Goal: Task Accomplishment & Management: Use online tool/utility

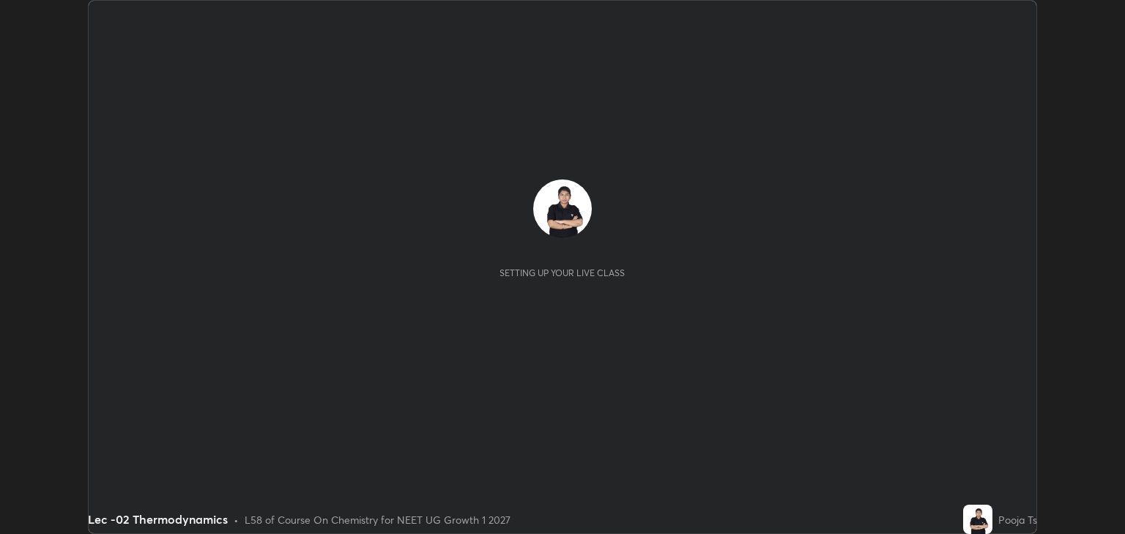
scroll to position [534, 1124]
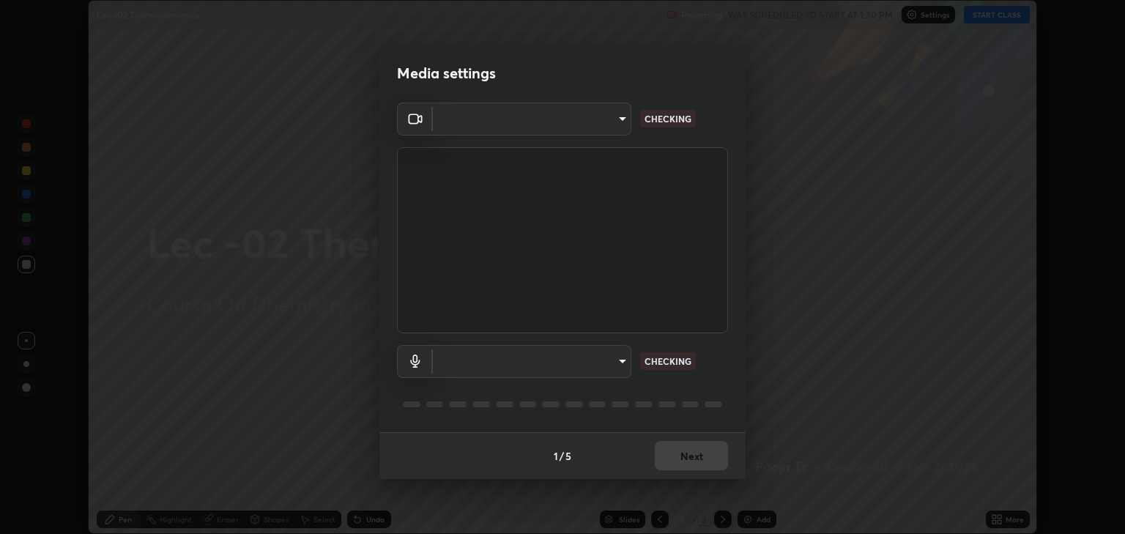
type input "6889e5757fad77820649456bc3a7e4ae290f4e048e3f3cb88d02d5782dedffd8"
click at [444, 376] on body "Erase all Lec -02 Thermodynamics Recording WAS SCHEDULED TO START AT 1:30 PM Se…" at bounding box center [562, 267] width 1125 height 534
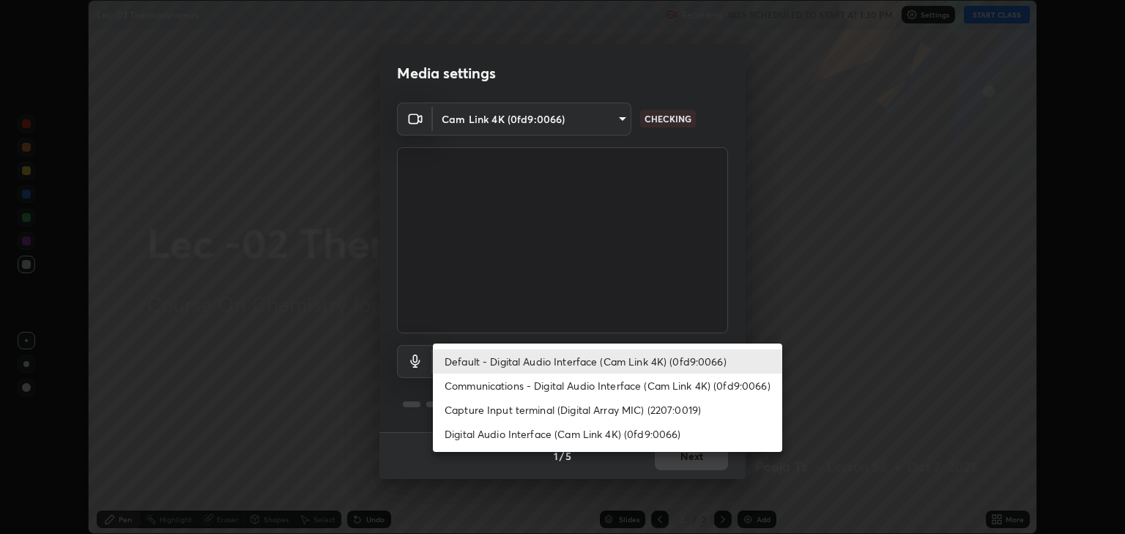
click at [470, 390] on li "Communications - Digital Audio Interface (Cam Link 4K) (0fd9:0066)" at bounding box center [607, 386] width 349 height 24
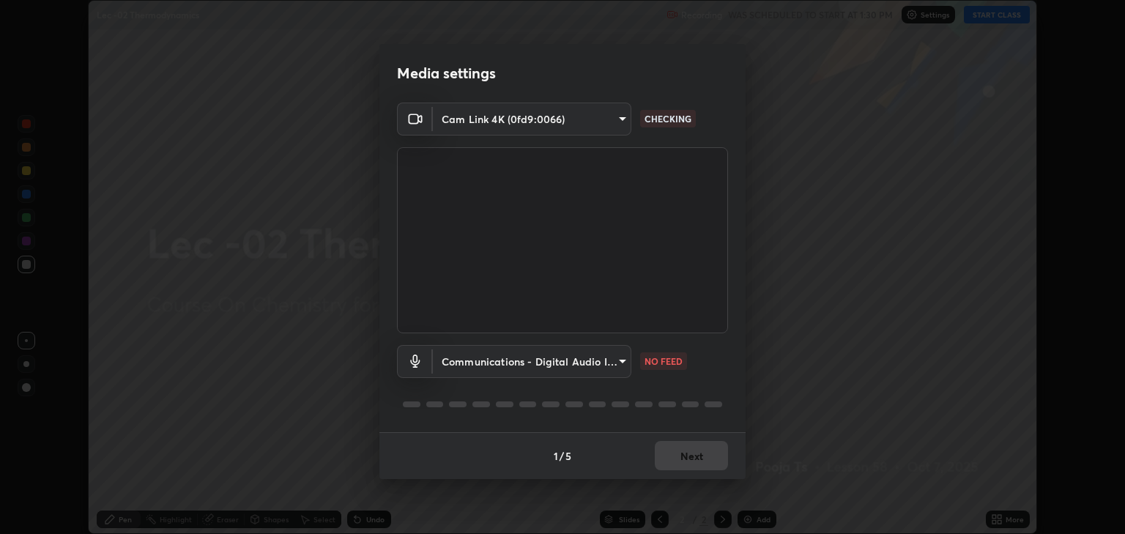
click at [467, 368] on body "Erase all Lec -02 Thermodynamics Recording WAS SCHEDULED TO START AT 1:30 PM Se…" at bounding box center [562, 267] width 1125 height 534
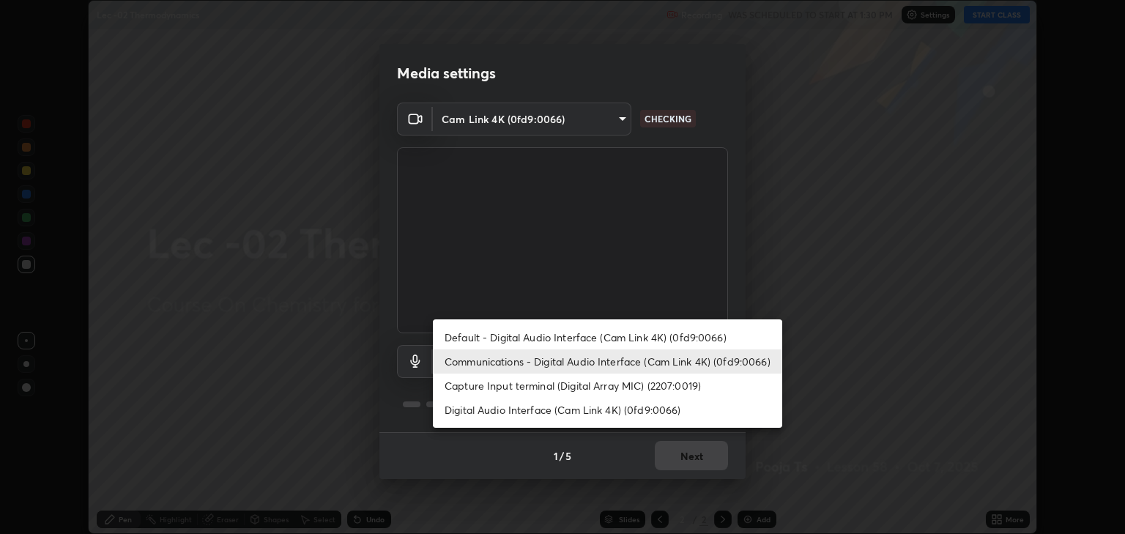
click at [478, 338] on li "Default - Digital Audio Interface (Cam Link 4K) (0fd9:0066)" at bounding box center [607, 337] width 349 height 24
type input "default"
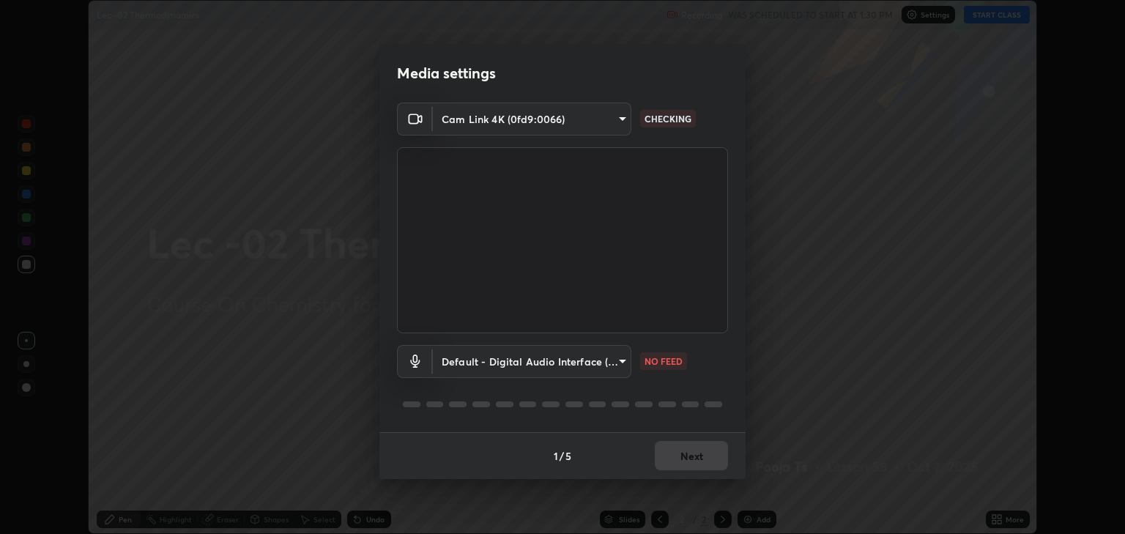
click at [625, 125] on body "Erase all Lec -02 Thermodynamics Recording WAS SCHEDULED TO START AT 1:30 PM Se…" at bounding box center [562, 267] width 1125 height 534
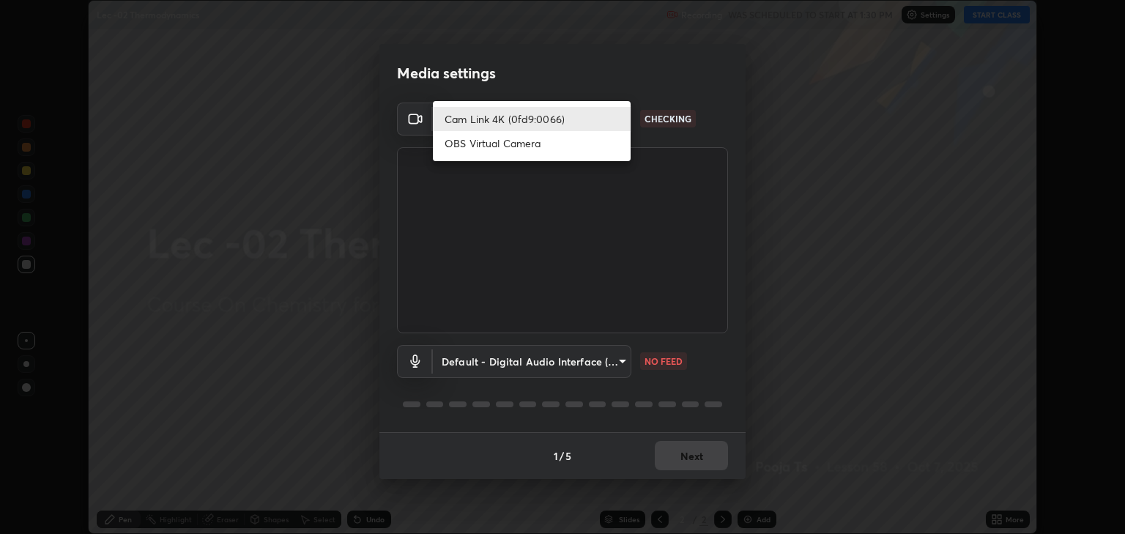
click at [560, 149] on li "OBS Virtual Camera" at bounding box center [532, 143] width 198 height 24
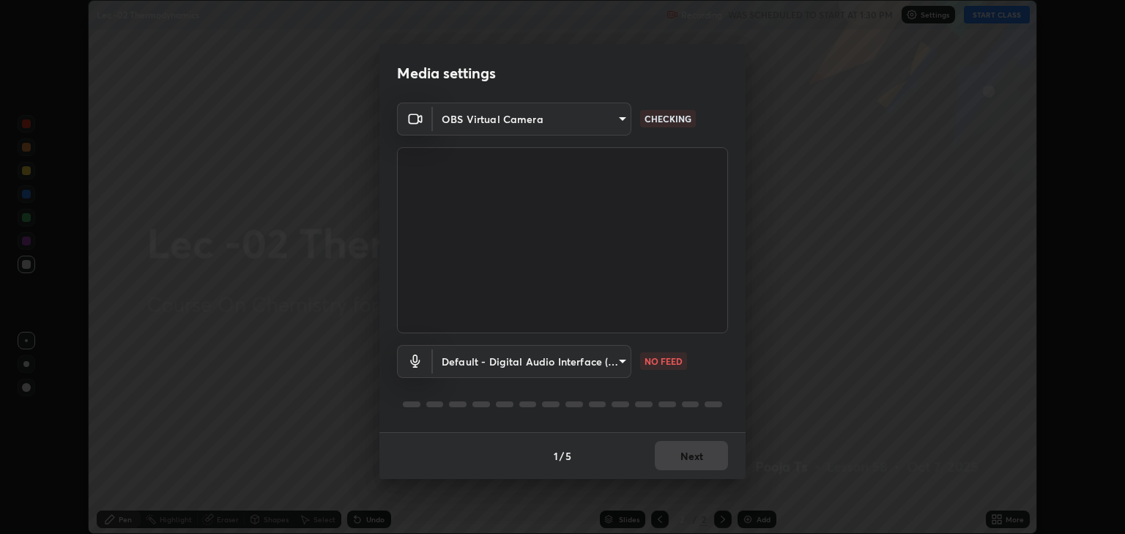
click at [611, 115] on body "Erase all Lec -02 Thermodynamics Recording WAS SCHEDULED TO START AT 1:30 PM Se…" at bounding box center [562, 267] width 1125 height 534
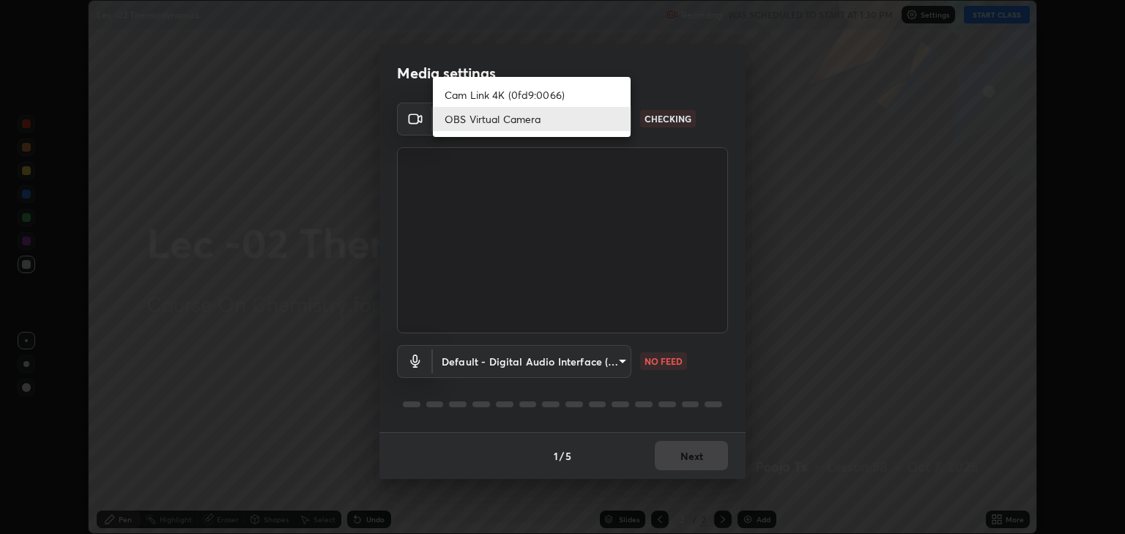
click at [568, 97] on li "Cam Link 4K (0fd9:0066)" at bounding box center [532, 95] width 198 height 24
type input "6889e5757fad77820649456bc3a7e4ae290f4e048e3f3cb88d02d5782dedffd8"
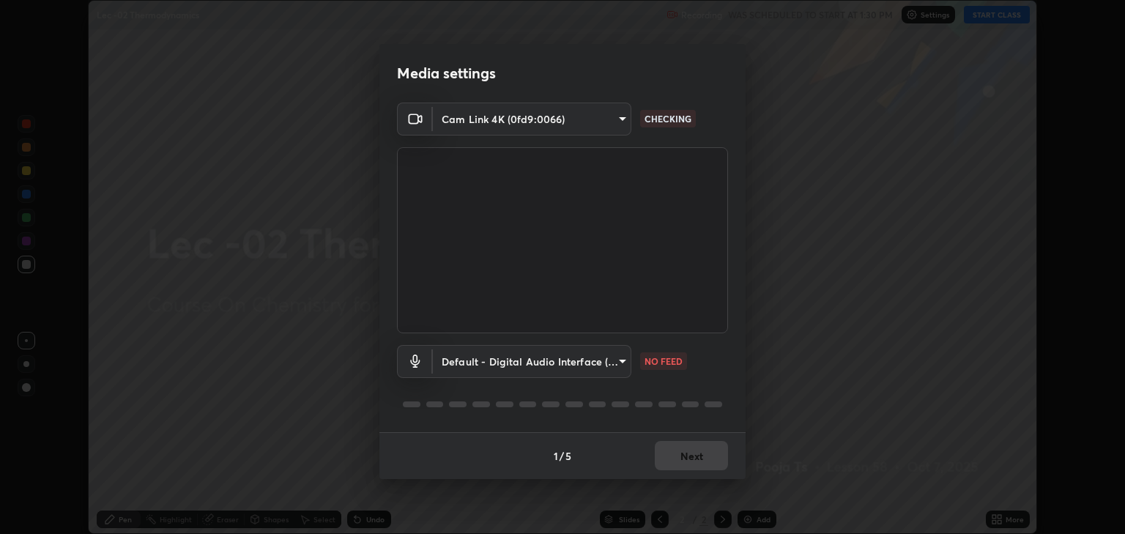
click at [556, 371] on body "Erase all Lec -02 Thermodynamics Recording WAS SCHEDULED TO START AT 1:30 PM Se…" at bounding box center [562, 267] width 1125 height 534
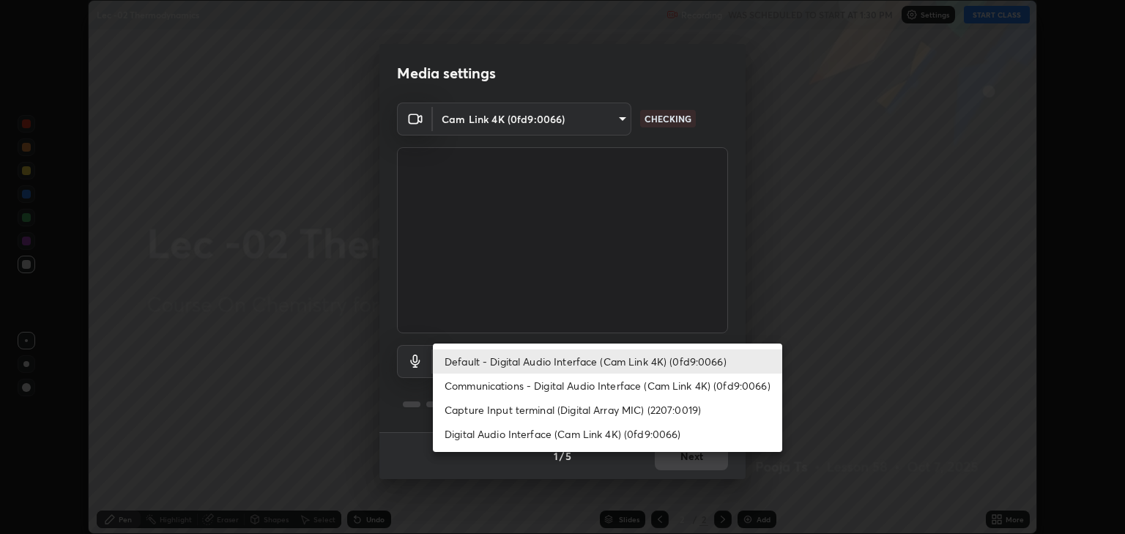
click at [546, 391] on li "Communications - Digital Audio Interface (Cam Link 4K) (0fd9:0066)" at bounding box center [607, 386] width 349 height 24
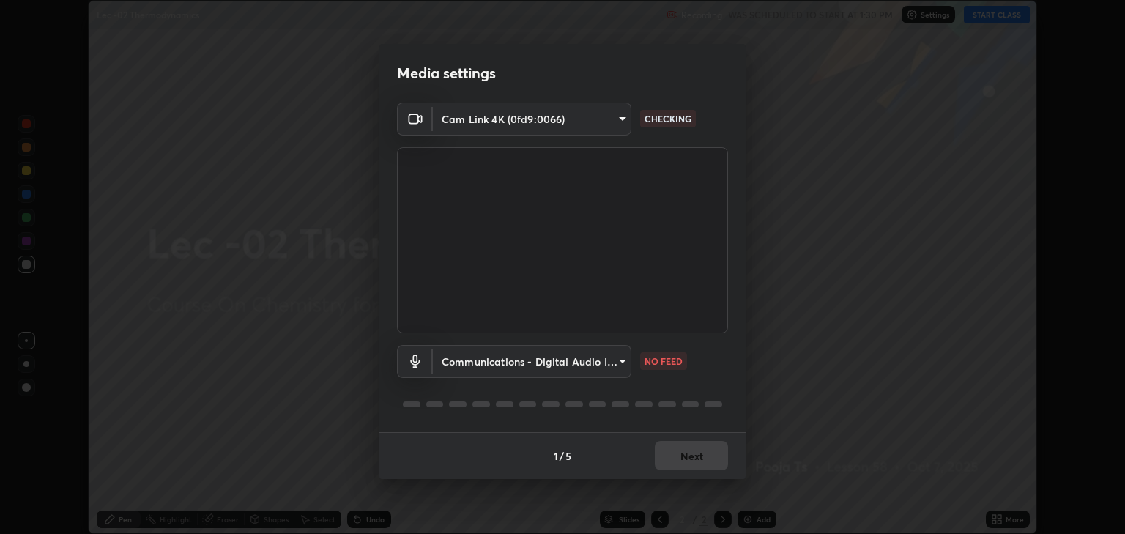
click at [607, 122] on body "Erase all Lec -02 Thermodynamics Recording WAS SCHEDULED TO START AT 1:30 PM Se…" at bounding box center [562, 267] width 1125 height 534
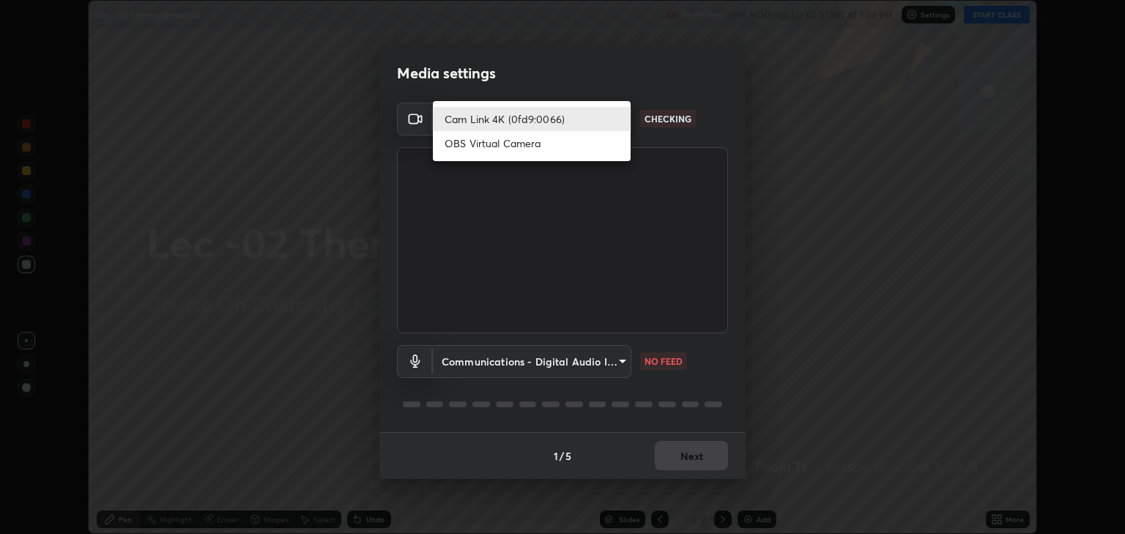
click at [762, 417] on div at bounding box center [562, 267] width 1125 height 534
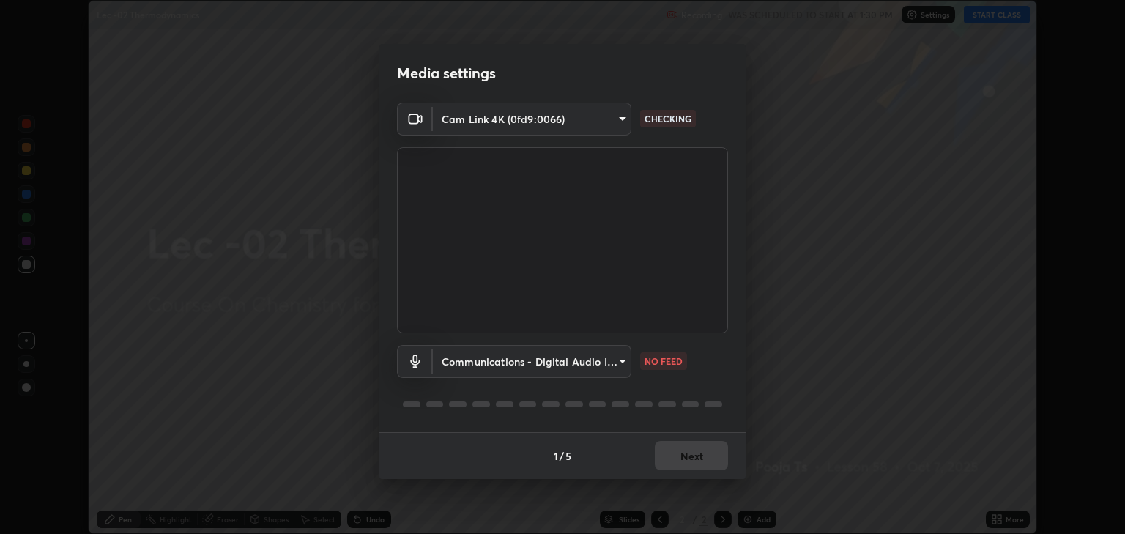
click at [766, 483] on div "Media settings Cam Link 4K (0fd9:0066) 6889e5757fad77820649456bc3a7e4ae290f4e04…" at bounding box center [562, 267] width 1125 height 534
click at [322, 425] on div "Media settings Cam Link 4K (0fd9:0066) 6889e5757fad77820649456bc3a7e4ae290f4e04…" at bounding box center [562, 267] width 1125 height 534
click at [474, 367] on body "Erase all Lec -02 Thermodynamics Recording WAS SCHEDULED TO START AT 1:30 PM Se…" at bounding box center [562, 267] width 1125 height 534
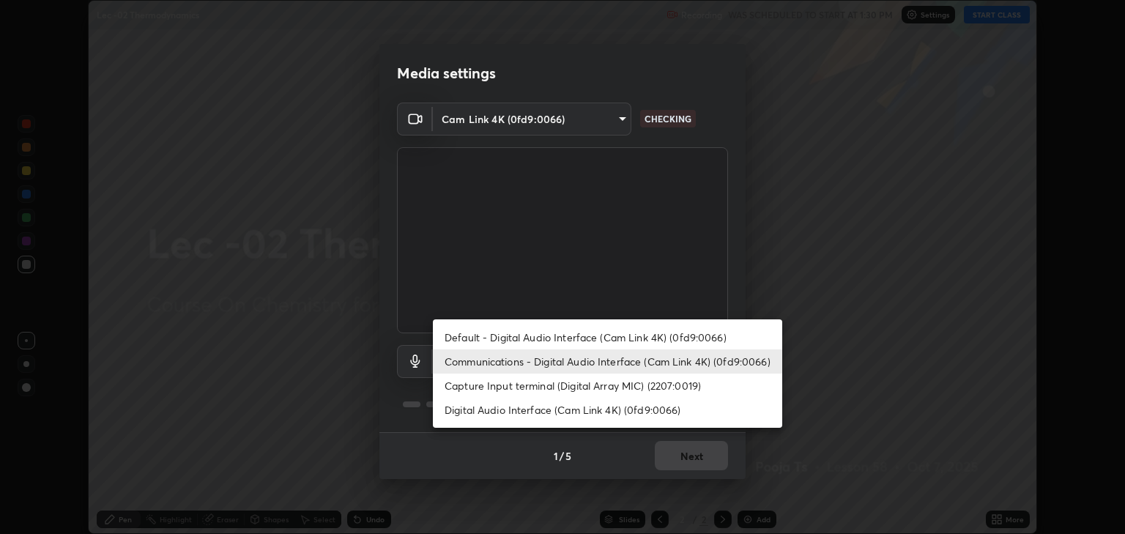
click at [475, 339] on li "Default - Digital Audio Interface (Cam Link 4K) (0fd9:0066)" at bounding box center [607, 337] width 349 height 24
type input "default"
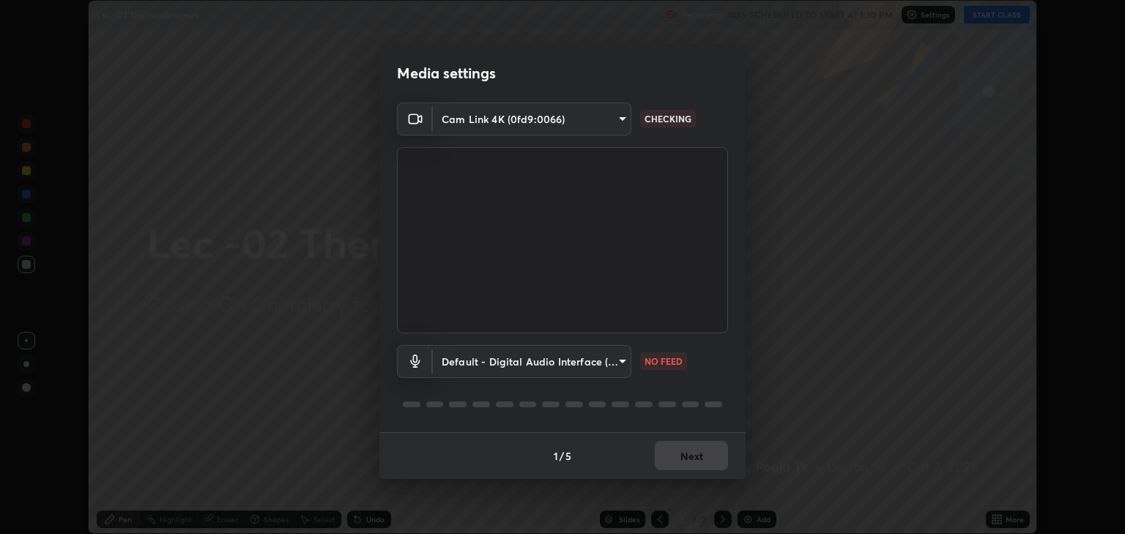
click at [621, 121] on body "Erase all Lec -02 Thermodynamics Recording WAS SCHEDULED TO START AT 1:30 PM Se…" at bounding box center [562, 267] width 1125 height 534
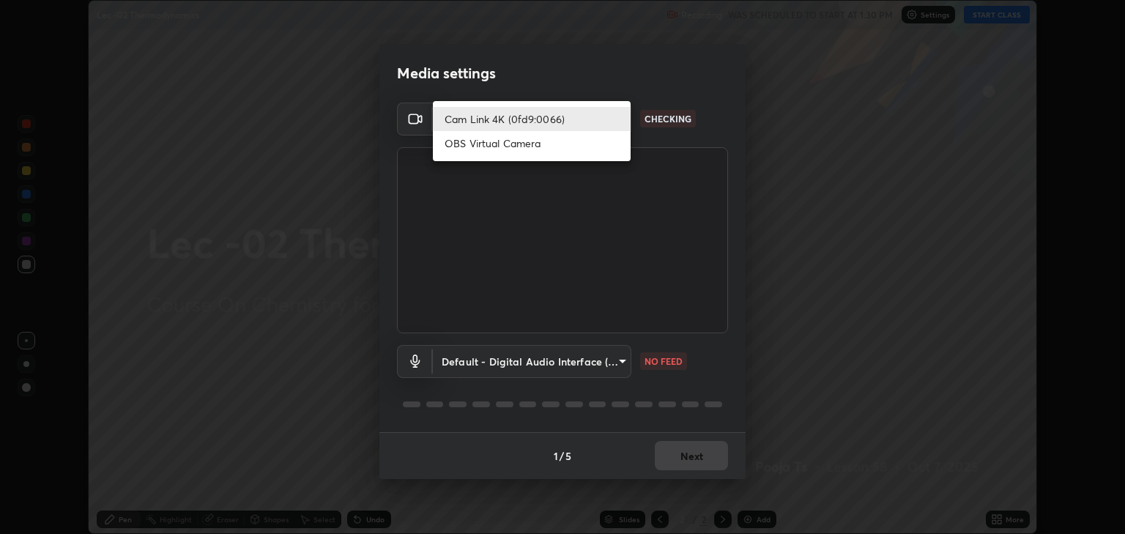
click at [831, 412] on div at bounding box center [562, 267] width 1125 height 534
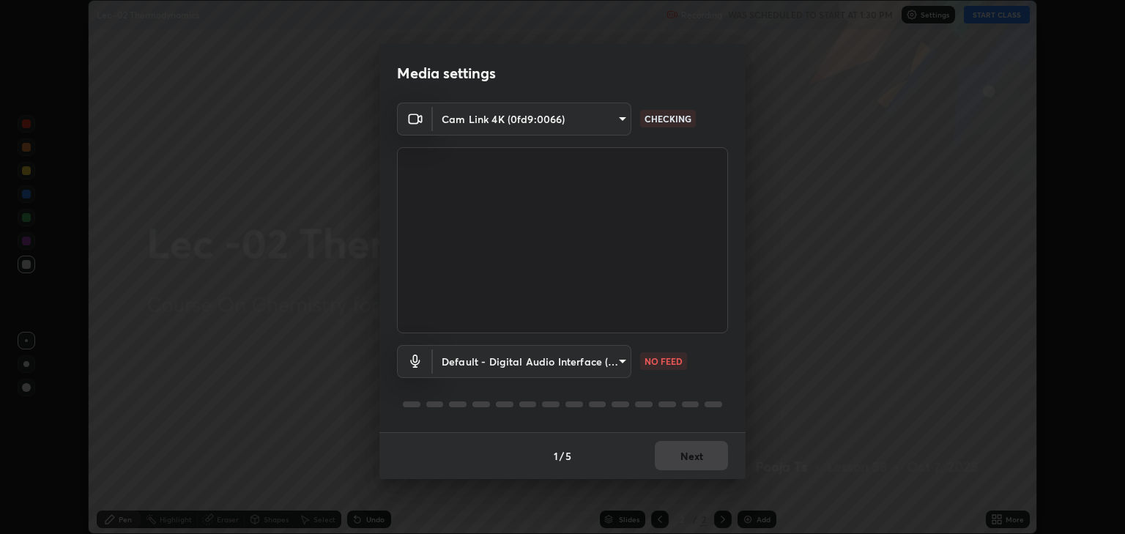
click at [595, 127] on body "Erase all Lec -02 Thermodynamics Recording WAS SCHEDULED TO START AT 1:30 PM Se…" at bounding box center [562, 267] width 1125 height 534
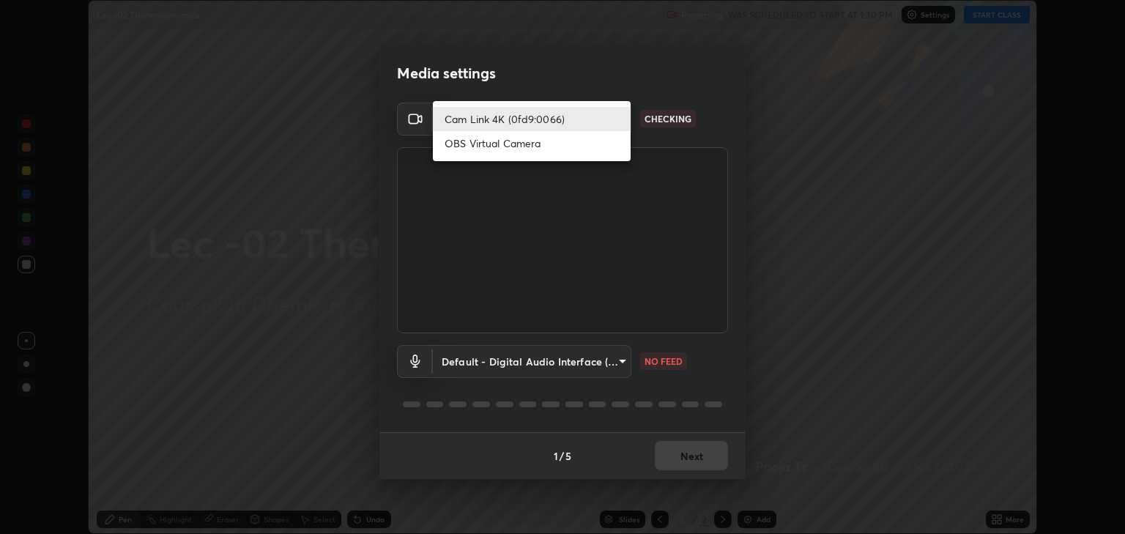
click at [552, 149] on li "OBS Virtual Camera" at bounding box center [532, 143] width 198 height 24
type input "13ad3617f667e4753ee8032db98986d80ae28c11e6ec9cfbb85a80b1c8959fcd"
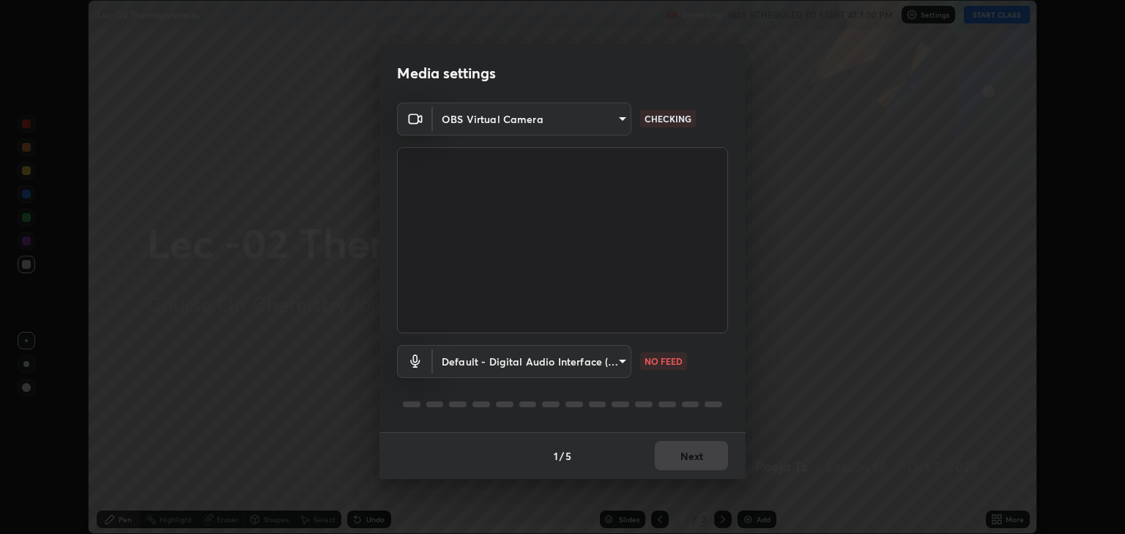
click at [615, 366] on body "Erase all Lec -02 Thermodynamics Recording WAS SCHEDULED TO START AT 1:30 PM Se…" at bounding box center [562, 267] width 1125 height 534
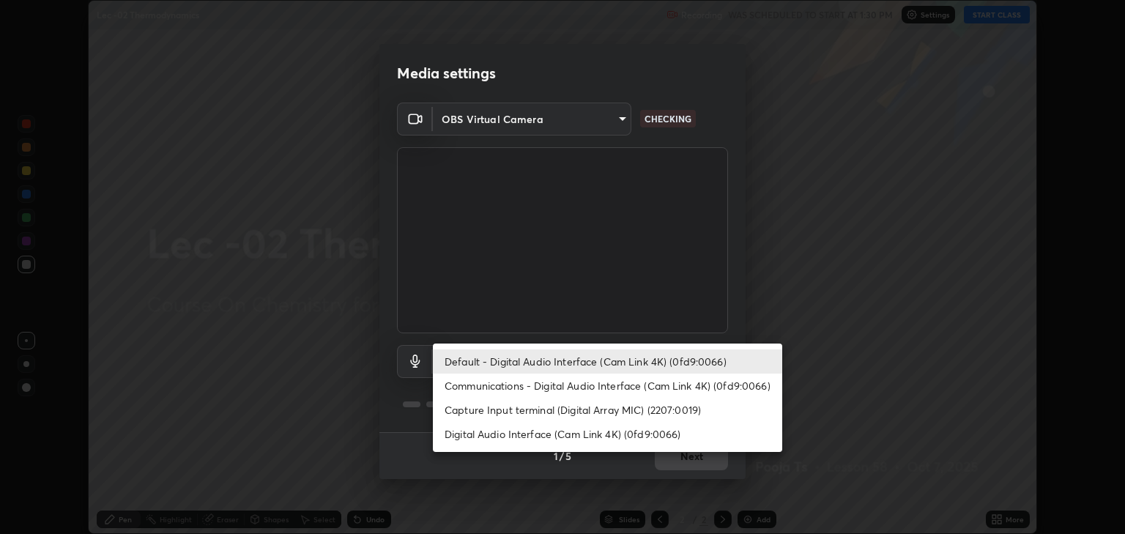
click at [602, 436] on li "Digital Audio Interface (Cam Link 4K) (0fd9:0066)" at bounding box center [607, 434] width 349 height 24
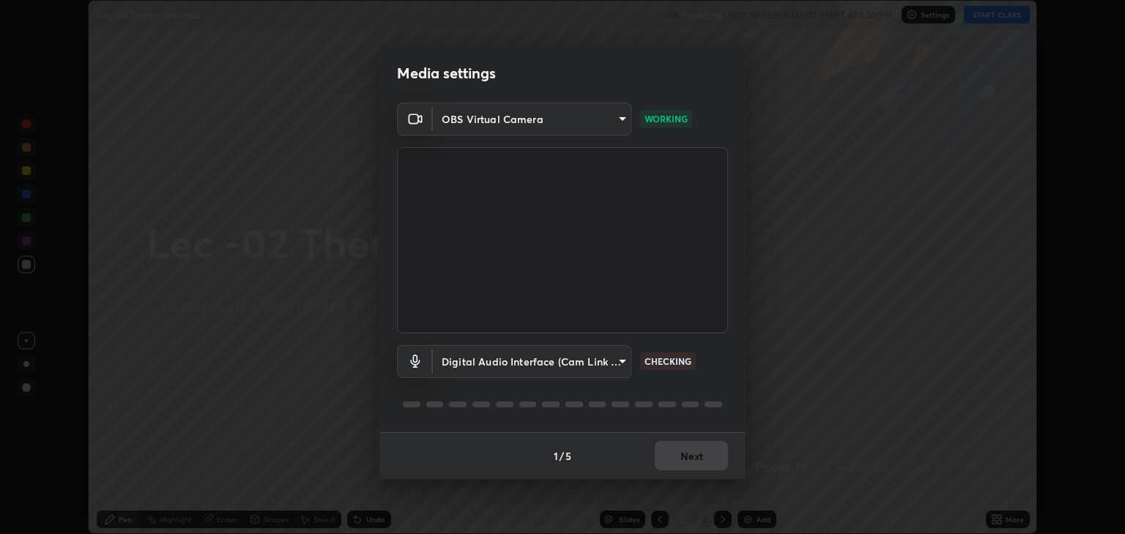
click at [611, 362] on body "Erase all Lec -02 Thermodynamics Recording WAS SCHEDULED TO START AT 1:30 PM Se…" at bounding box center [562, 267] width 1125 height 534
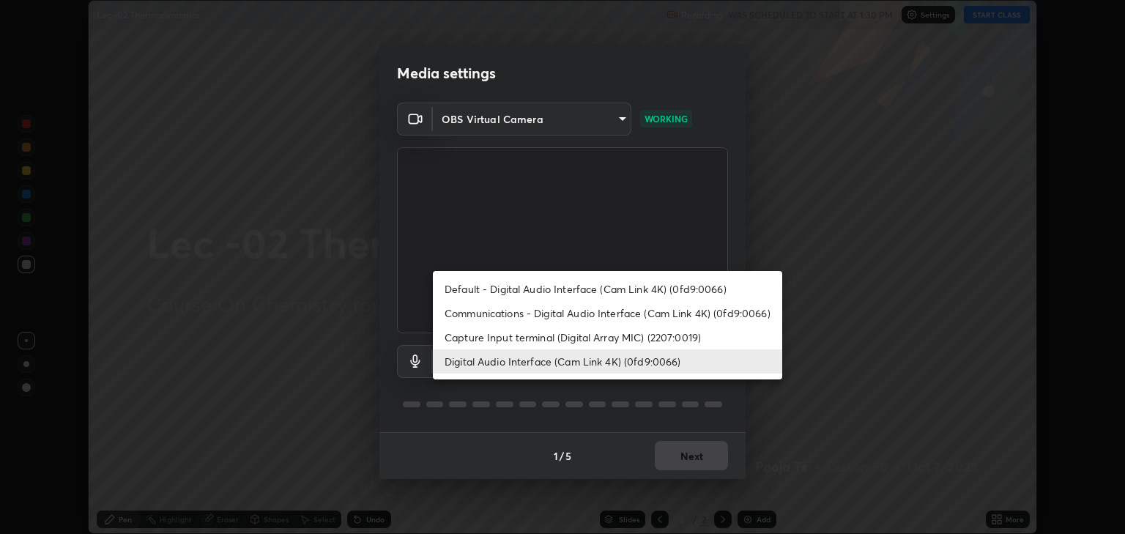
click at [615, 338] on li "Capture Input terminal (Digital Array MIC) (2207:0019)" at bounding box center [607, 337] width 349 height 24
type input "646eb458ba4ab43f022e9523744e928c8d9a29395bd2860706eafb193a440029"
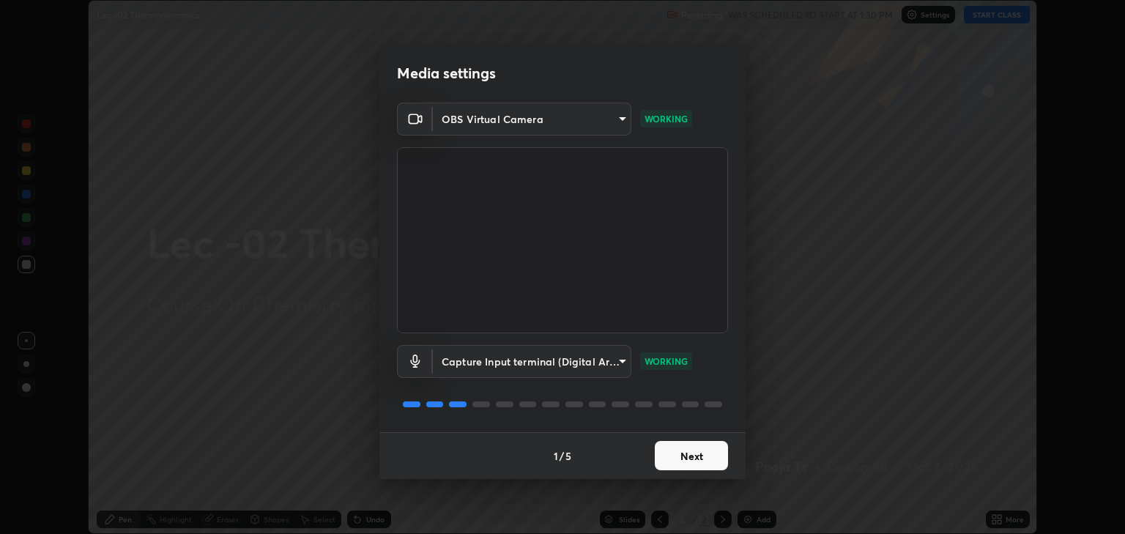
click at [690, 454] on button "Next" at bounding box center [691, 455] width 73 height 29
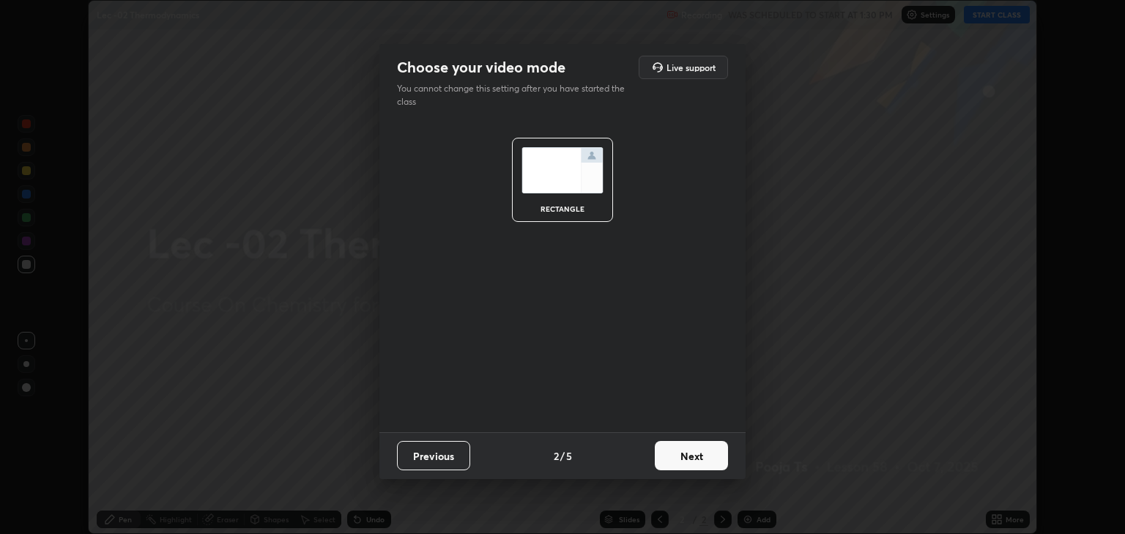
click at [694, 455] on button "Next" at bounding box center [691, 455] width 73 height 29
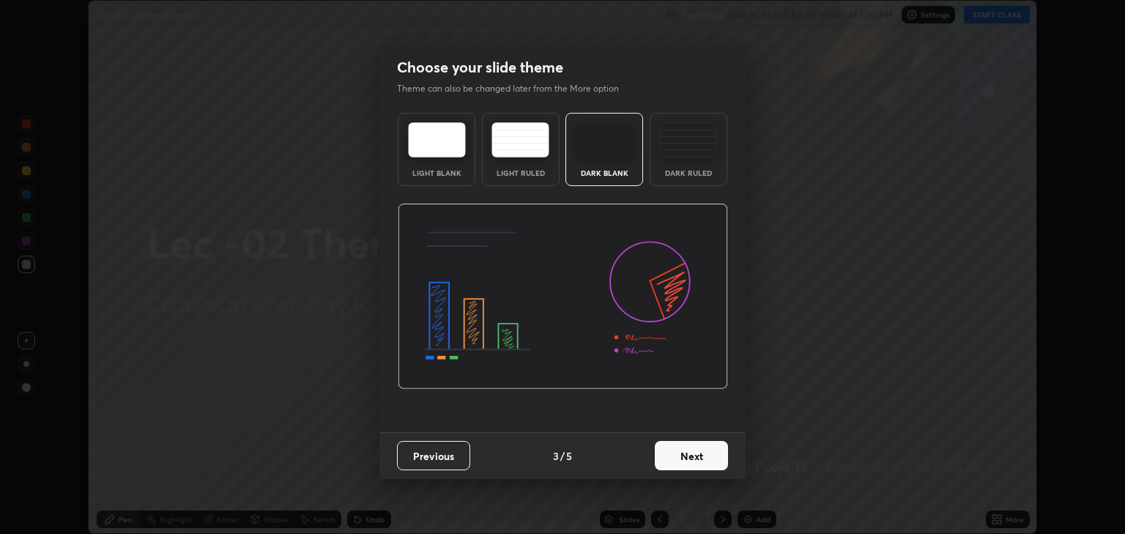
click at [683, 460] on button "Next" at bounding box center [691, 455] width 73 height 29
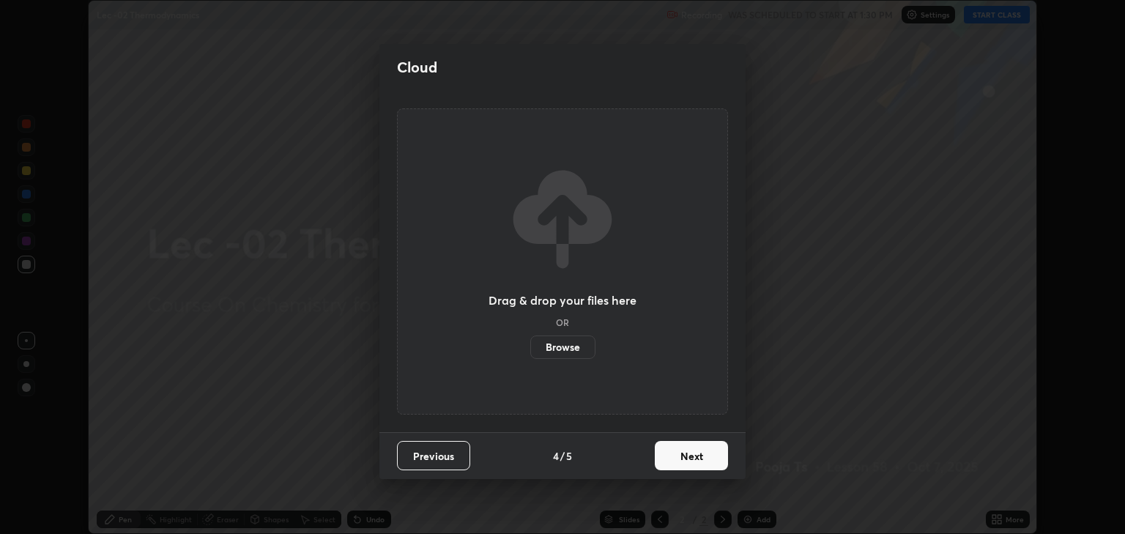
click at [677, 455] on button "Next" at bounding box center [691, 455] width 73 height 29
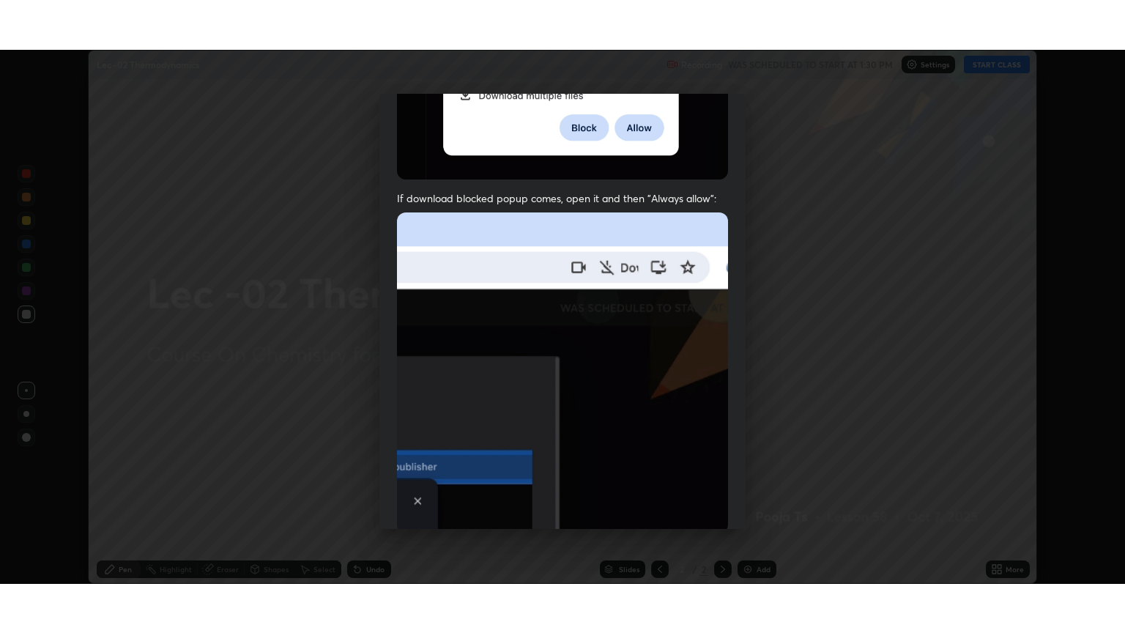
scroll to position [297, 0]
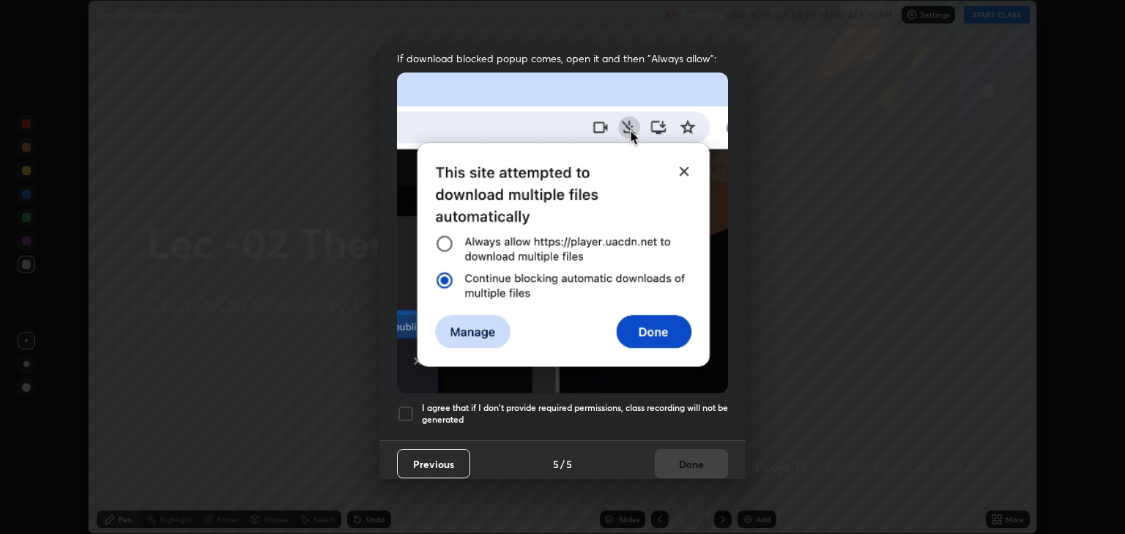
click at [401, 405] on div at bounding box center [406, 414] width 18 height 18
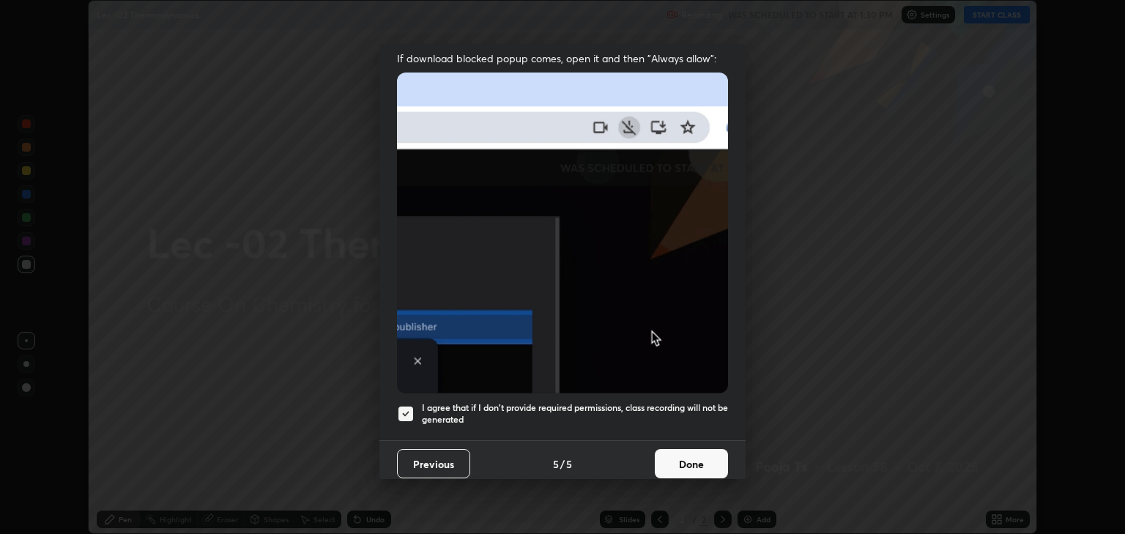
click at [679, 453] on button "Done" at bounding box center [691, 463] width 73 height 29
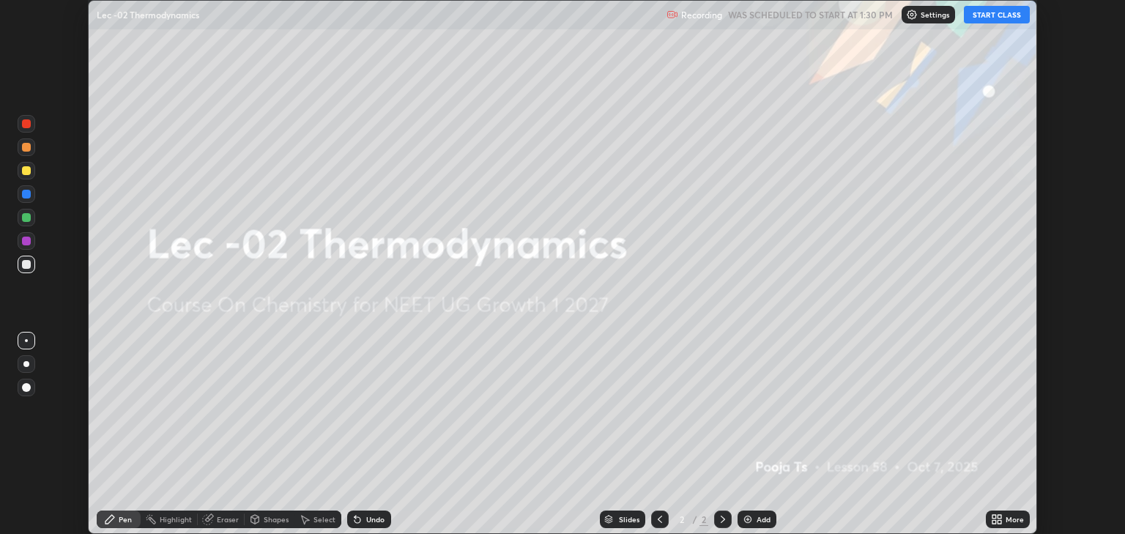
click at [1000, 14] on button "START CLASS" at bounding box center [997, 15] width 66 height 18
click at [1000, 517] on icon at bounding box center [1000, 517] width 4 height 4
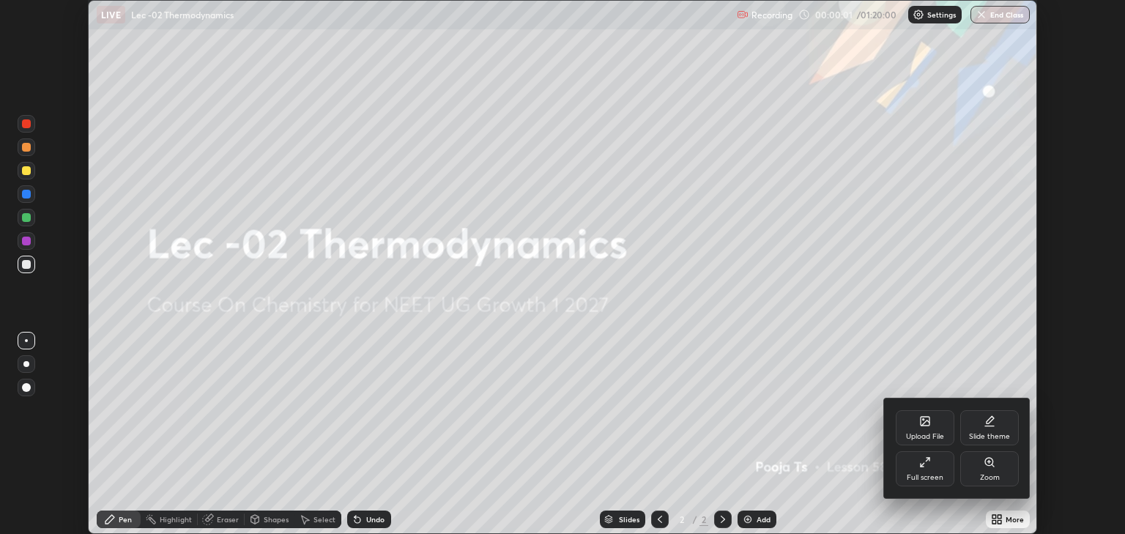
click at [932, 472] on div "Full screen" at bounding box center [925, 468] width 59 height 35
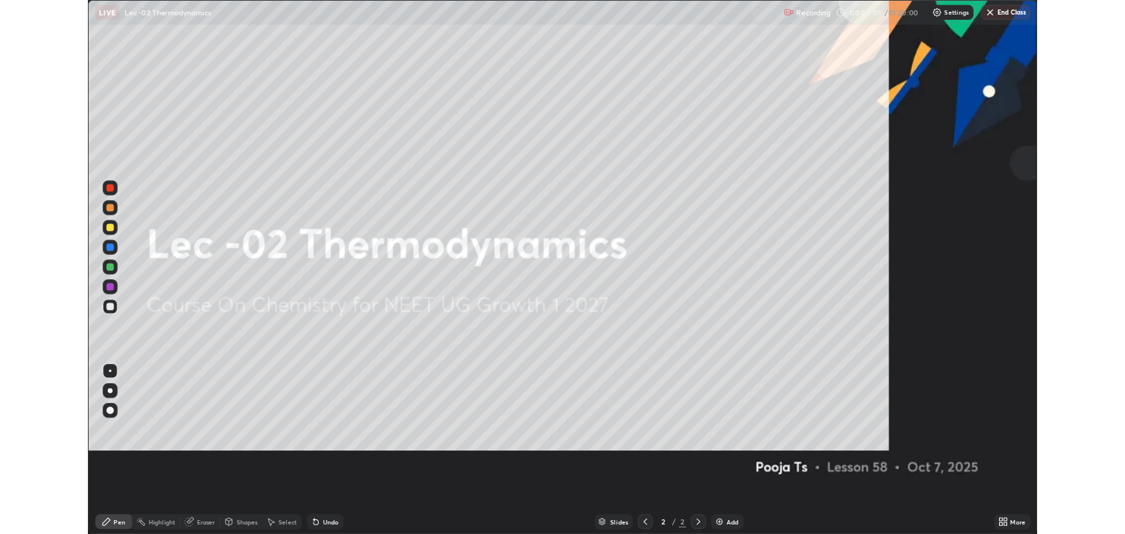
scroll to position [633, 1125]
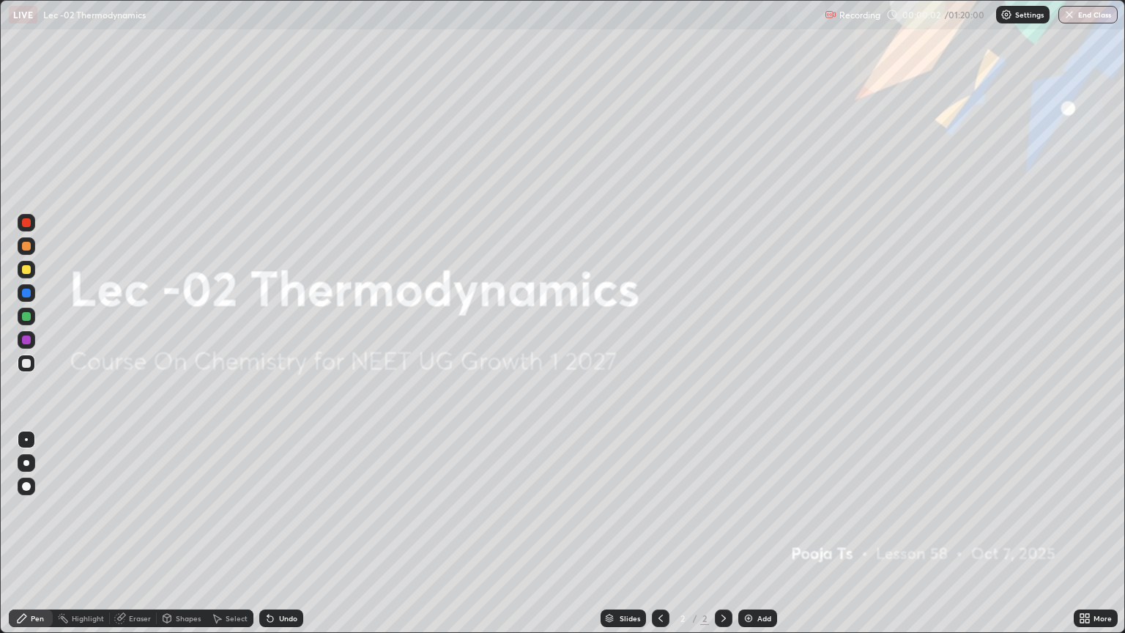
click at [762, 533] on div "Add" at bounding box center [764, 617] width 14 height 7
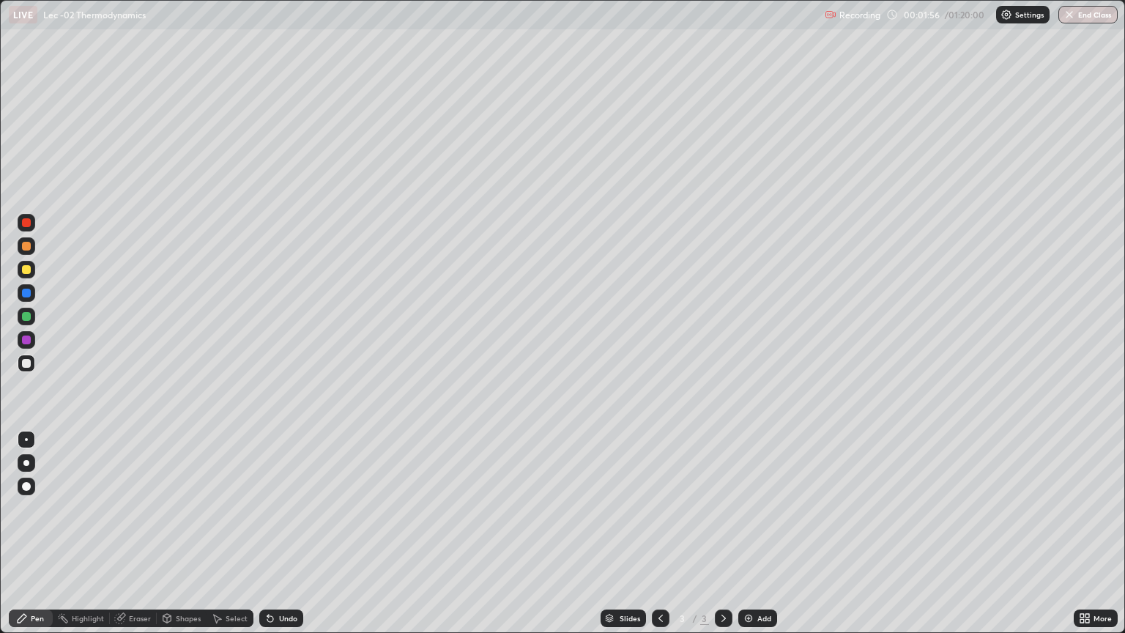
click at [33, 275] on div at bounding box center [27, 270] width 18 height 18
click at [182, 533] on div "Shapes" at bounding box center [182, 618] width 50 height 18
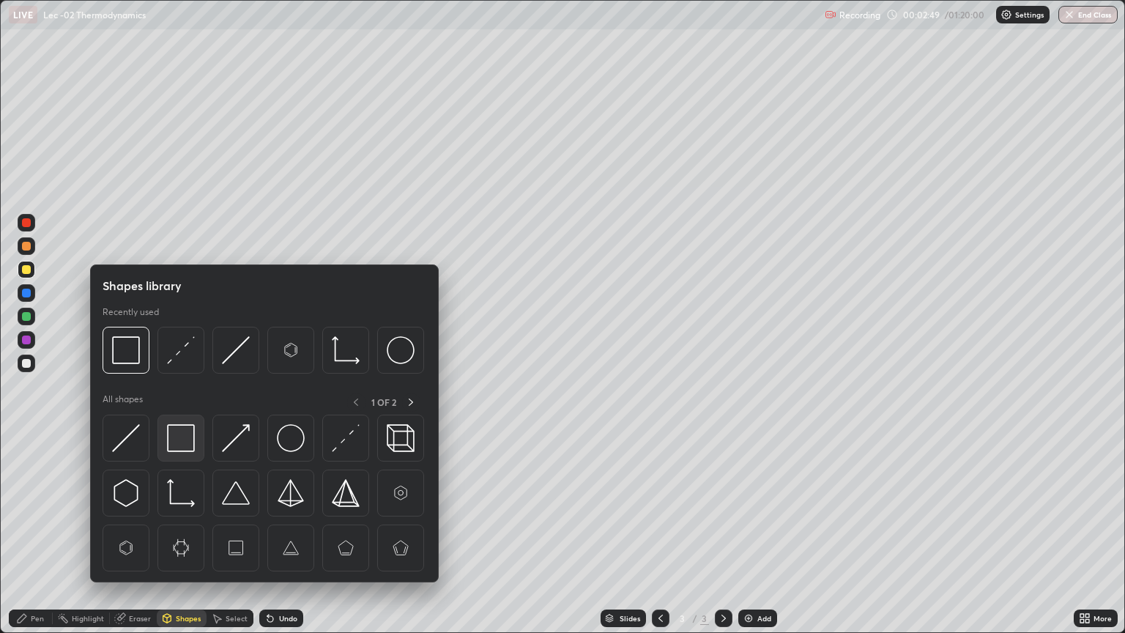
click at [192, 445] on img at bounding box center [181, 438] width 28 height 28
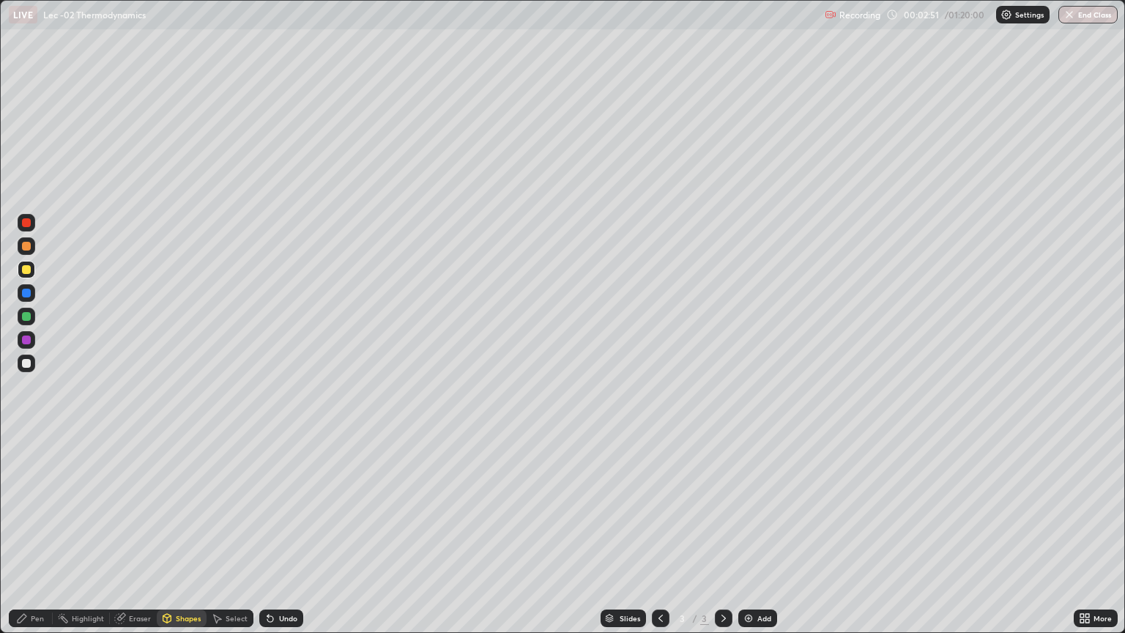
click at [31, 533] on div "Pen" at bounding box center [31, 618] width 44 height 18
click at [273, 533] on icon at bounding box center [270, 618] width 12 height 12
click at [275, 533] on div "Undo" at bounding box center [281, 618] width 44 height 18
click at [192, 533] on div "Shapes" at bounding box center [182, 618] width 50 height 18
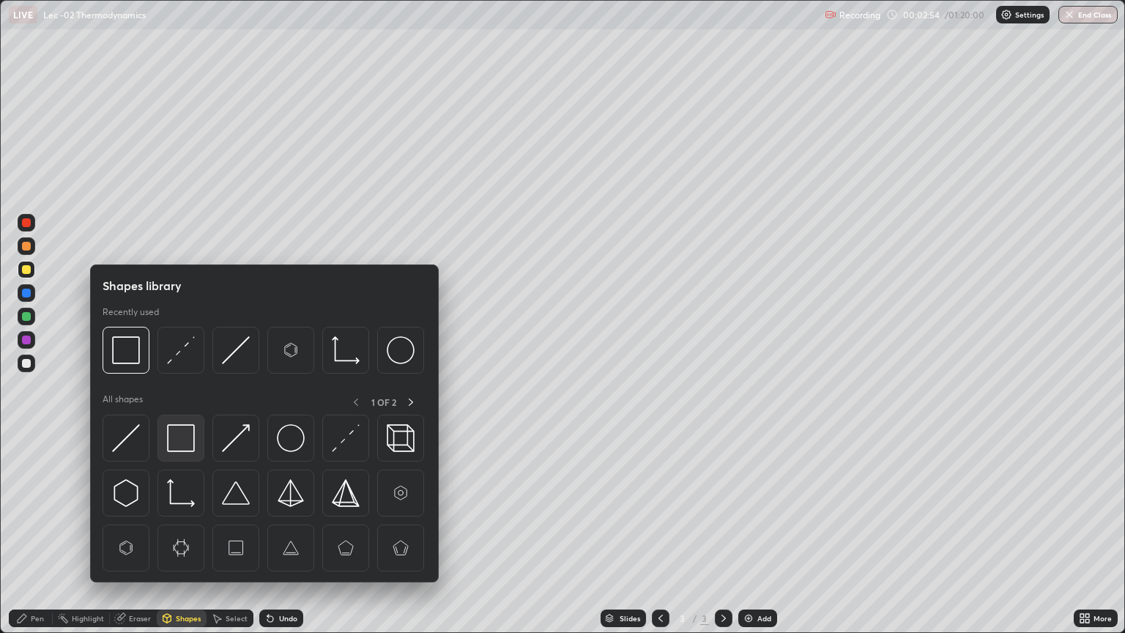
click at [193, 447] on img at bounding box center [181, 438] width 28 height 28
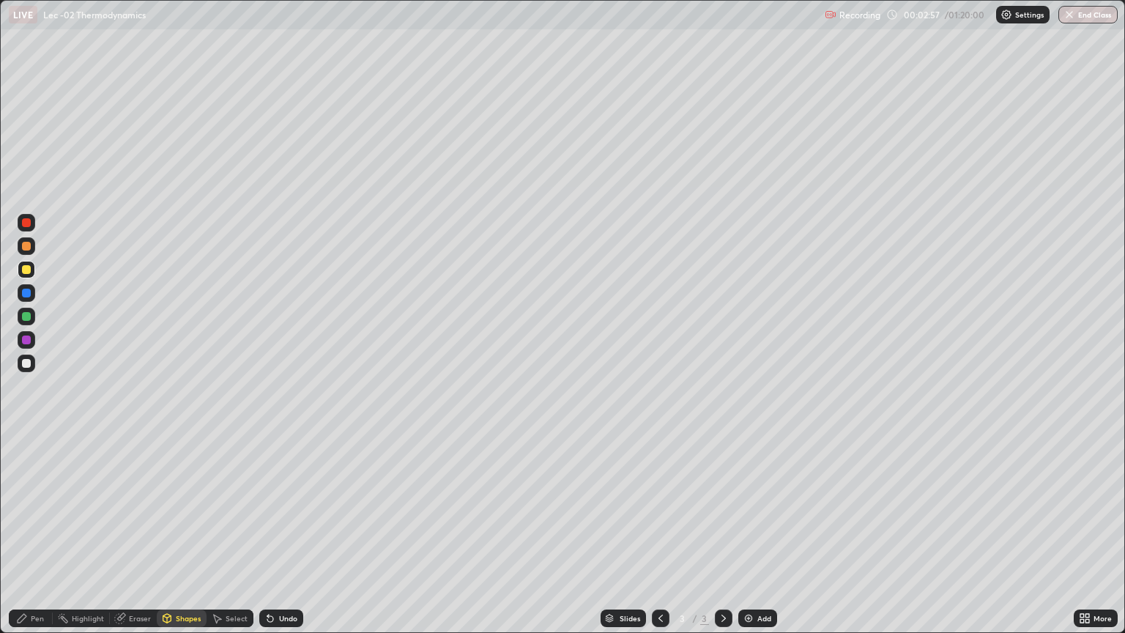
click at [35, 533] on div "Pen" at bounding box center [31, 618] width 44 height 18
click at [749, 533] on img at bounding box center [749, 618] width 12 height 12
click at [31, 363] on div at bounding box center [27, 363] width 18 height 18
click at [656, 533] on icon at bounding box center [661, 618] width 12 height 12
click at [754, 533] on div "Add" at bounding box center [757, 618] width 39 height 18
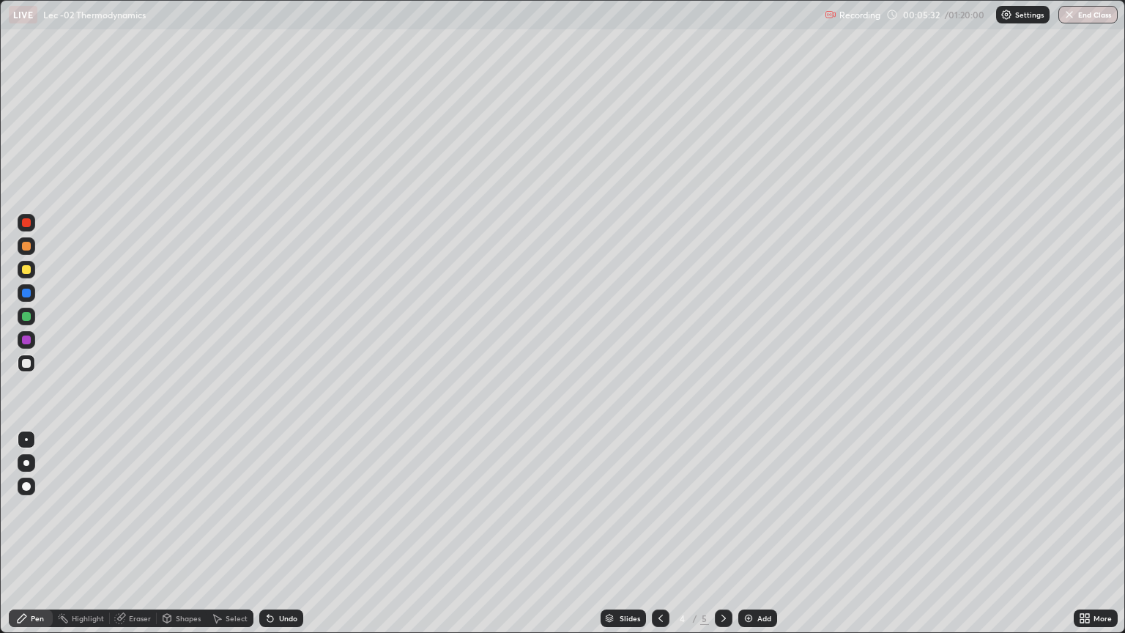
click at [31, 272] on div at bounding box center [27, 270] width 18 height 18
click at [32, 253] on div at bounding box center [27, 246] width 18 height 18
click at [273, 533] on div "Undo" at bounding box center [281, 618] width 44 height 18
click at [275, 533] on div "Undo" at bounding box center [281, 618] width 44 height 18
click at [754, 533] on div "Add" at bounding box center [757, 618] width 39 height 18
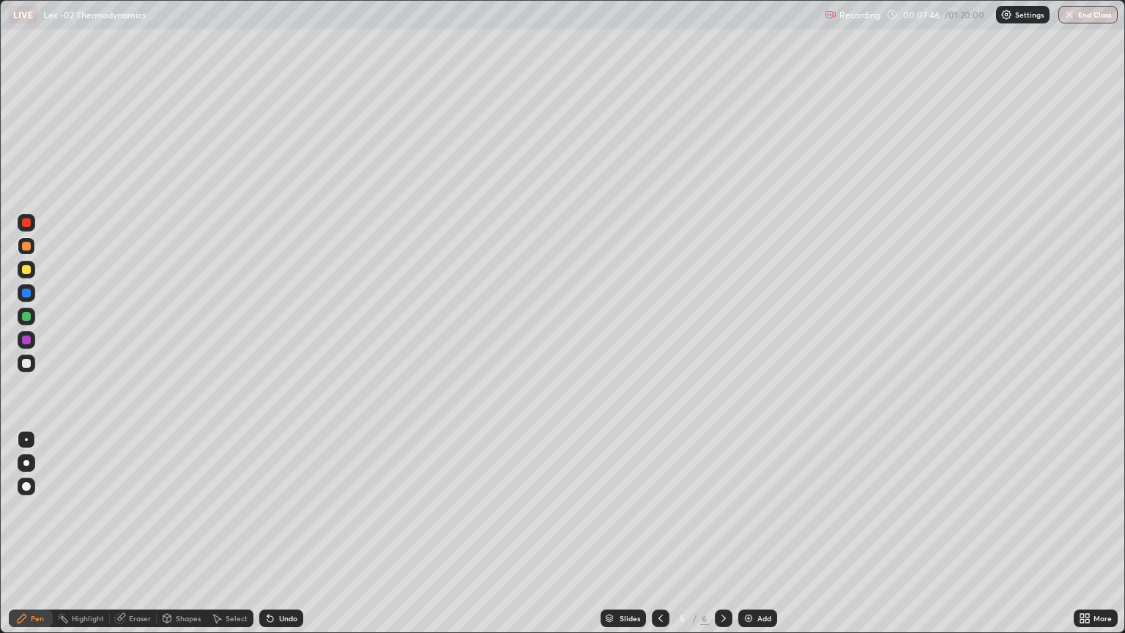
click at [31, 274] on div at bounding box center [27, 270] width 18 height 18
click at [183, 533] on div "Shapes" at bounding box center [182, 618] width 50 height 18
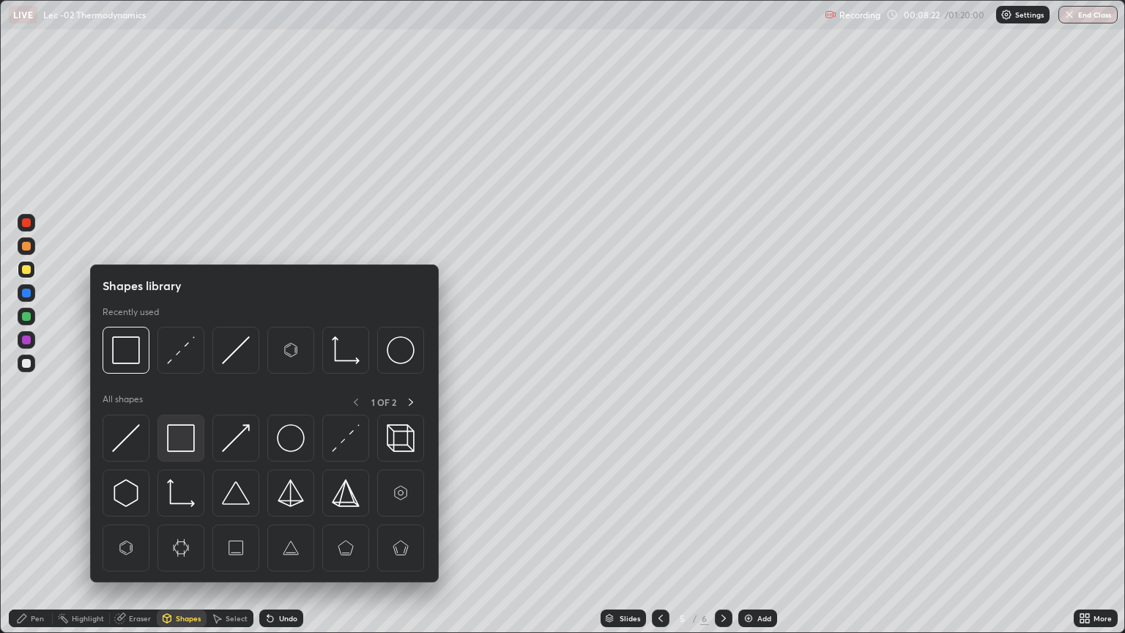
click at [192, 439] on img at bounding box center [181, 438] width 28 height 28
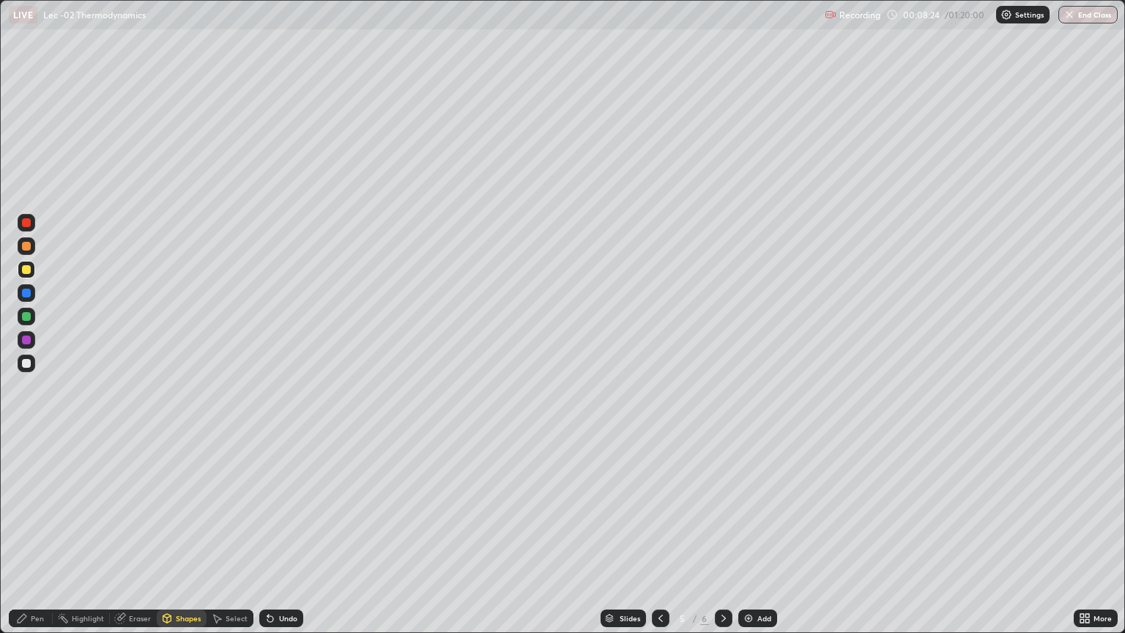
click at [36, 533] on div "Pen" at bounding box center [37, 617] width 13 height 7
click at [236, 533] on div "Select" at bounding box center [237, 617] width 22 height 7
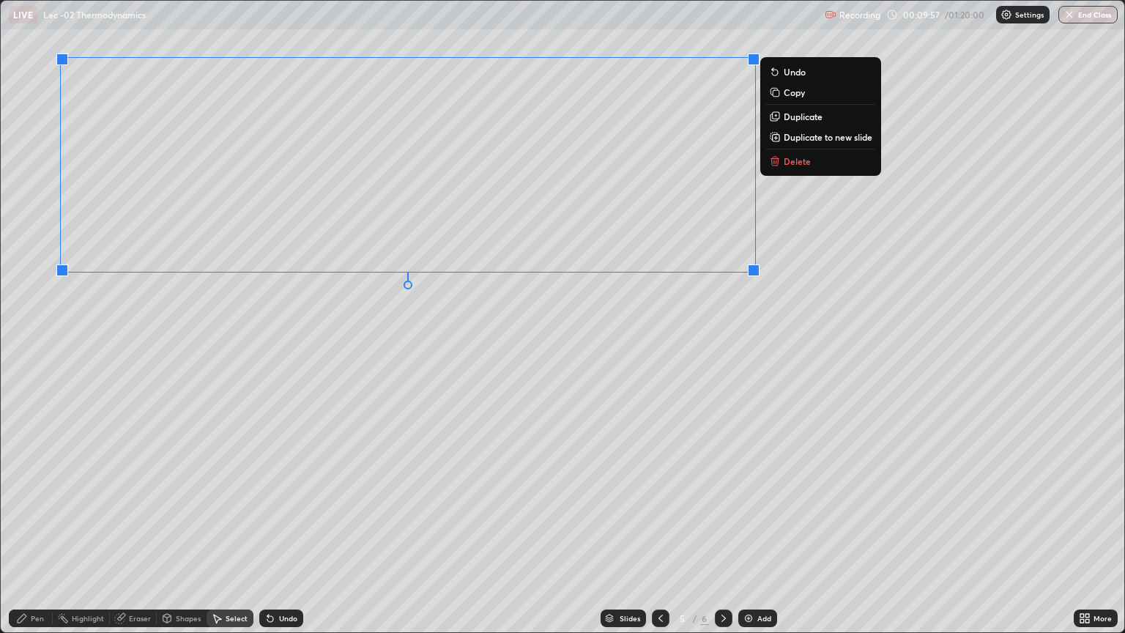
click at [44, 533] on div "Pen" at bounding box center [31, 618] width 44 height 18
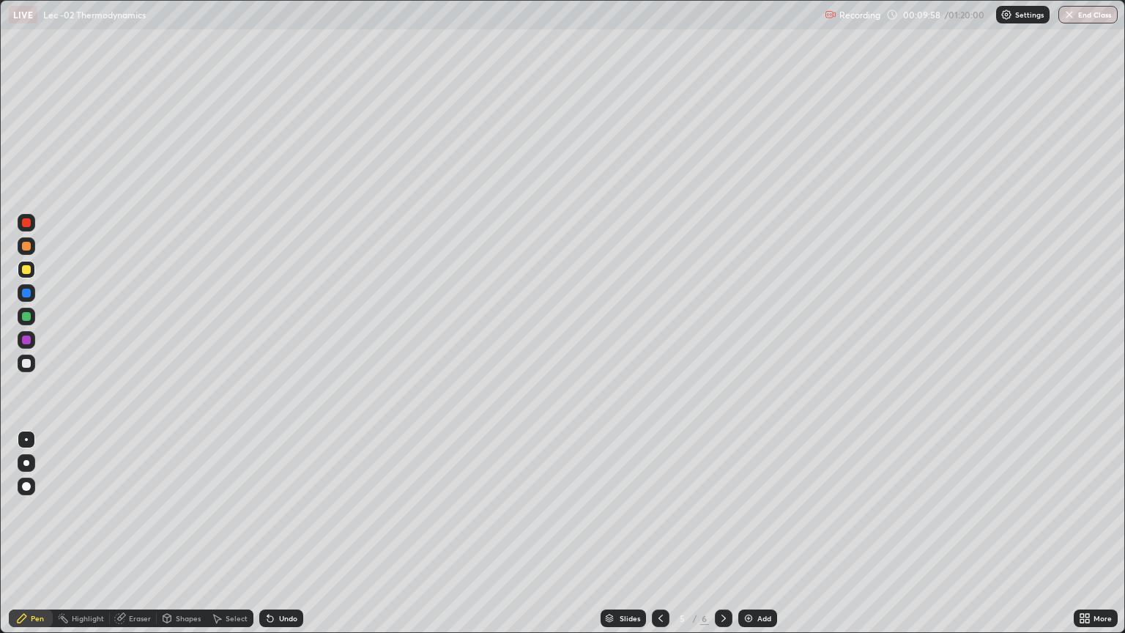
click at [34, 365] on div at bounding box center [27, 363] width 18 height 18
click at [34, 293] on div at bounding box center [27, 293] width 18 height 18
click at [27, 316] on div at bounding box center [26, 316] width 9 height 9
click at [166, 533] on icon at bounding box center [167, 617] width 8 height 2
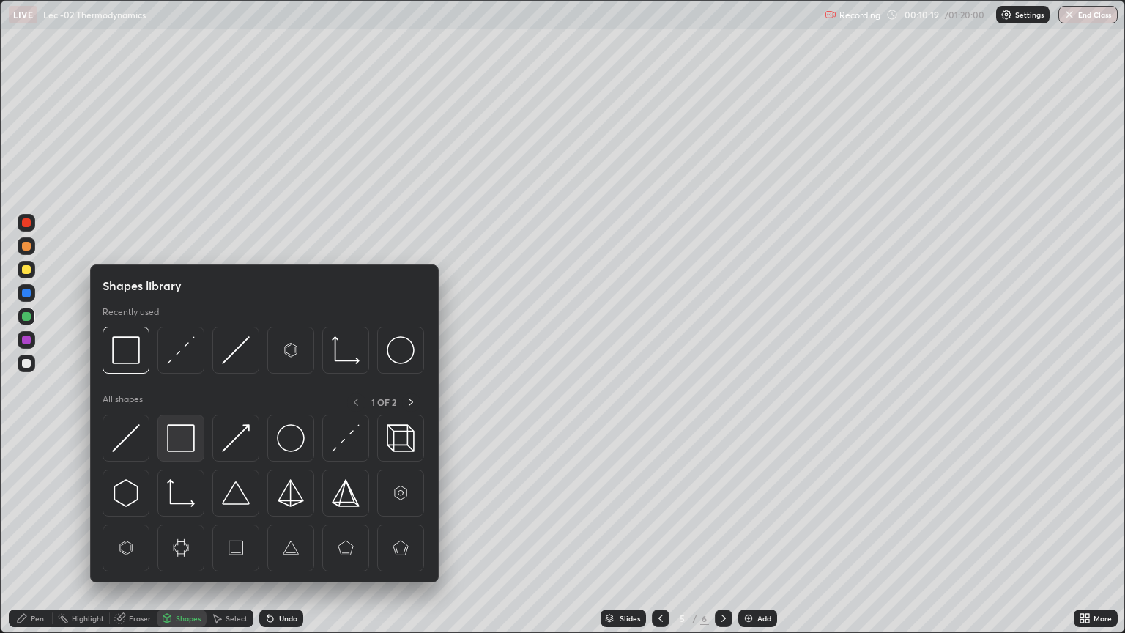
click at [184, 442] on img at bounding box center [181, 438] width 28 height 28
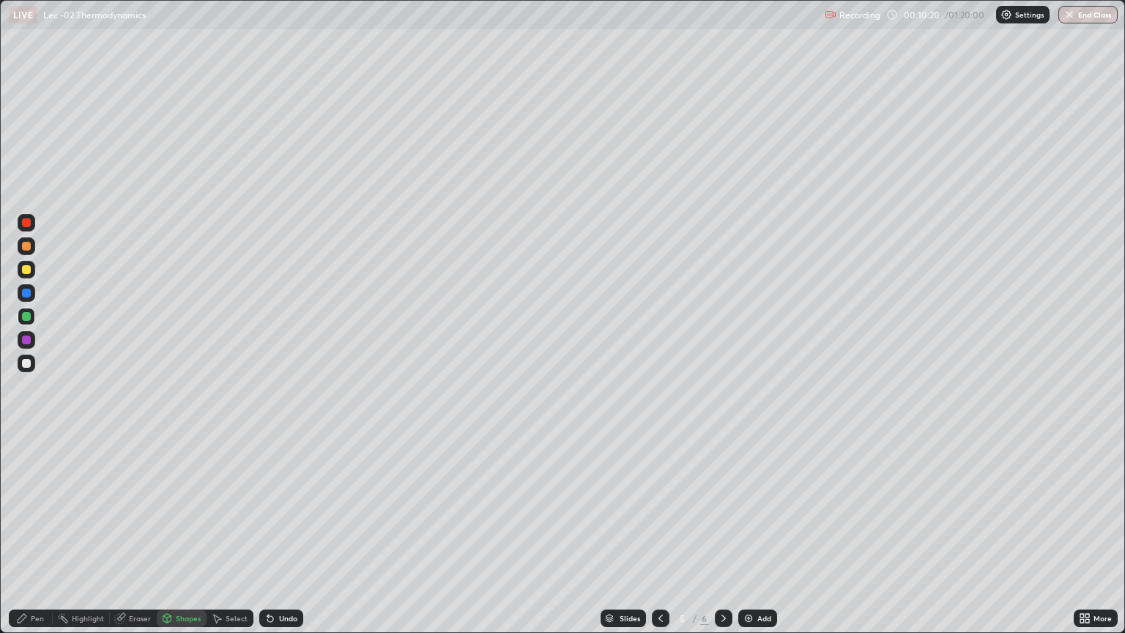
click at [34, 533] on div "Pen" at bounding box center [37, 617] width 13 height 7
click at [272, 533] on icon at bounding box center [270, 618] width 12 height 12
click at [176, 533] on div "Shapes" at bounding box center [188, 617] width 25 height 7
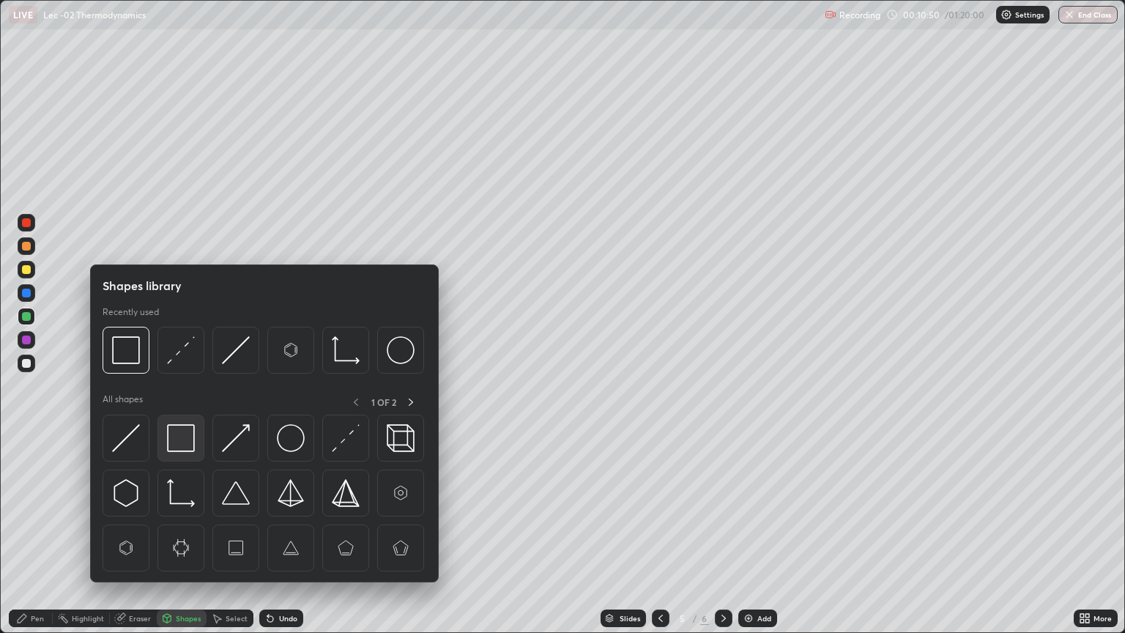
click at [183, 442] on img at bounding box center [181, 438] width 28 height 28
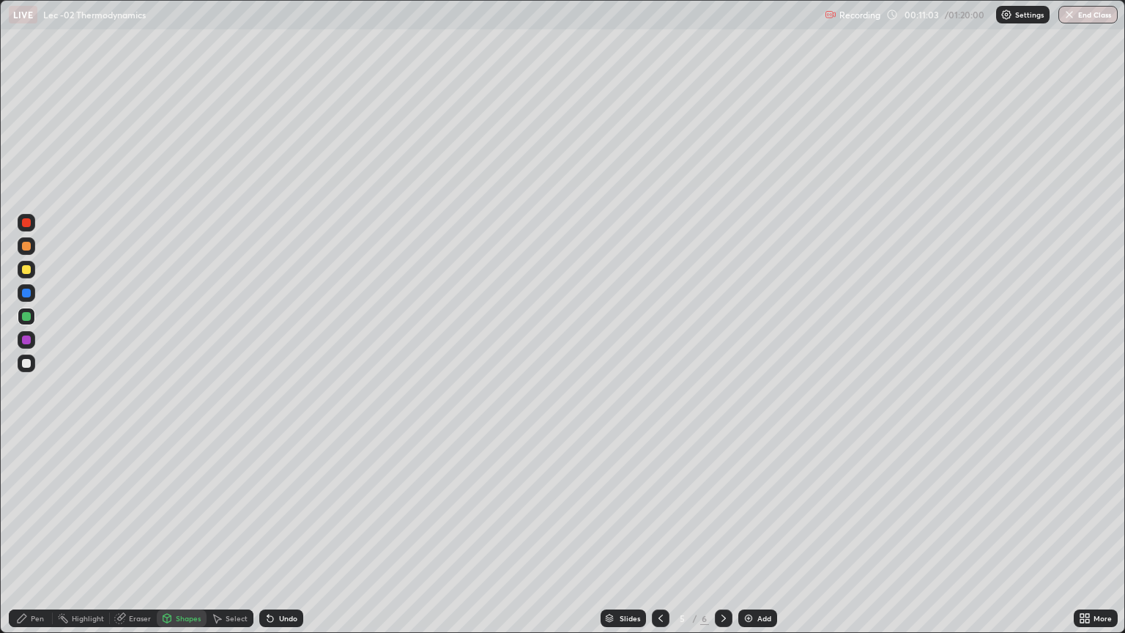
click at [177, 533] on div "Shapes" at bounding box center [188, 617] width 25 height 7
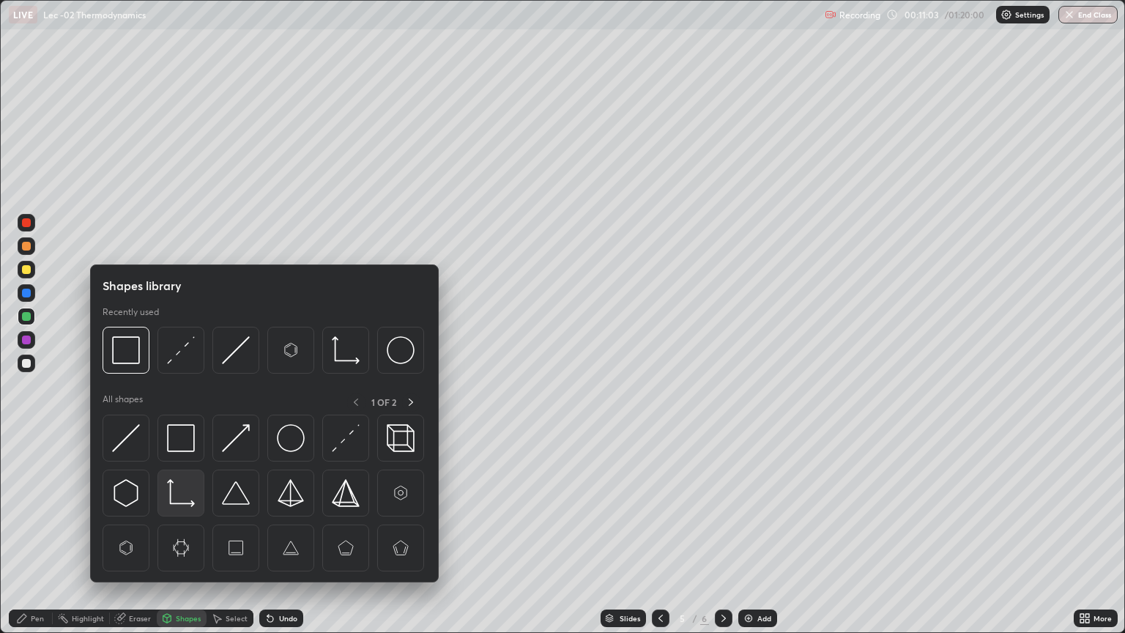
click at [174, 489] on img at bounding box center [181, 493] width 28 height 28
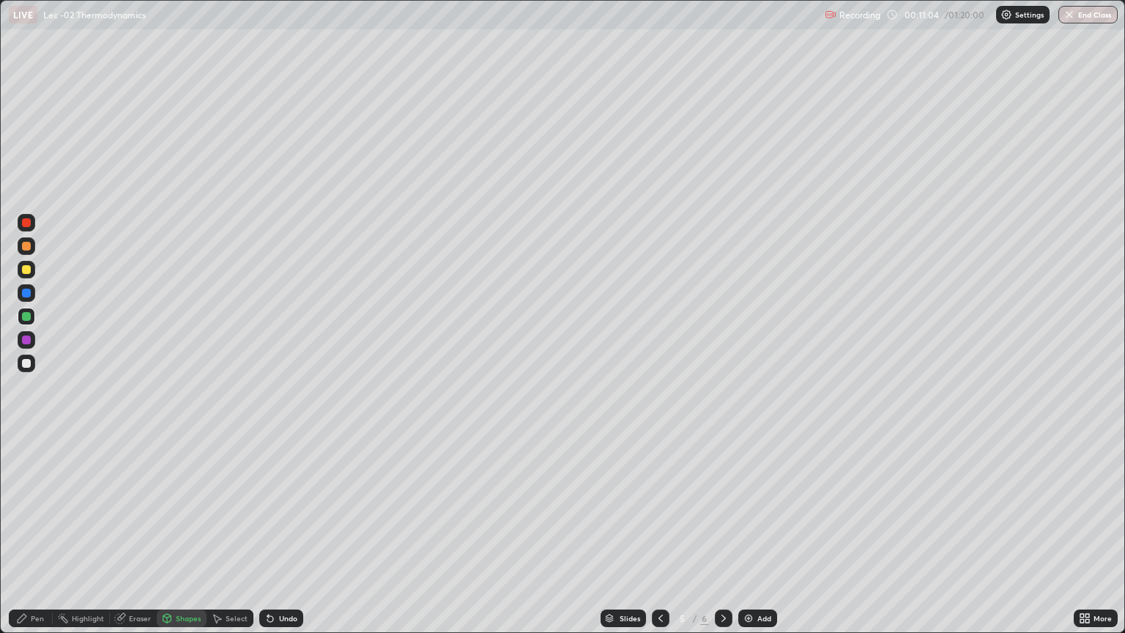
click at [31, 363] on div at bounding box center [27, 363] width 18 height 18
click at [31, 533] on div "Pen" at bounding box center [37, 617] width 13 height 7
click at [728, 533] on div at bounding box center [724, 618] width 18 height 18
click at [31, 272] on div at bounding box center [27, 270] width 18 height 18
click at [130, 533] on div "Eraser" at bounding box center [133, 618] width 47 height 18
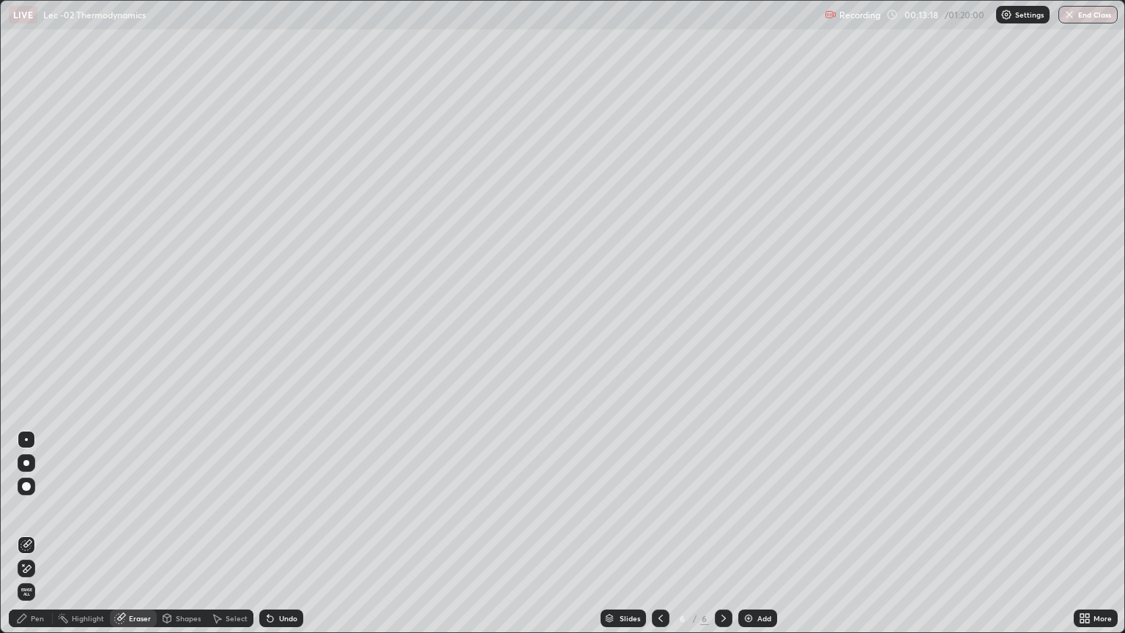
click at [44, 533] on div "Pen" at bounding box center [31, 618] width 44 height 18
click at [190, 533] on div "Shapes" at bounding box center [188, 617] width 25 height 7
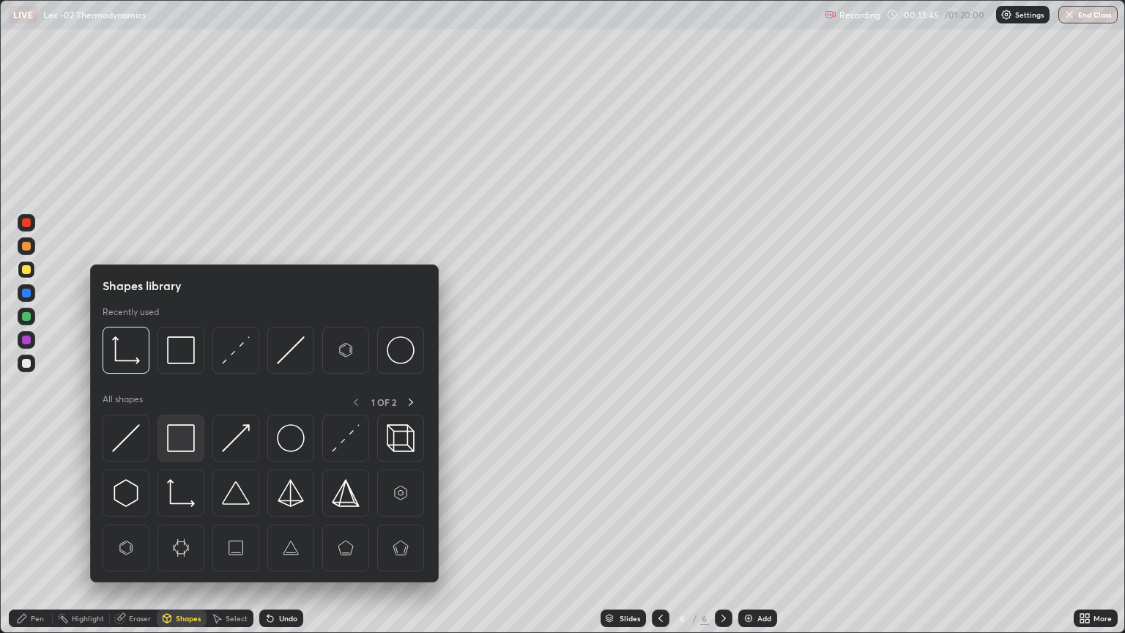
click at [186, 431] on img at bounding box center [181, 438] width 28 height 28
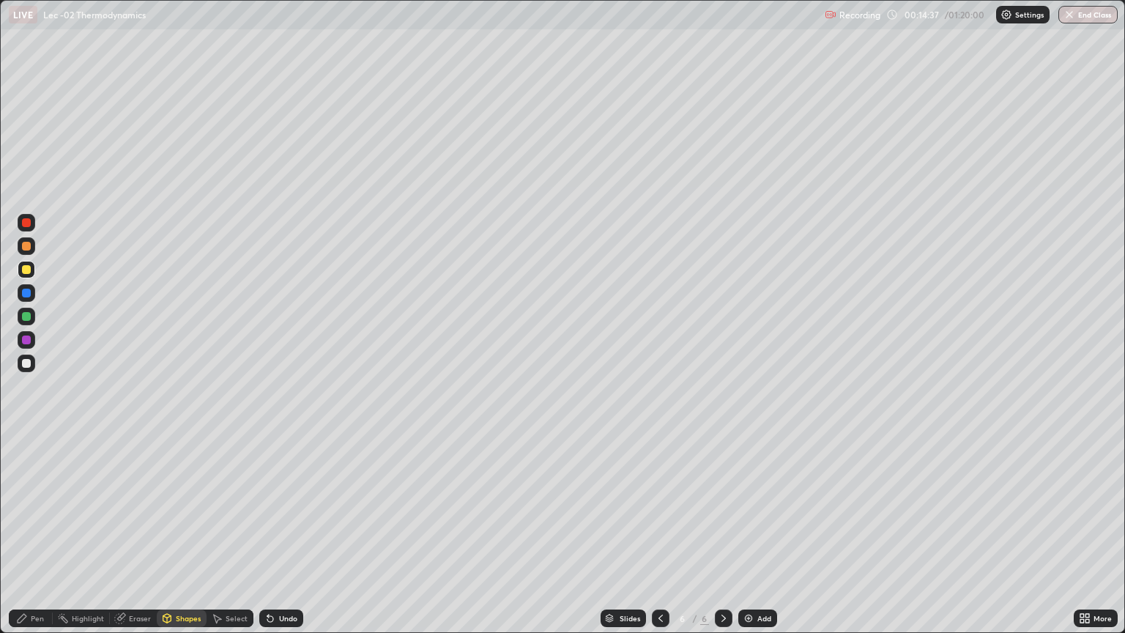
click at [179, 533] on div "Shapes" at bounding box center [188, 617] width 25 height 7
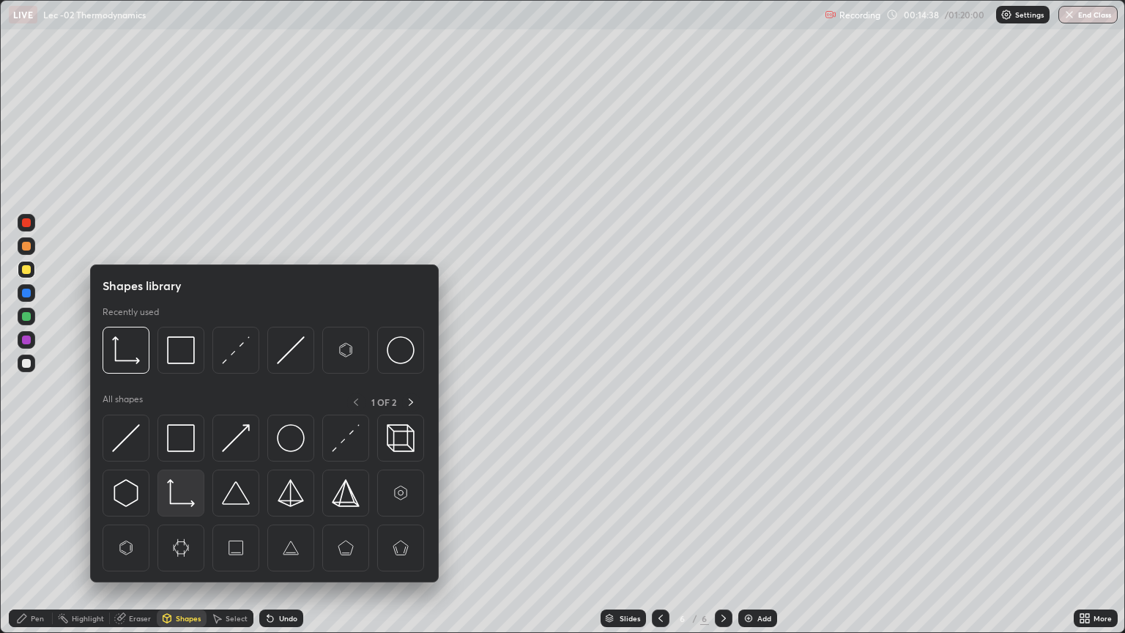
click at [189, 501] on img at bounding box center [181, 493] width 28 height 28
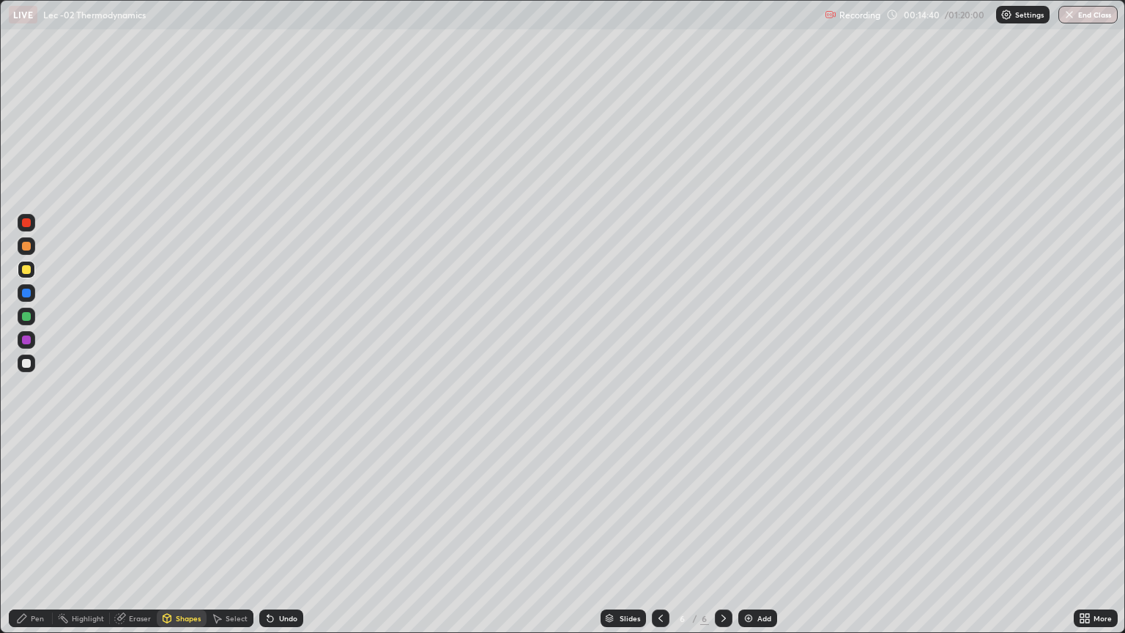
click at [36, 533] on div "Pen" at bounding box center [31, 618] width 44 height 18
click at [273, 533] on icon at bounding box center [270, 618] width 12 height 12
click at [743, 533] on div "Add" at bounding box center [757, 618] width 39 height 18
click at [34, 361] on div at bounding box center [27, 363] width 18 height 18
click at [187, 533] on div "Shapes" at bounding box center [188, 617] width 25 height 7
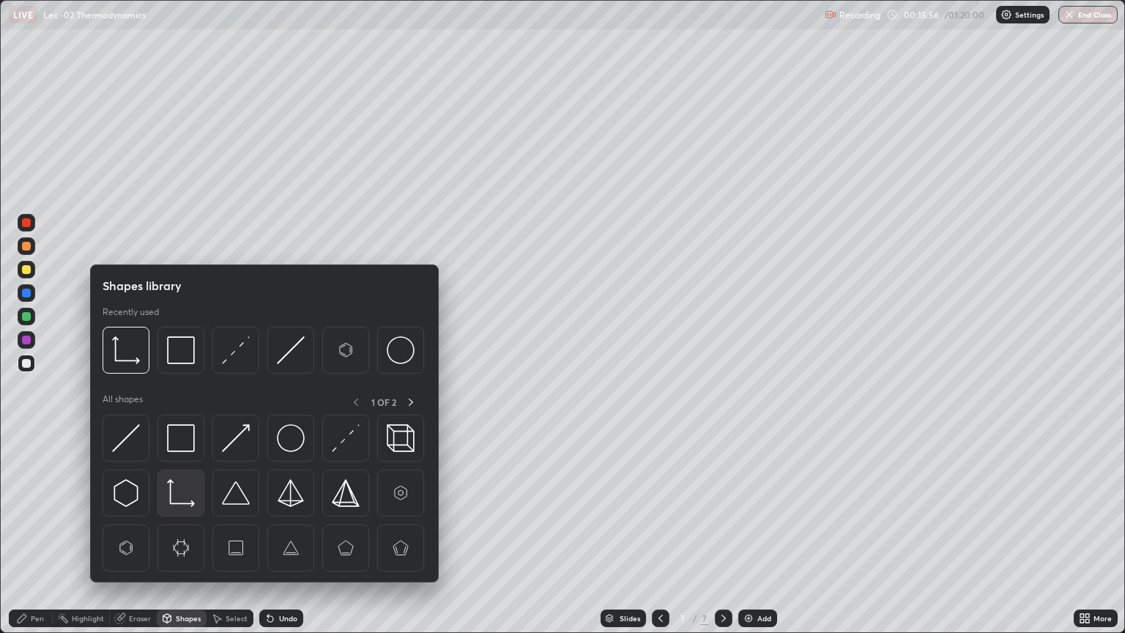
click at [189, 491] on img at bounding box center [181, 493] width 28 height 28
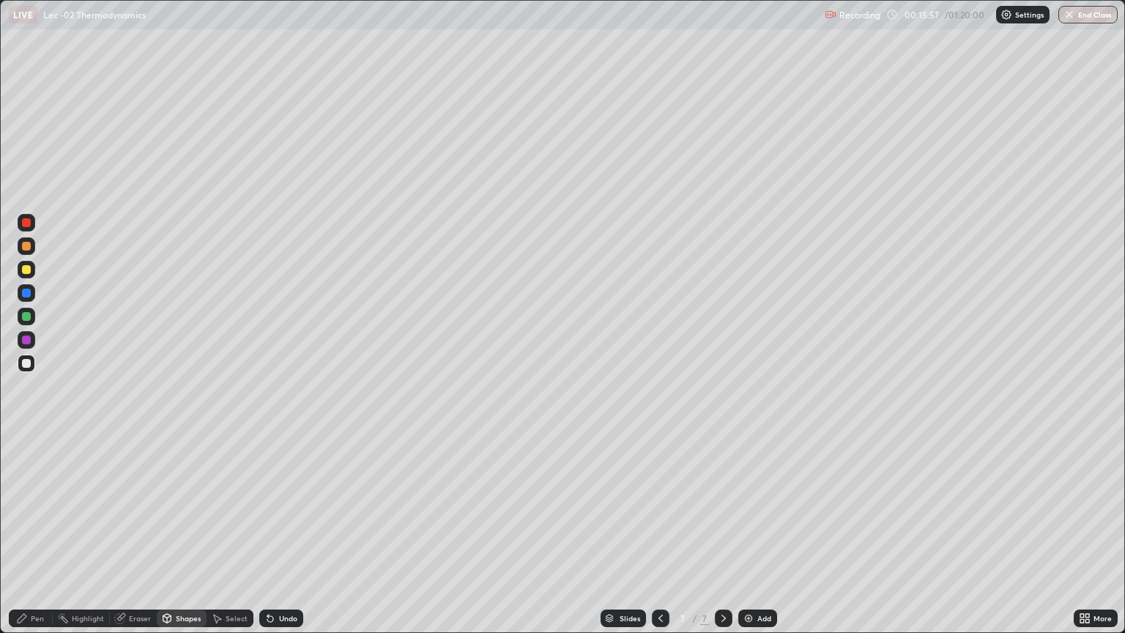
click at [32, 533] on div "Pen" at bounding box center [31, 618] width 44 height 18
click at [187, 533] on div "Shapes" at bounding box center [188, 617] width 25 height 7
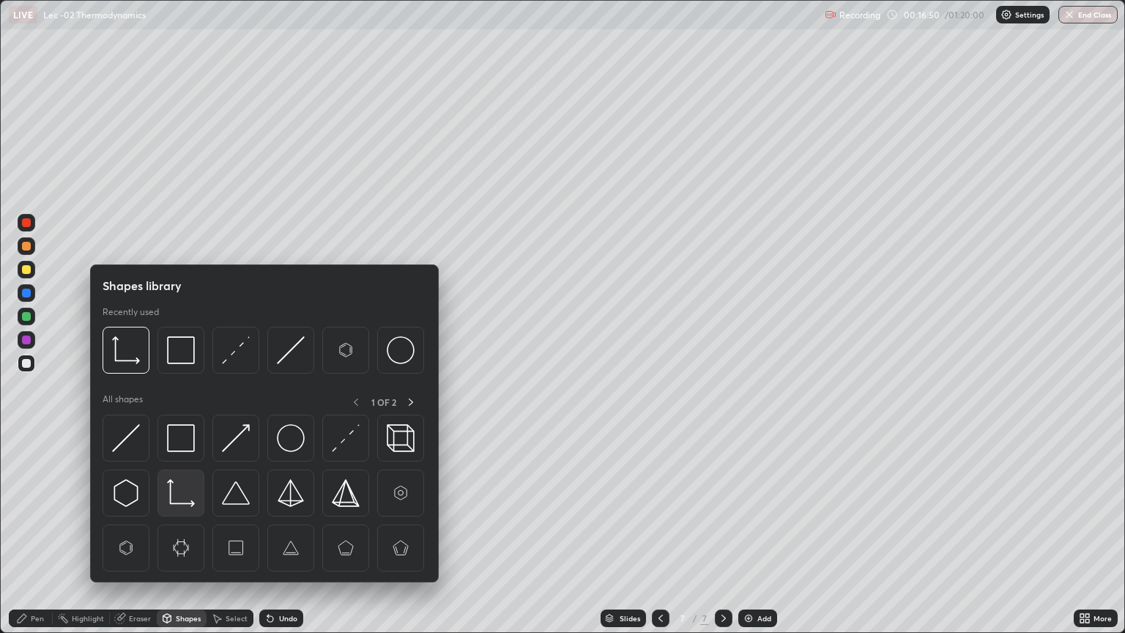
click at [177, 500] on img at bounding box center [181, 493] width 28 height 28
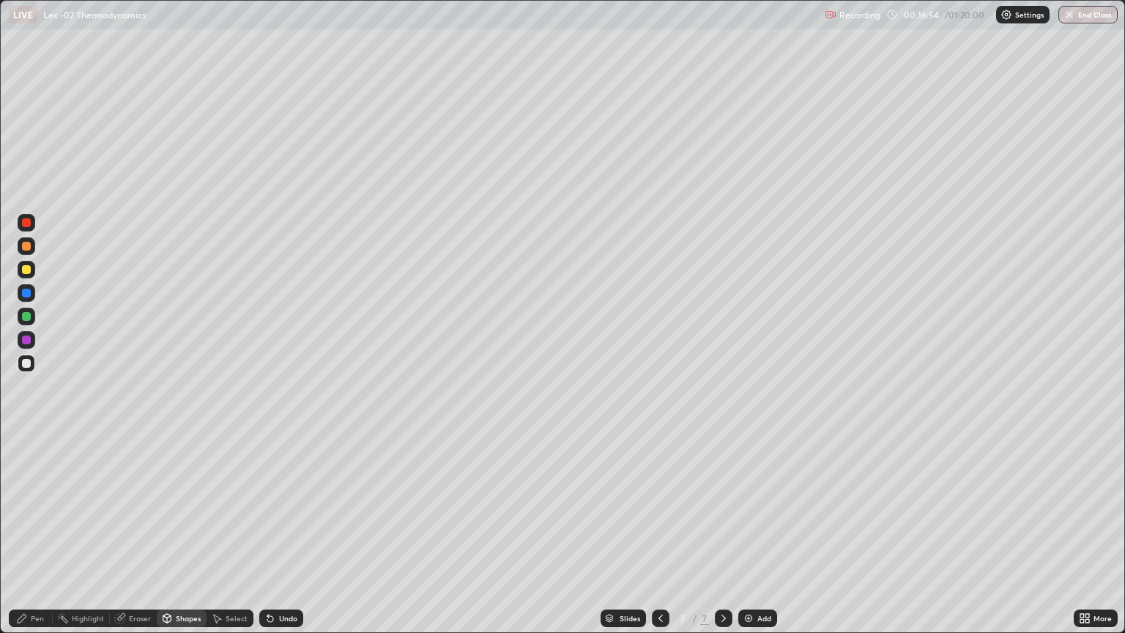
click at [37, 533] on div "Pen" at bounding box center [37, 617] width 13 height 7
click at [283, 533] on div "Undo" at bounding box center [281, 618] width 44 height 18
click at [185, 533] on div "Shapes" at bounding box center [188, 617] width 25 height 7
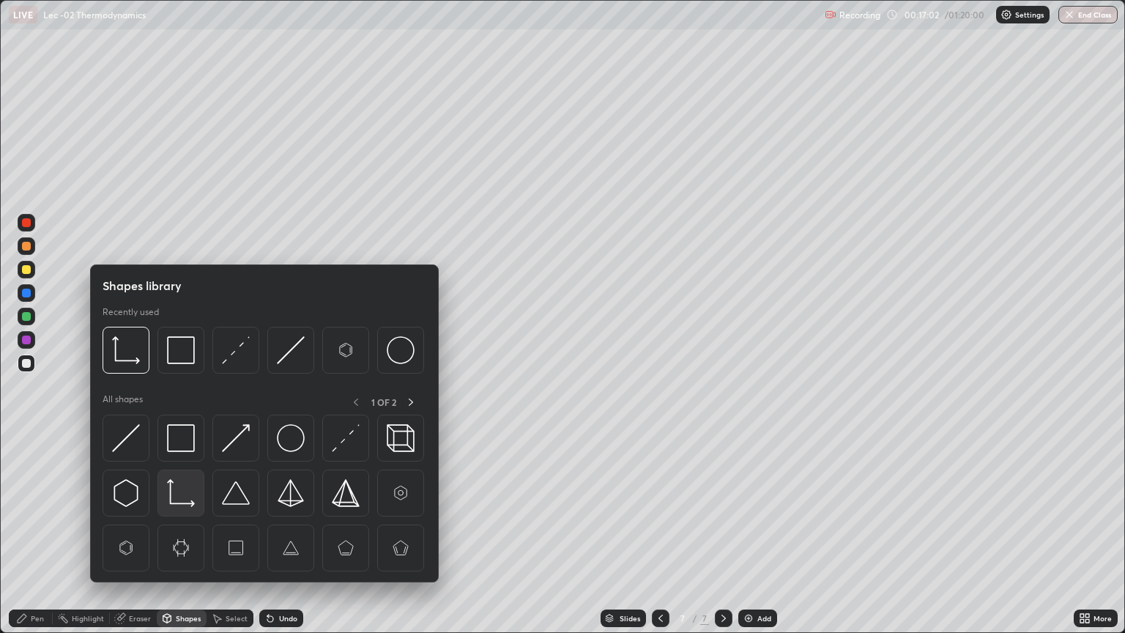
click at [180, 486] on img at bounding box center [181, 493] width 28 height 28
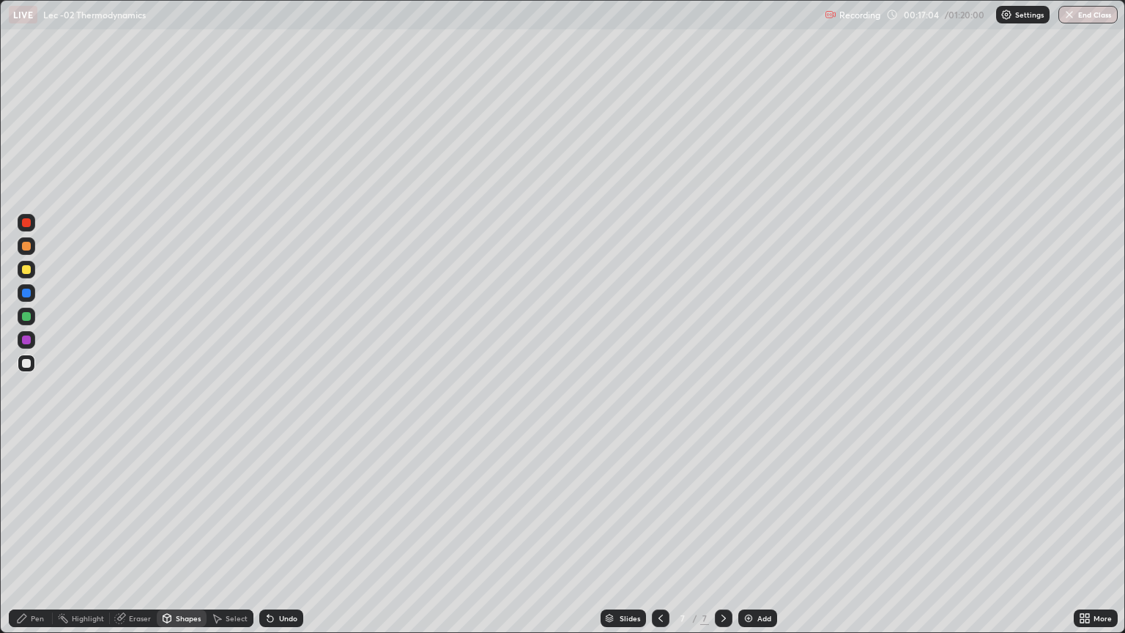
click at [287, 533] on div "Undo" at bounding box center [288, 617] width 18 height 7
click at [125, 533] on div "Eraser" at bounding box center [133, 618] width 47 height 18
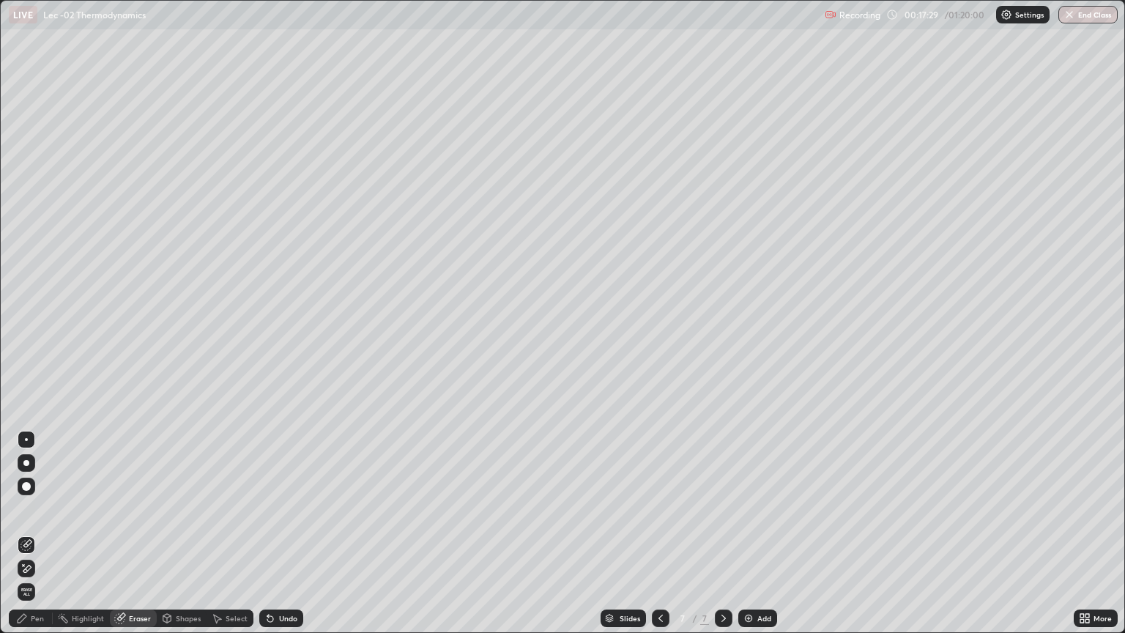
click at [37, 533] on div "Pen" at bounding box center [37, 617] width 13 height 7
click at [268, 533] on div "Undo" at bounding box center [281, 618] width 44 height 18
click at [722, 533] on icon at bounding box center [724, 618] width 12 height 12
click at [745, 533] on img at bounding box center [749, 618] width 12 height 12
click at [29, 249] on div at bounding box center [26, 246] width 9 height 9
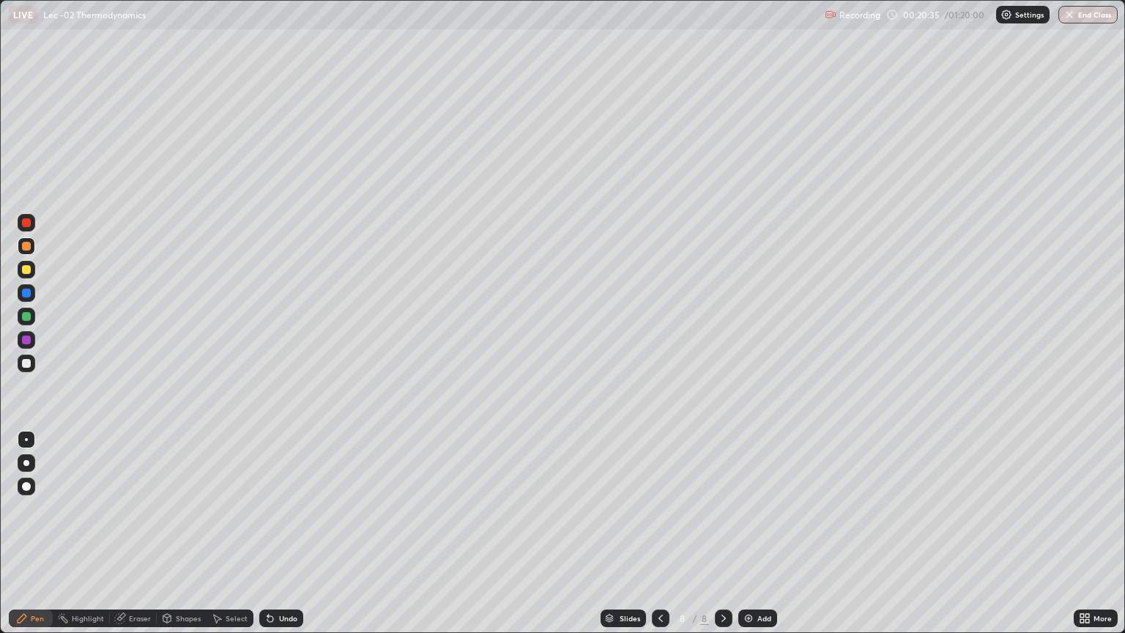
click at [186, 533] on div "Shapes" at bounding box center [188, 617] width 25 height 7
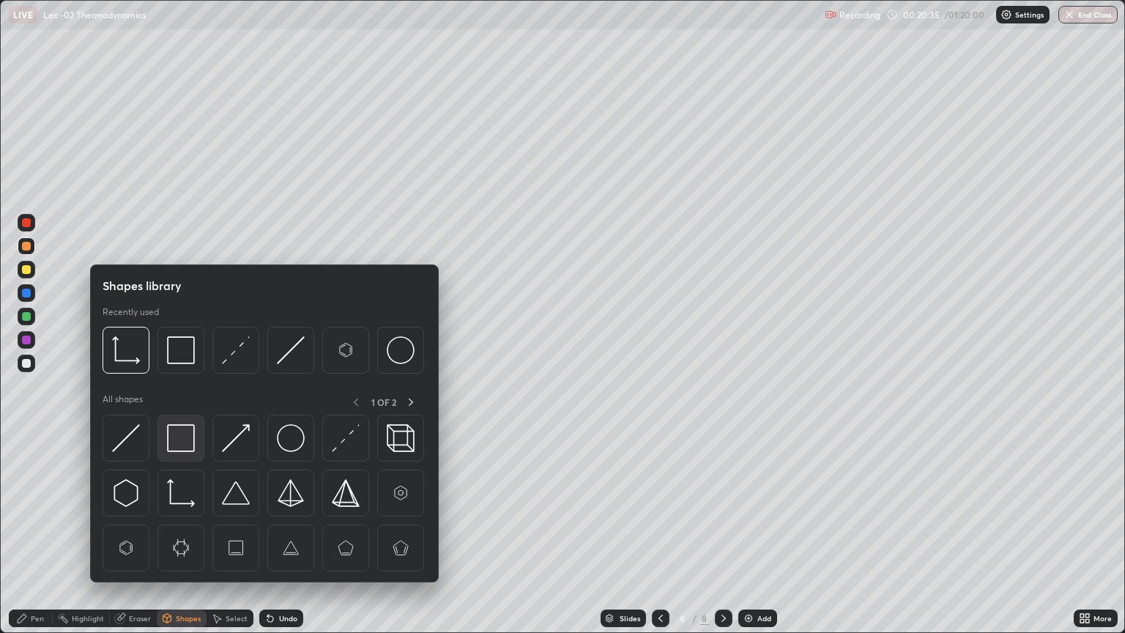
click at [193, 444] on img at bounding box center [181, 438] width 28 height 28
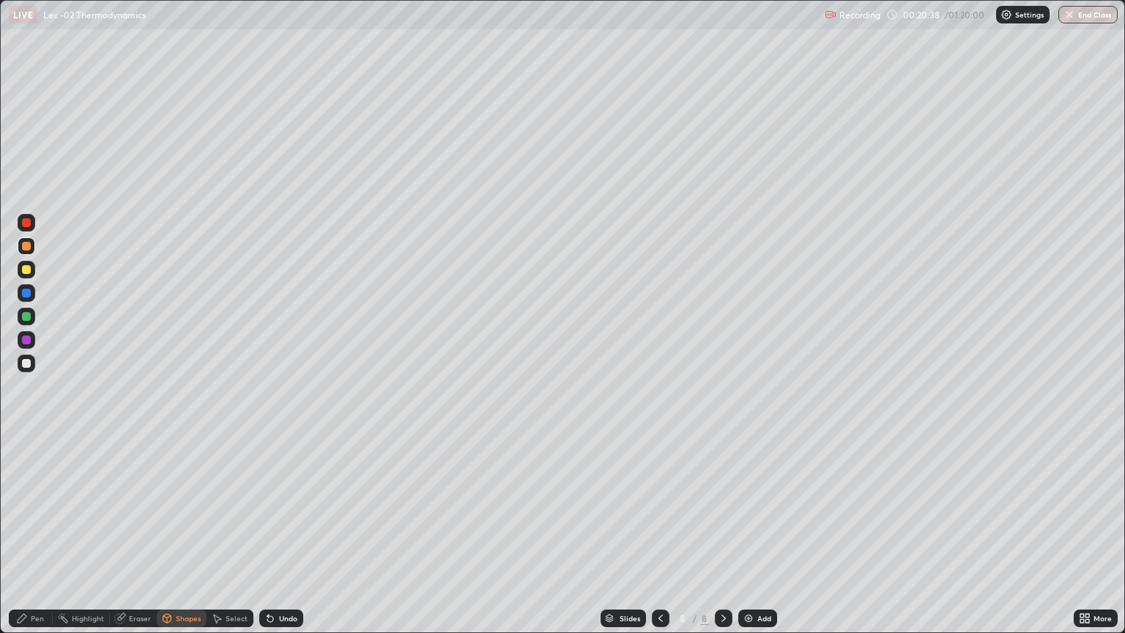
click at [39, 533] on div "Pen" at bounding box center [37, 617] width 13 height 7
click at [32, 365] on div at bounding box center [27, 363] width 18 height 18
click at [228, 533] on div "Select" at bounding box center [230, 618] width 47 height 18
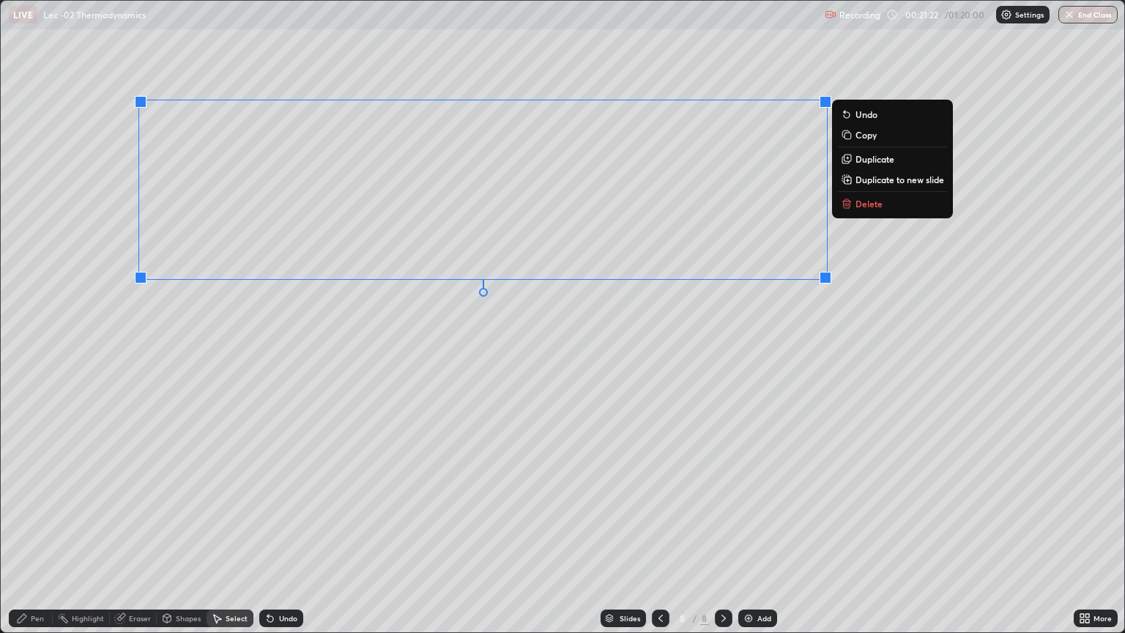
click at [30, 533] on div "Pen" at bounding box center [31, 618] width 44 height 18
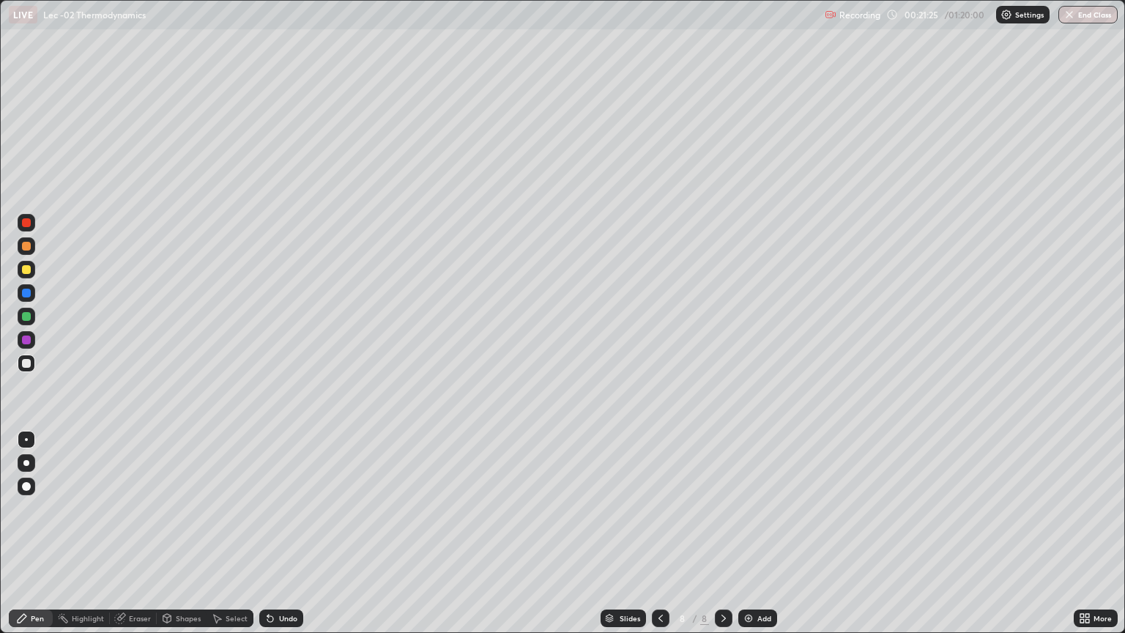
click at [267, 533] on icon at bounding box center [270, 619] width 6 height 6
click at [268, 533] on icon at bounding box center [270, 619] width 6 height 6
click at [267, 533] on icon at bounding box center [270, 619] width 6 height 6
click at [269, 533] on div "Undo" at bounding box center [281, 618] width 44 height 18
click at [268, 533] on icon at bounding box center [270, 619] width 6 height 6
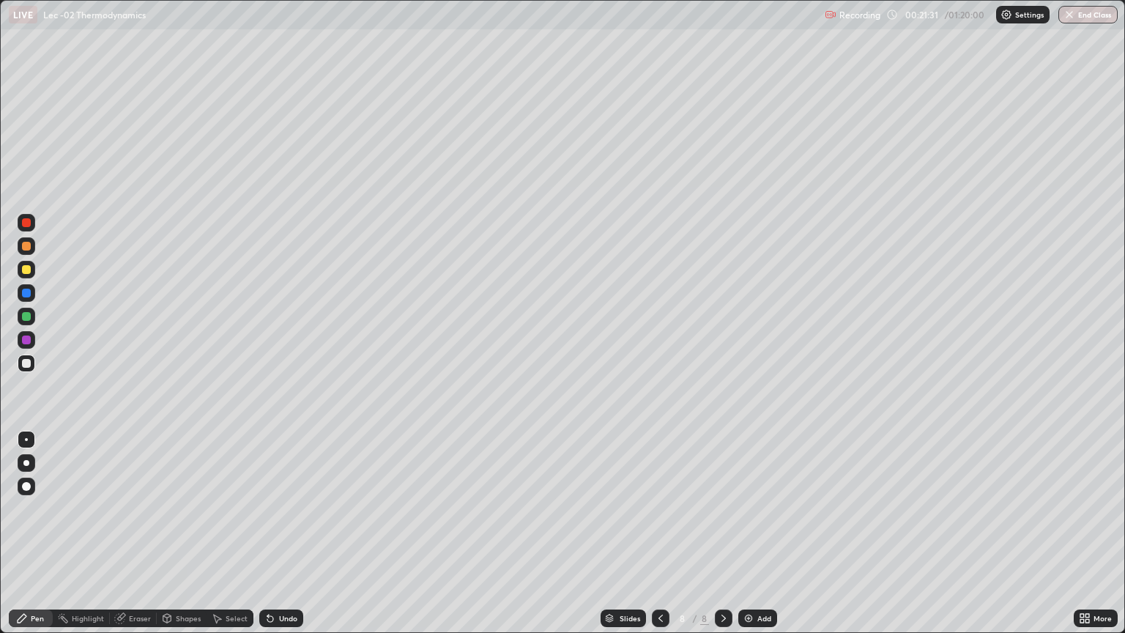
click at [267, 533] on icon at bounding box center [270, 619] width 6 height 6
click at [265, 533] on icon at bounding box center [270, 618] width 12 height 12
click at [268, 533] on icon at bounding box center [270, 619] width 6 height 6
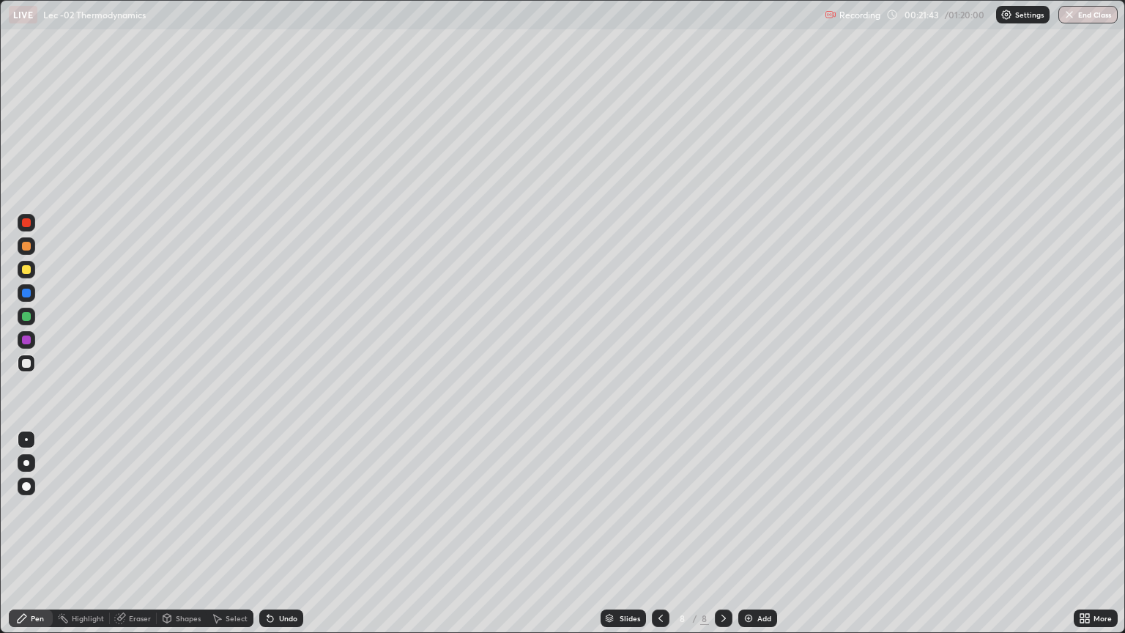
click at [267, 533] on icon at bounding box center [270, 619] width 6 height 6
click at [267, 533] on icon at bounding box center [267, 614] width 1 height 1
click at [267, 533] on icon at bounding box center [270, 619] width 6 height 6
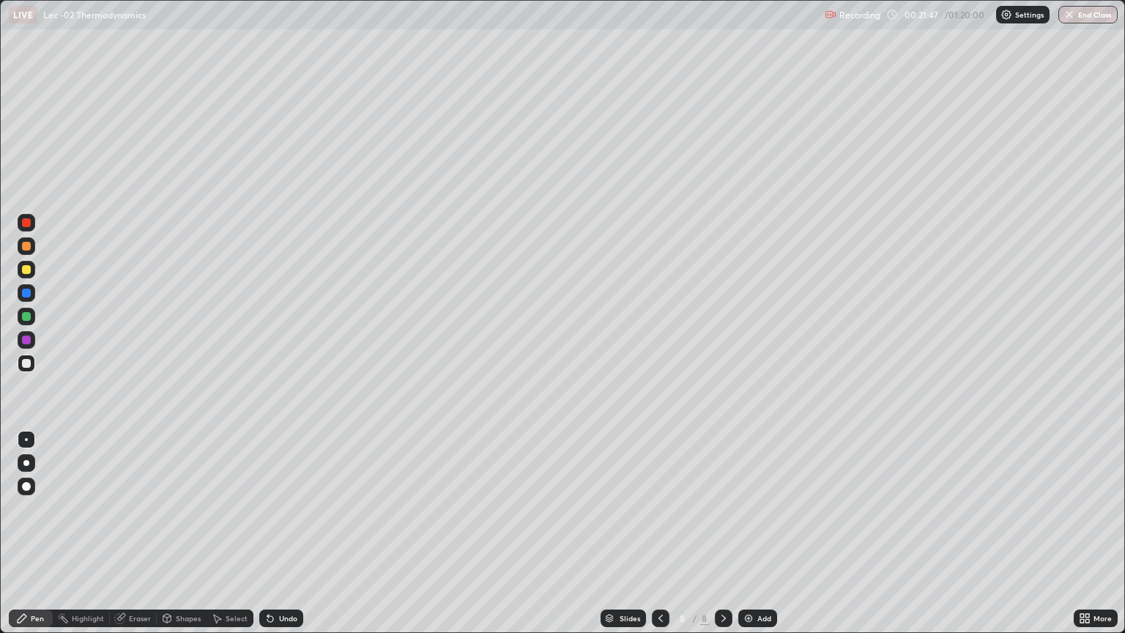
click at [267, 533] on icon at bounding box center [270, 619] width 6 height 6
click at [268, 533] on icon at bounding box center [270, 619] width 6 height 6
click at [267, 533] on icon at bounding box center [267, 614] width 1 height 1
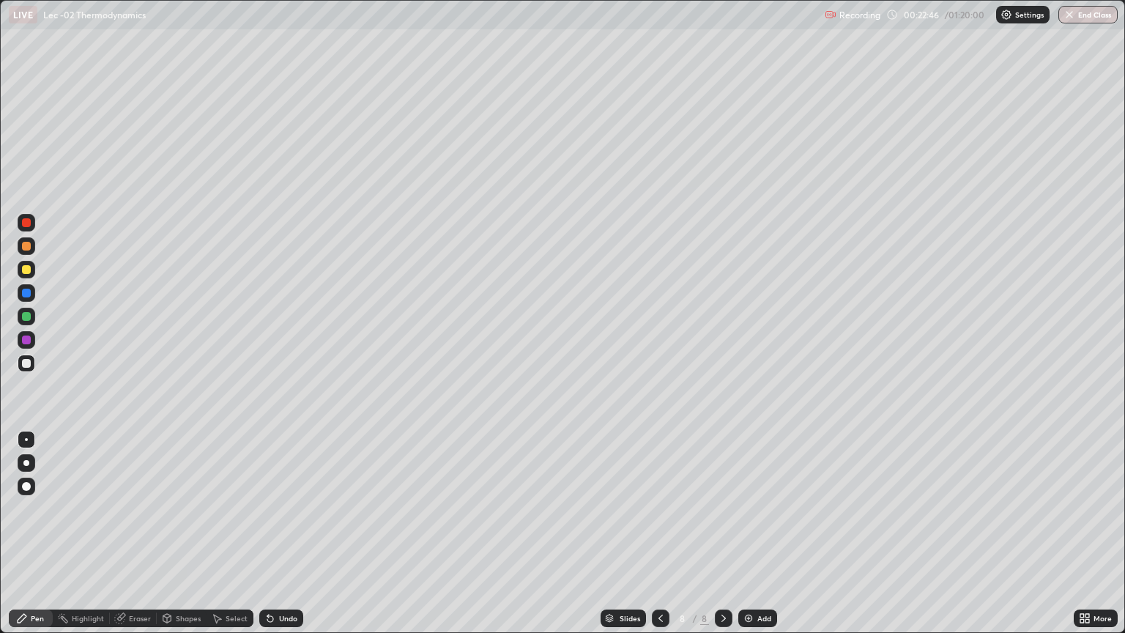
click at [267, 533] on icon at bounding box center [267, 614] width 1 height 1
click at [270, 533] on icon at bounding box center [270, 619] width 6 height 6
click at [271, 533] on icon at bounding box center [270, 619] width 6 height 6
click at [269, 533] on icon at bounding box center [270, 619] width 6 height 6
click at [270, 533] on icon at bounding box center [270, 619] width 6 height 6
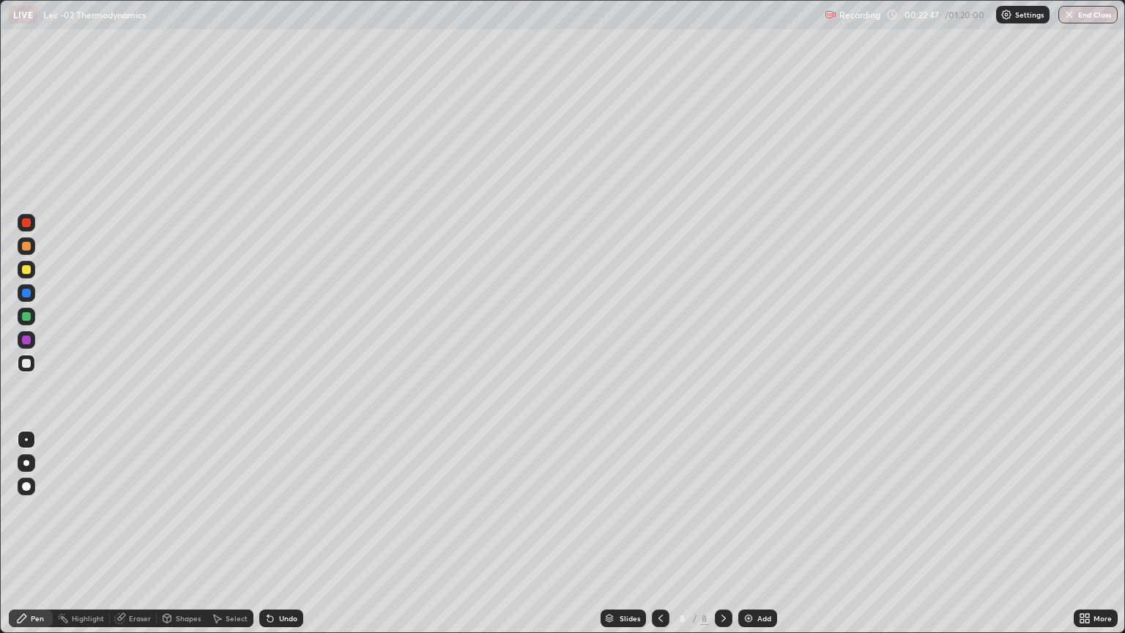
click at [269, 533] on icon at bounding box center [270, 619] width 6 height 6
click at [270, 533] on icon at bounding box center [270, 619] width 6 height 6
click at [270, 533] on icon at bounding box center [270, 618] width 12 height 12
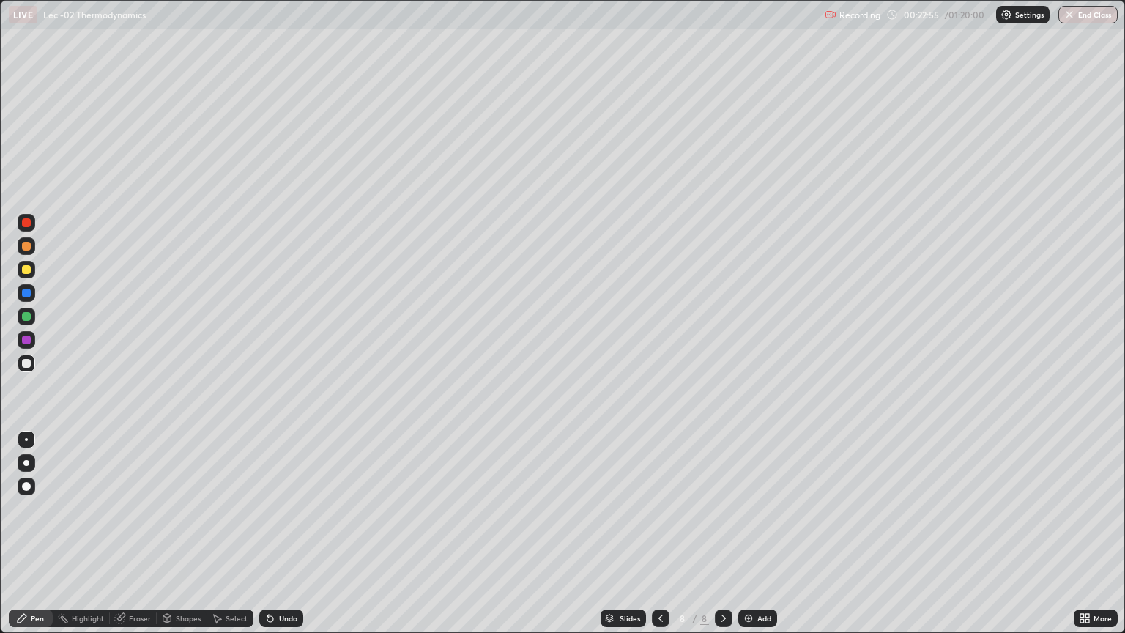
click at [187, 533] on div "Shapes" at bounding box center [188, 617] width 25 height 7
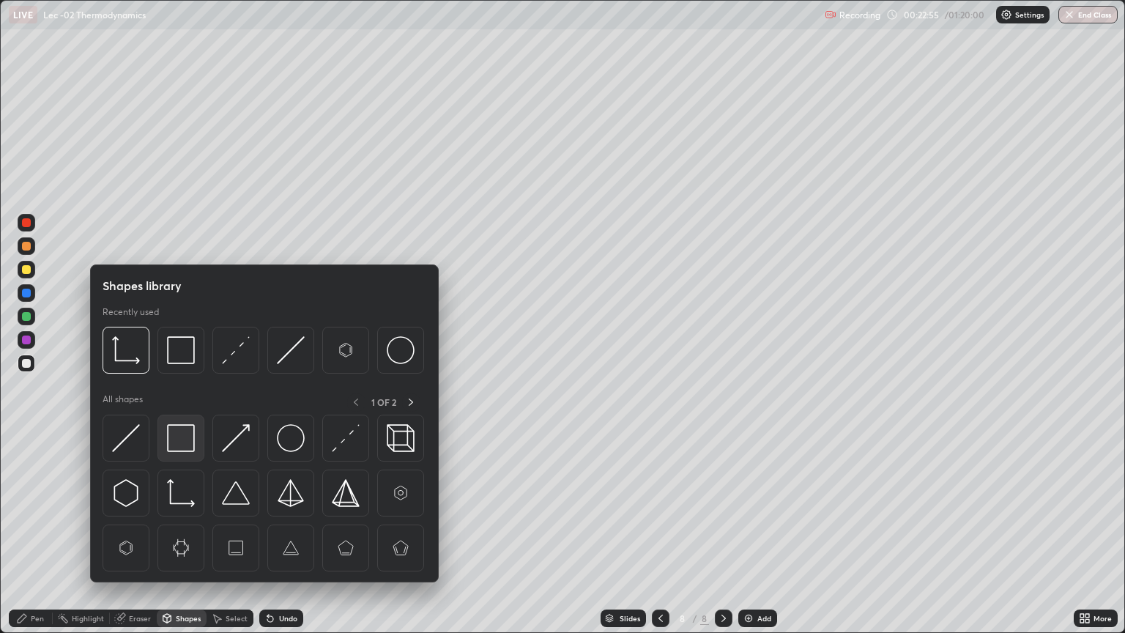
click at [185, 442] on img at bounding box center [181, 438] width 28 height 28
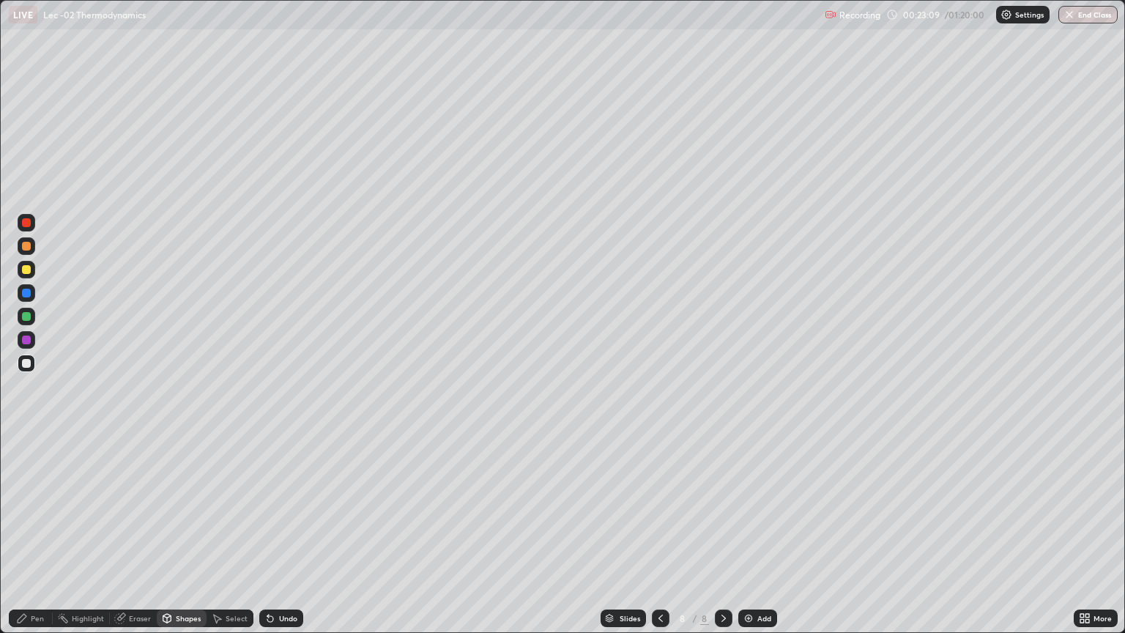
click at [1081, 533] on icon at bounding box center [1082, 616] width 4 height 4
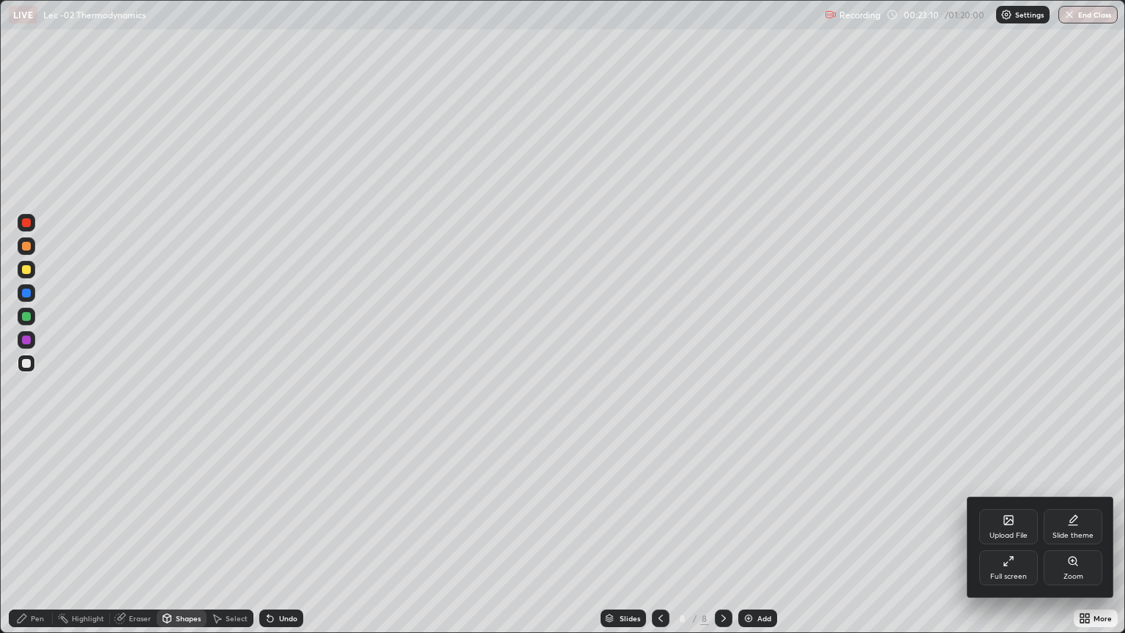
click at [1006, 533] on icon at bounding box center [1006, 564] width 4 height 4
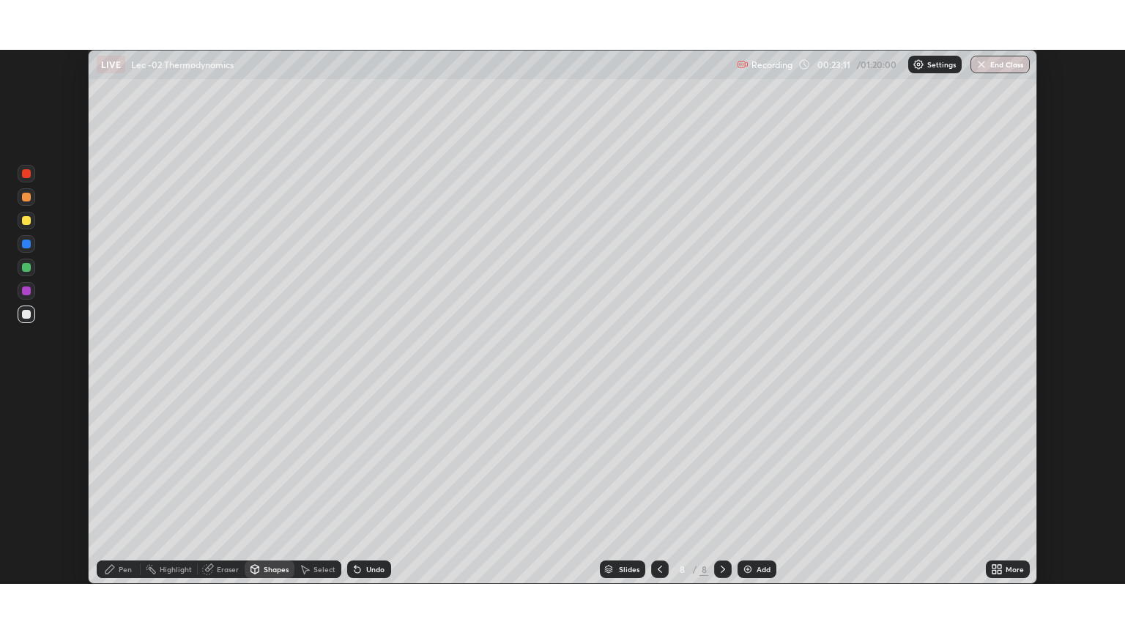
scroll to position [72707, 72117]
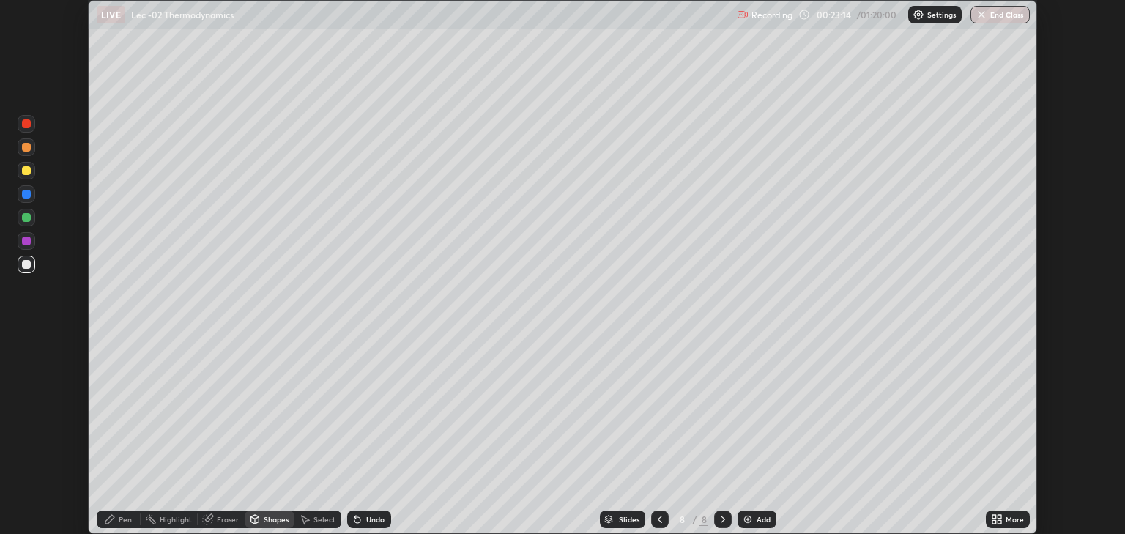
click at [994, 516] on icon at bounding box center [994, 517] width 4 height 4
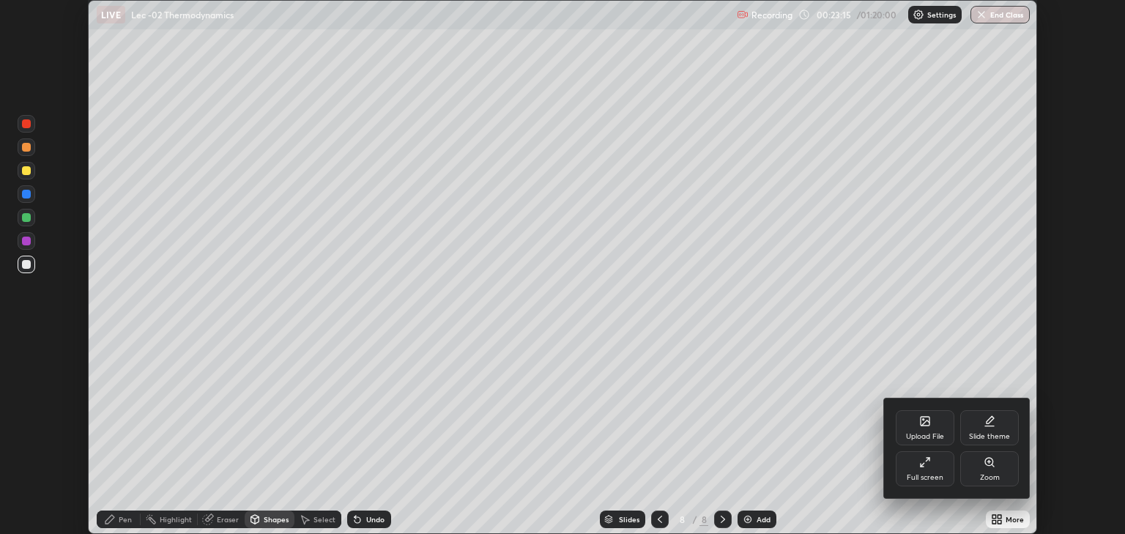
click at [929, 462] on icon at bounding box center [925, 462] width 12 height 12
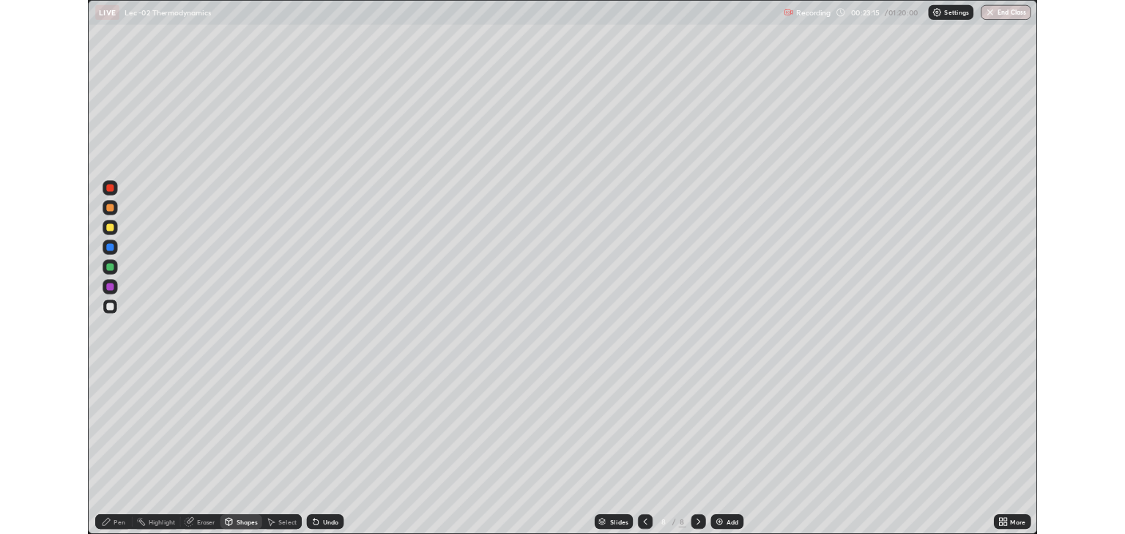
scroll to position [633, 1125]
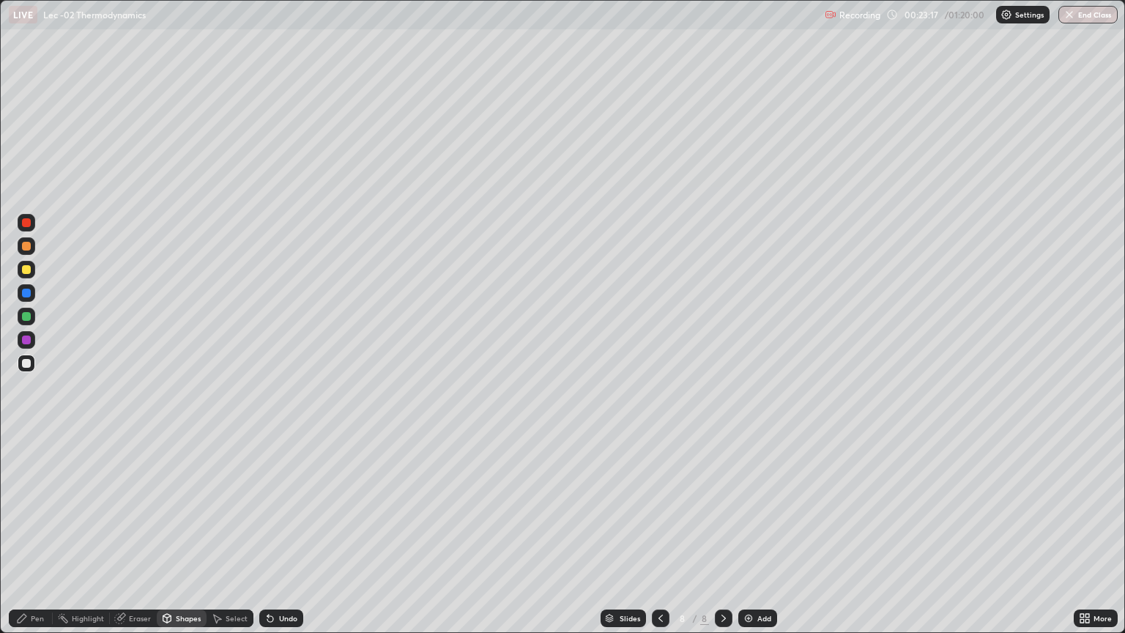
click at [38, 533] on div "Pen" at bounding box center [31, 618] width 44 height 18
click at [184, 533] on div "Shapes" at bounding box center [188, 617] width 25 height 7
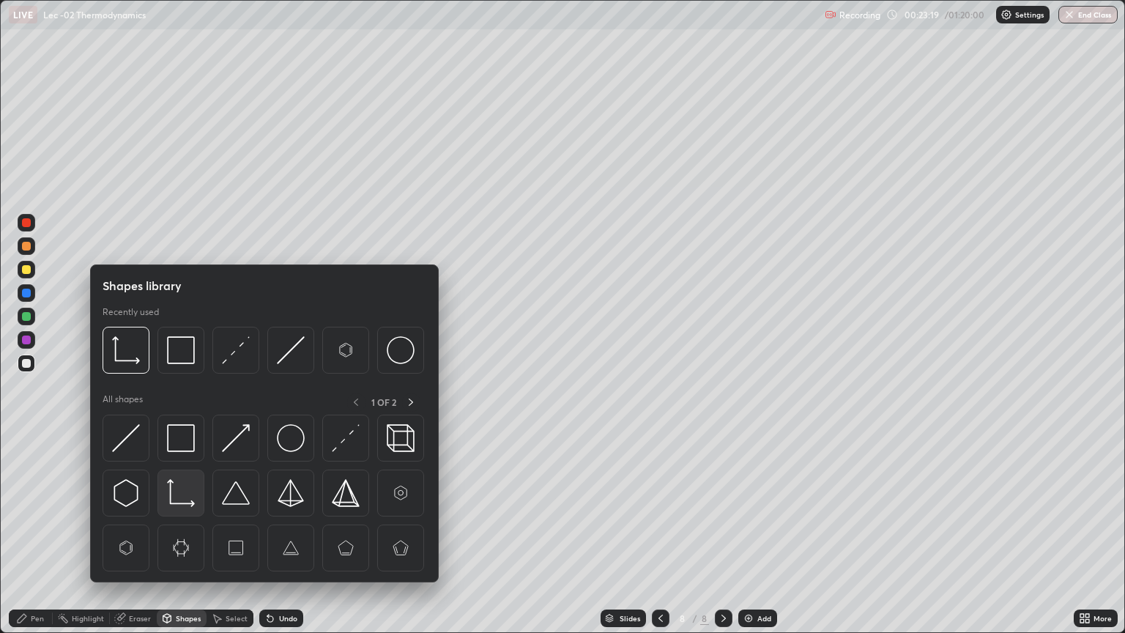
click at [183, 489] on img at bounding box center [181, 493] width 28 height 28
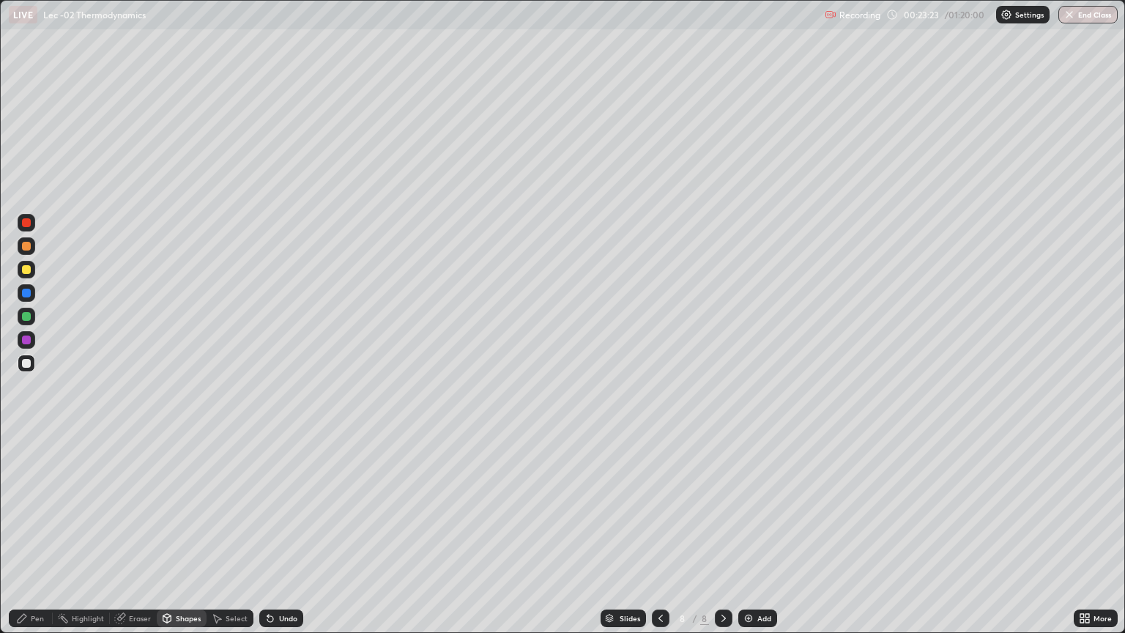
click at [39, 533] on div "Pen" at bounding box center [37, 617] width 13 height 7
click at [138, 533] on div "Eraser" at bounding box center [140, 617] width 22 height 7
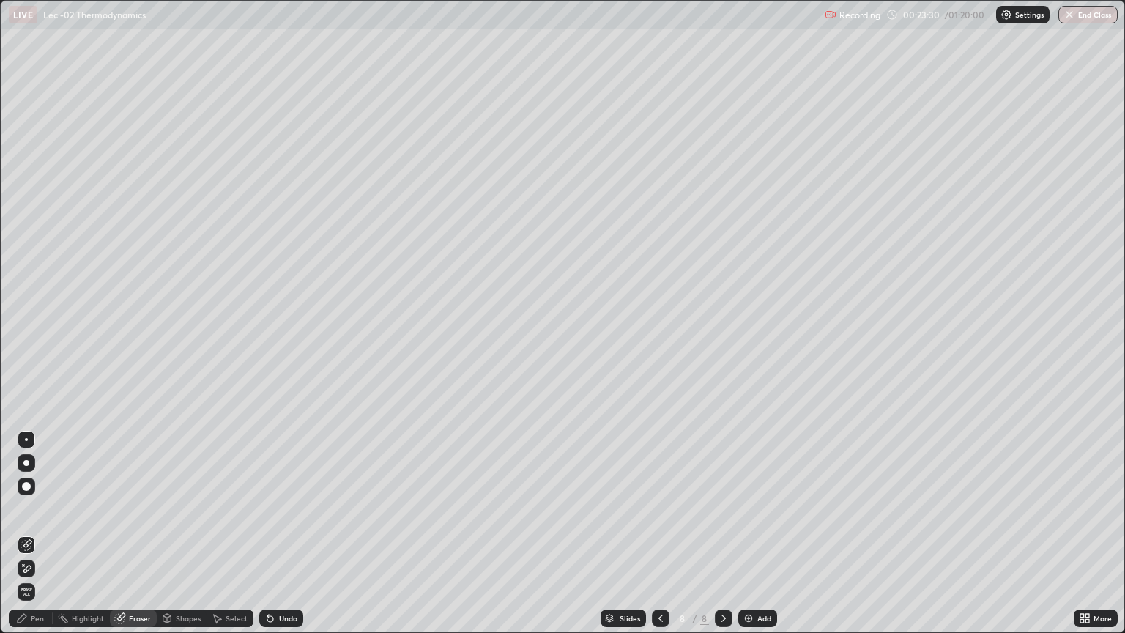
click at [39, 533] on div "Pen" at bounding box center [31, 618] width 44 height 18
click at [177, 533] on div "Shapes" at bounding box center [182, 618] width 50 height 18
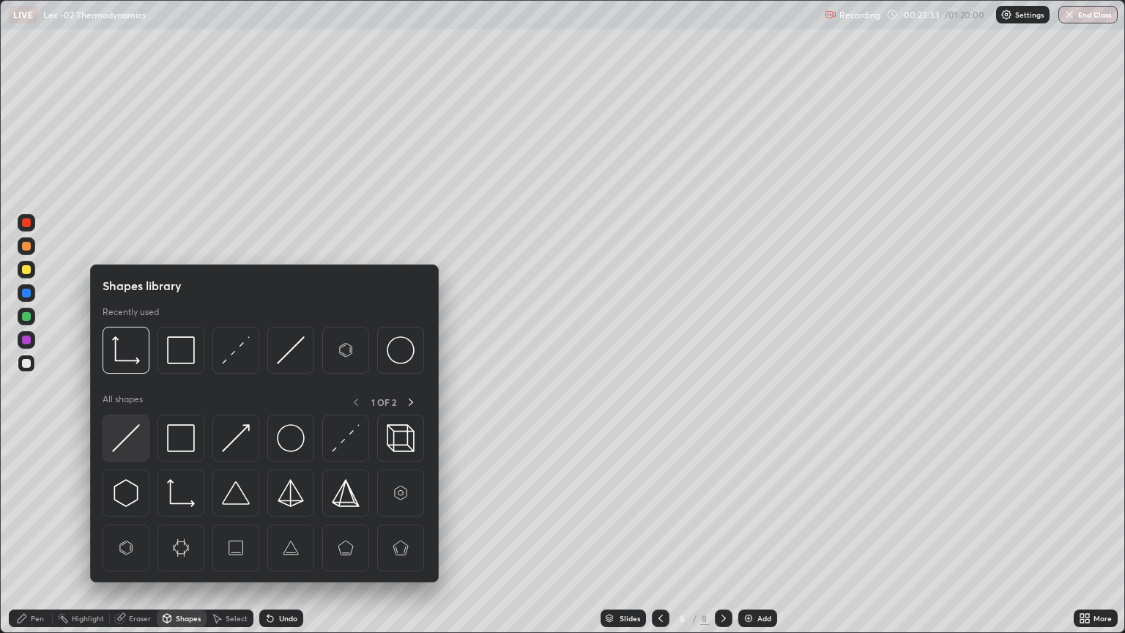
click at [135, 439] on img at bounding box center [126, 438] width 28 height 28
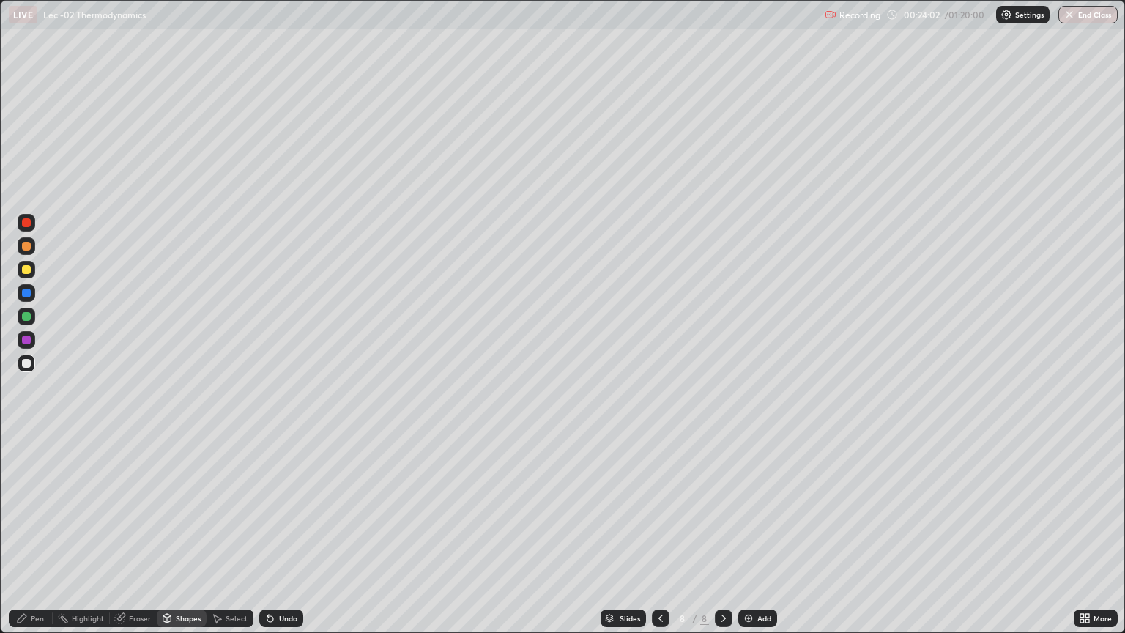
click at [48, 533] on div "Pen" at bounding box center [31, 618] width 44 height 18
click at [748, 533] on img at bounding box center [749, 618] width 12 height 12
click at [34, 269] on div at bounding box center [27, 270] width 18 height 18
click at [185, 533] on div "Shapes" at bounding box center [188, 617] width 25 height 7
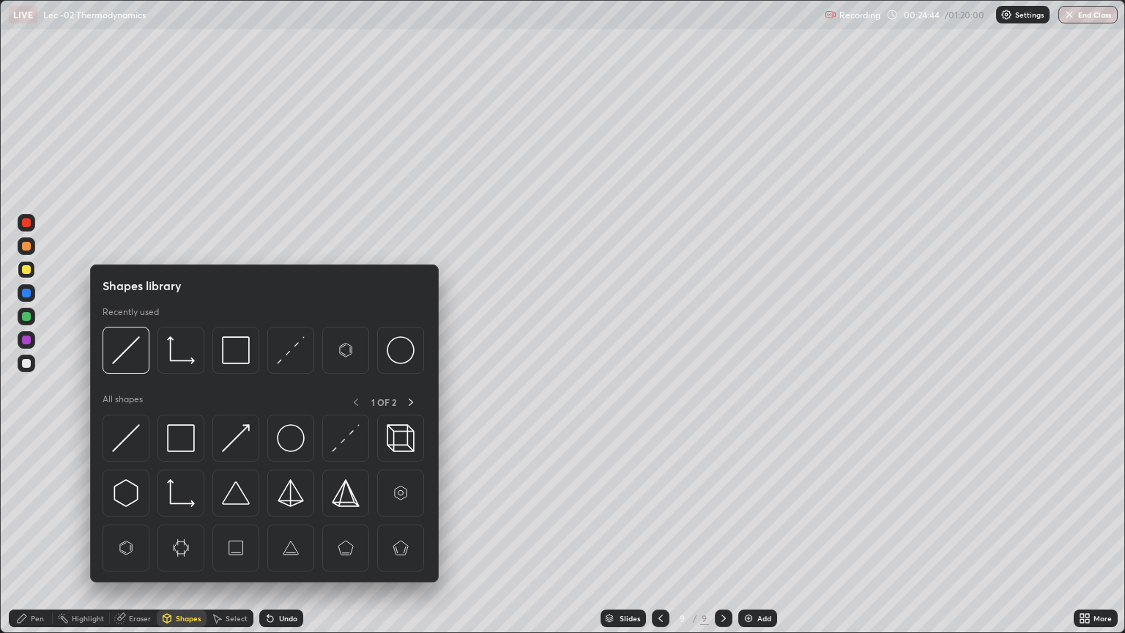
click at [189, 442] on img at bounding box center [181, 438] width 28 height 28
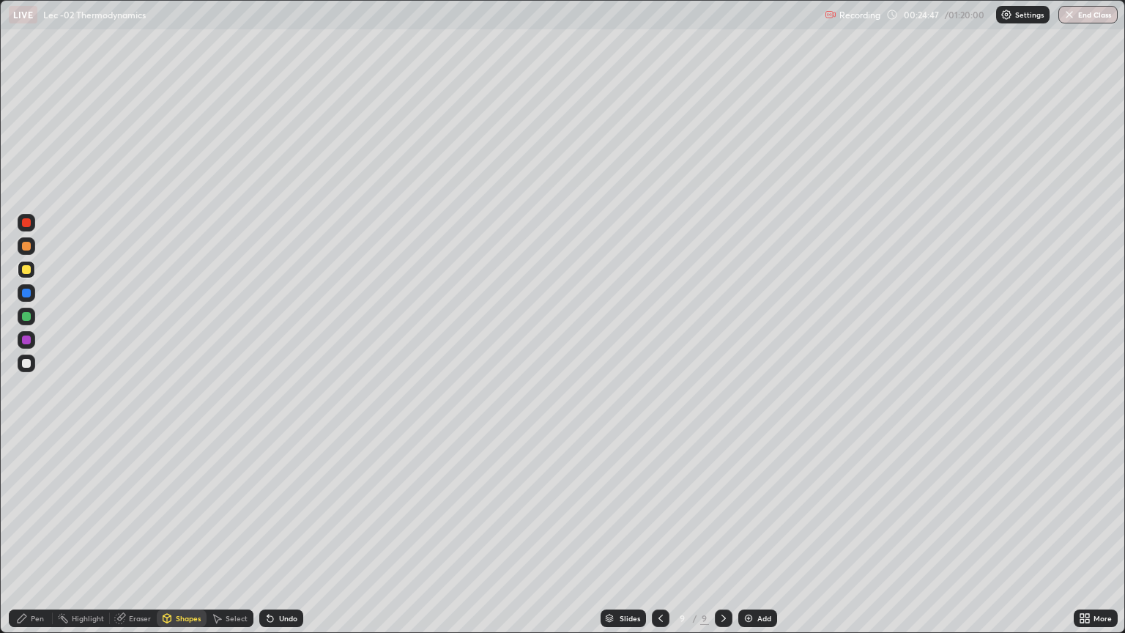
click at [37, 533] on div "Pen" at bounding box center [37, 617] width 13 height 7
click at [179, 533] on div "Shapes" at bounding box center [188, 617] width 25 height 7
click at [279, 533] on div "Undo" at bounding box center [288, 617] width 18 height 7
click at [280, 533] on div "Undo" at bounding box center [281, 618] width 44 height 18
click at [39, 533] on div "Pen" at bounding box center [37, 617] width 13 height 7
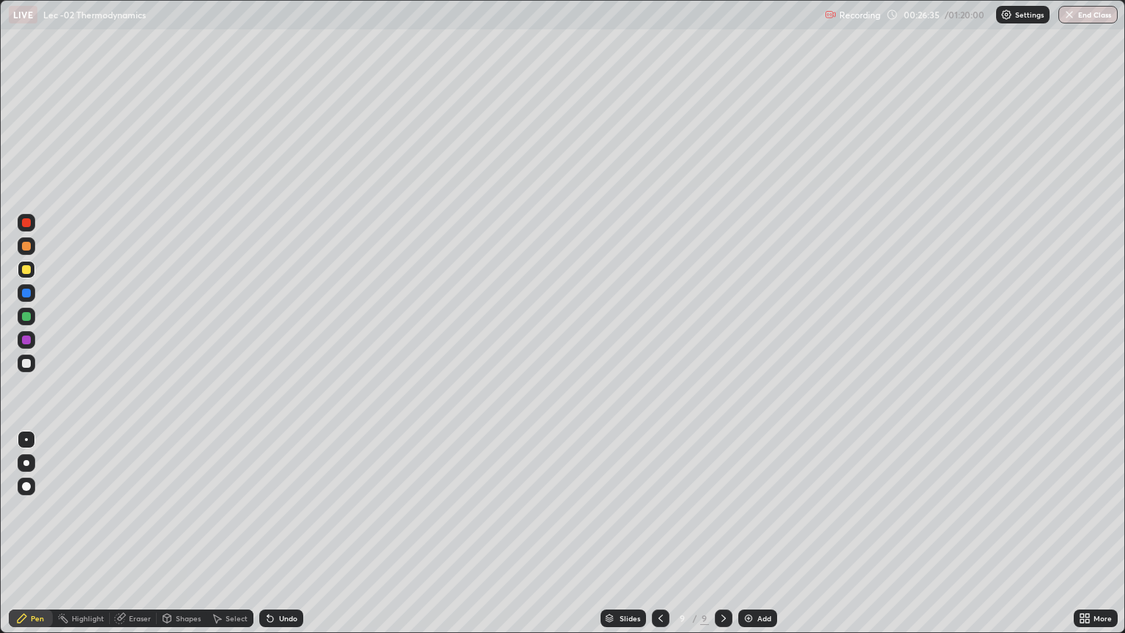
click at [186, 533] on div "Shapes" at bounding box center [188, 617] width 25 height 7
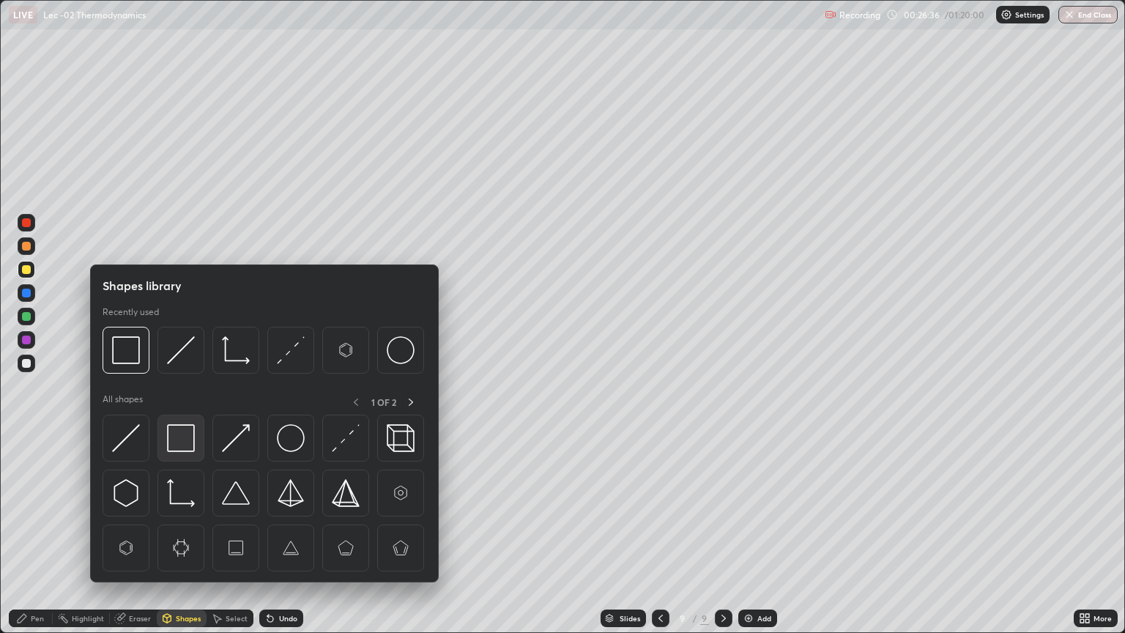
click at [182, 450] on img at bounding box center [181, 438] width 28 height 28
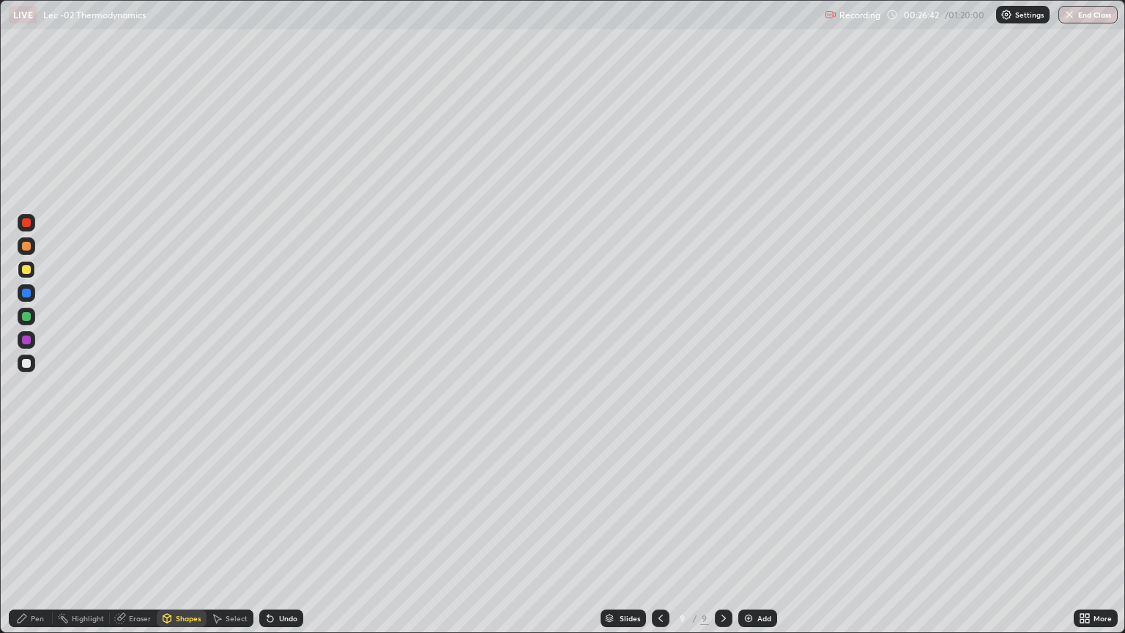
click at [170, 533] on icon at bounding box center [167, 618] width 12 height 12
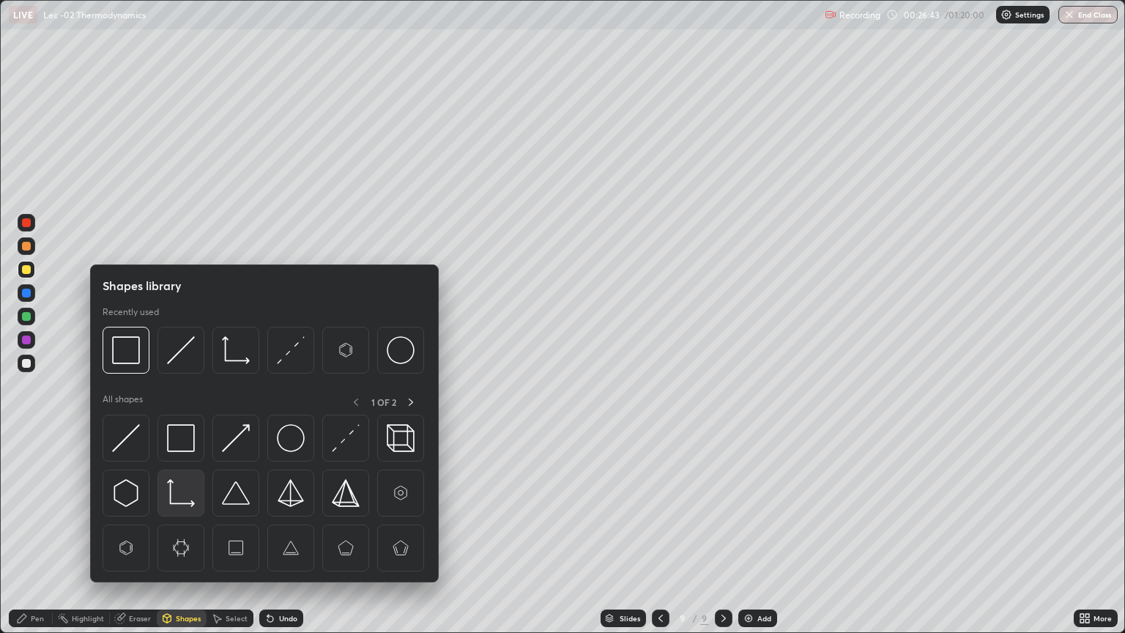
click at [179, 488] on img at bounding box center [181, 493] width 28 height 28
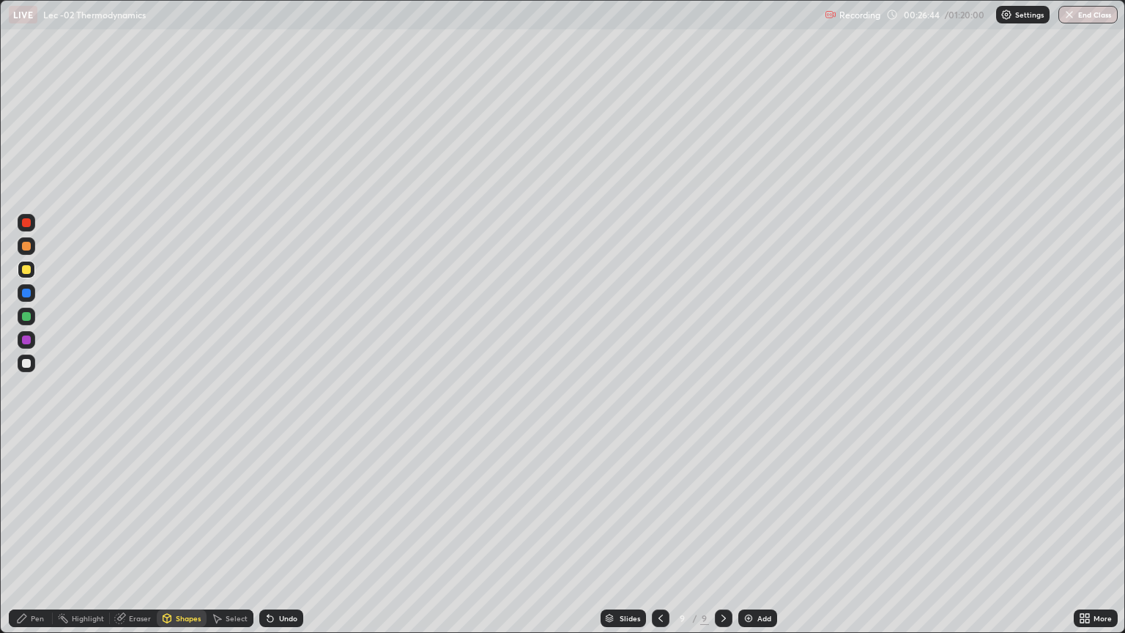
click at [34, 362] on div at bounding box center [27, 363] width 18 height 18
click at [34, 533] on div "Pen" at bounding box center [37, 617] width 13 height 7
click at [172, 533] on div "Shapes" at bounding box center [182, 618] width 50 height 18
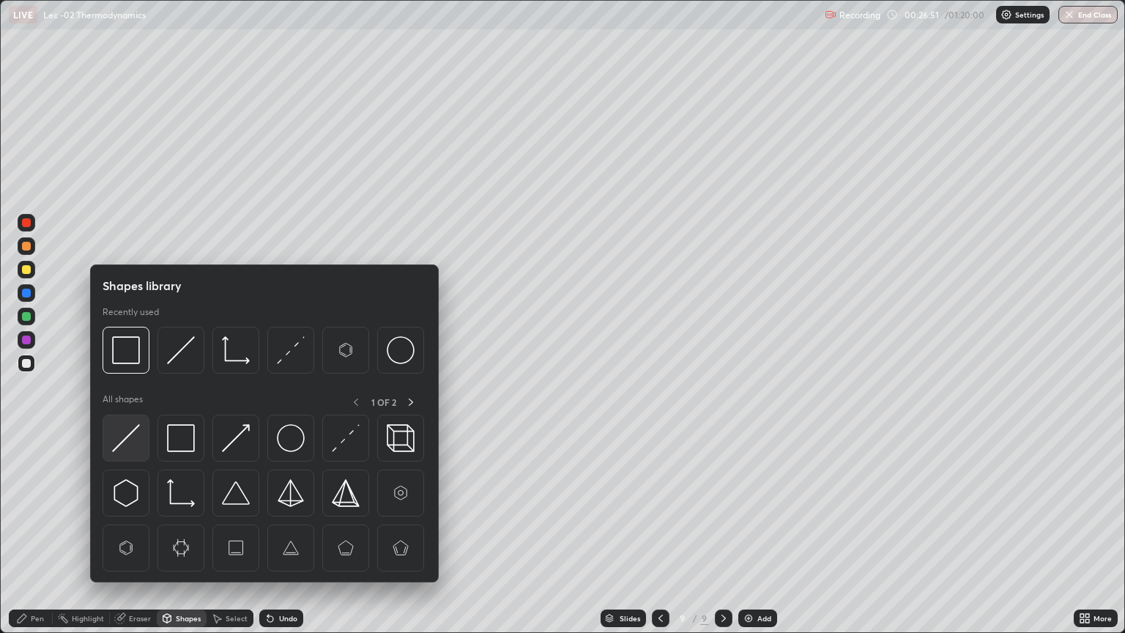
click at [141, 446] on div at bounding box center [126, 438] width 47 height 47
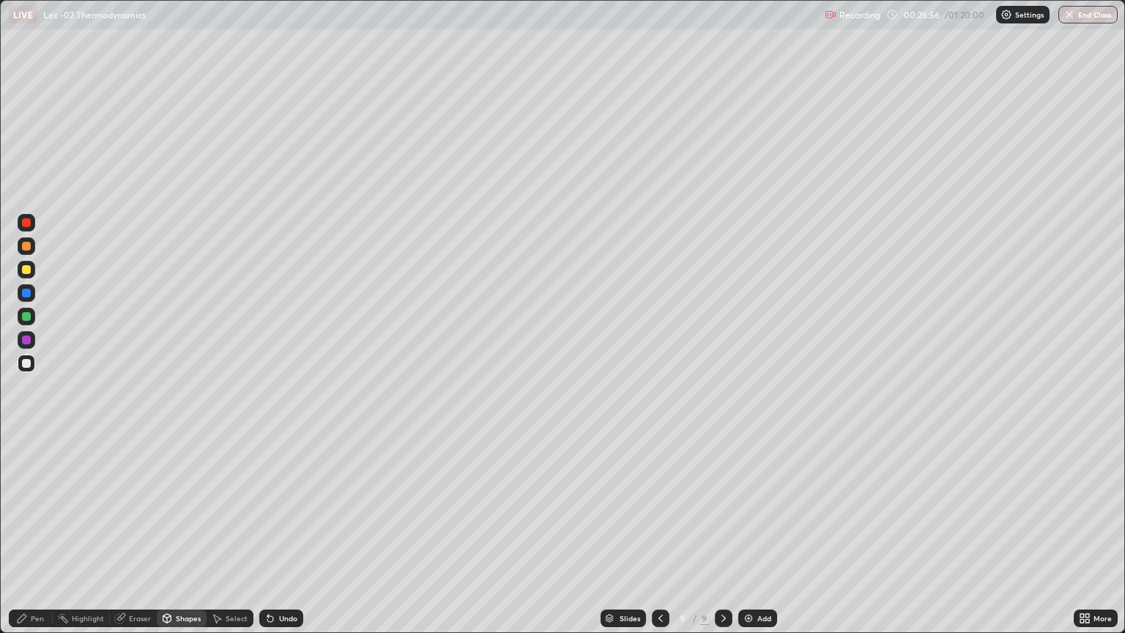
click at [30, 533] on div "Pen" at bounding box center [31, 618] width 44 height 18
click at [760, 533] on div "Add" at bounding box center [764, 617] width 14 height 7
click at [182, 533] on div "Shapes" at bounding box center [188, 617] width 25 height 7
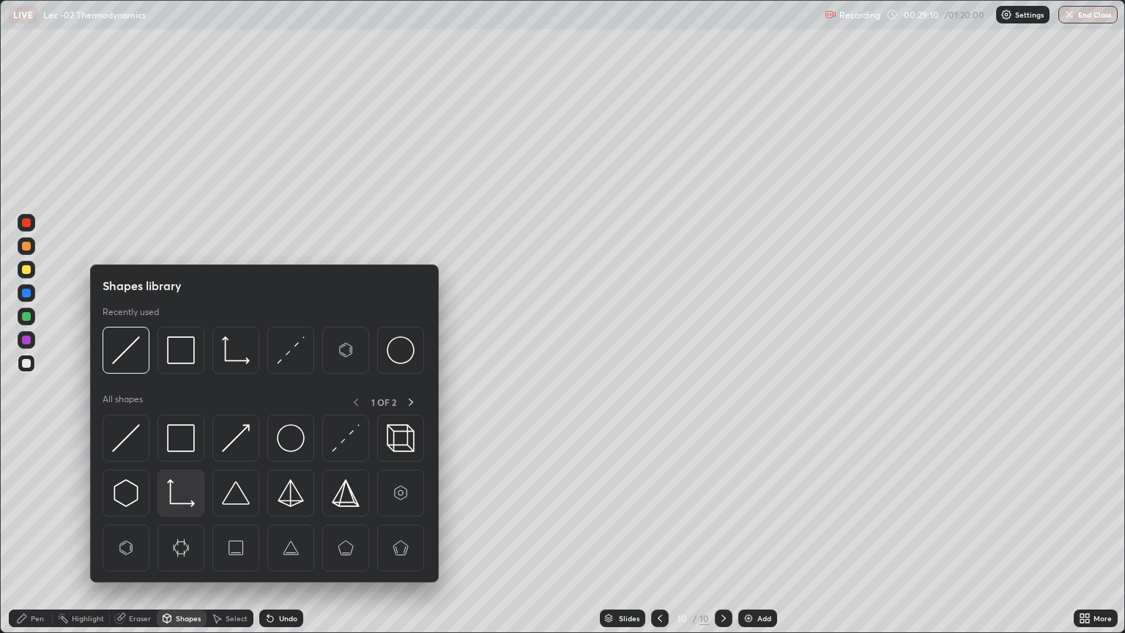
click at [180, 499] on img at bounding box center [181, 493] width 28 height 28
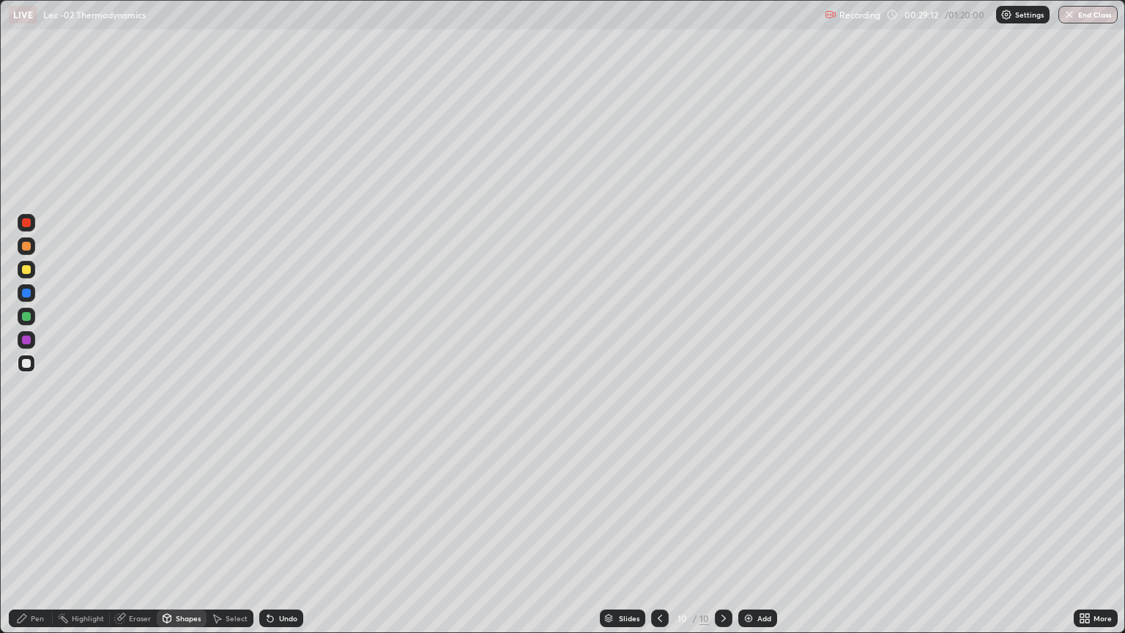
click at [32, 533] on div "Pen" at bounding box center [31, 618] width 44 height 18
click at [228, 533] on div "Select" at bounding box center [237, 617] width 22 height 7
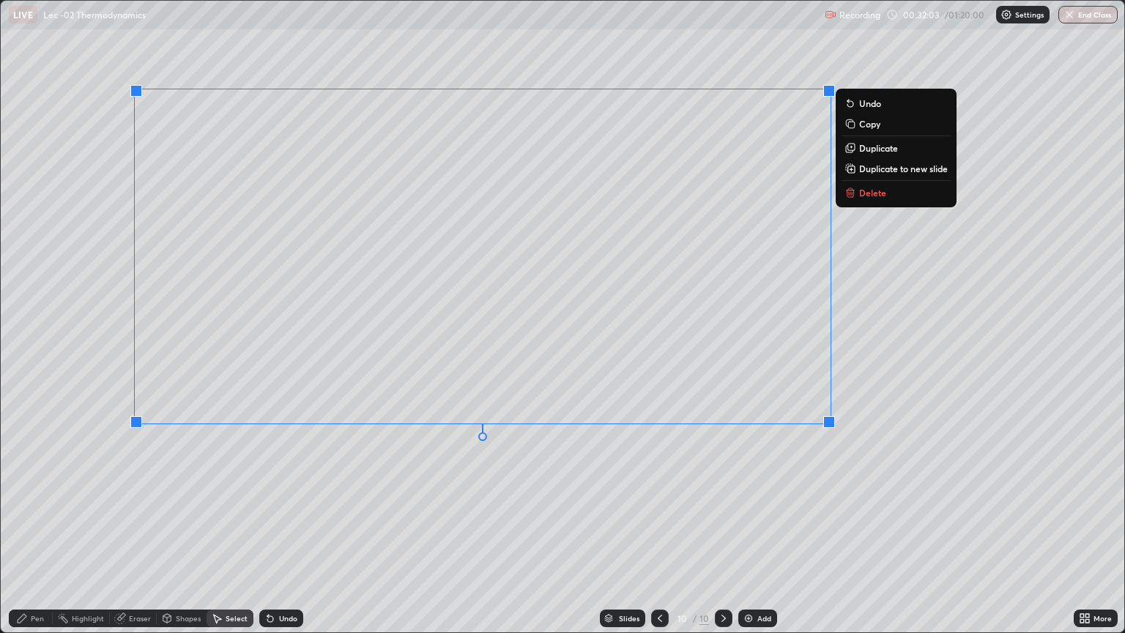
click at [489, 477] on div "0 ° Undo Copy Duplicate Duplicate to new slide Delete" at bounding box center [563, 316] width 1124 height 631
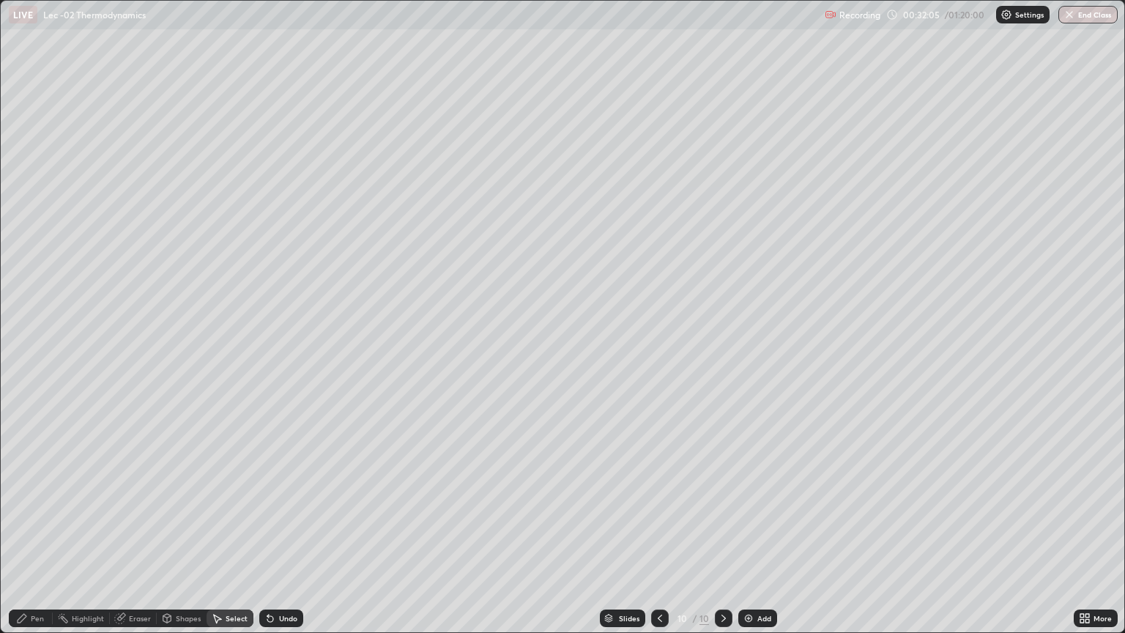
click at [42, 533] on div "Pen" at bounding box center [37, 617] width 13 height 7
click at [1077, 533] on div "More" at bounding box center [1096, 618] width 44 height 18
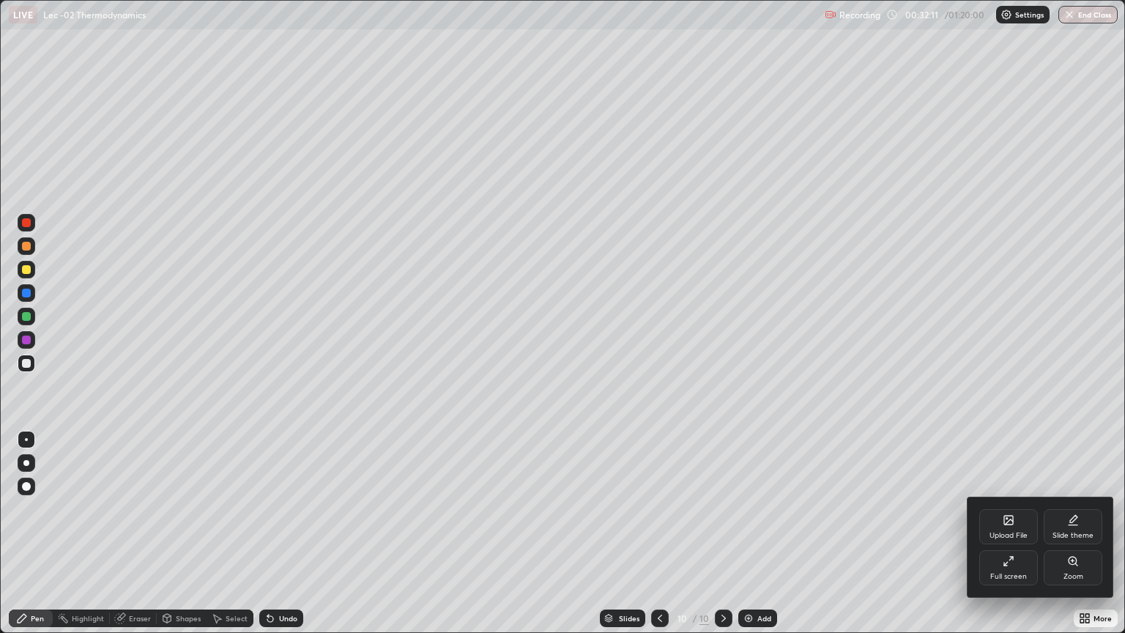
click at [1016, 533] on div "Full screen" at bounding box center [1008, 567] width 59 height 35
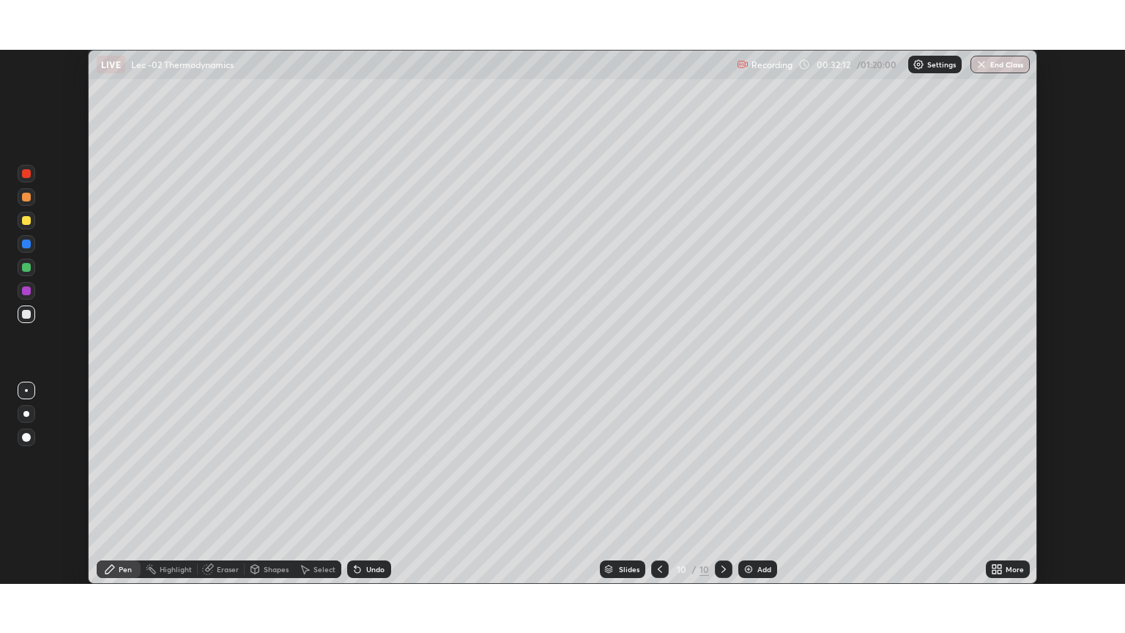
scroll to position [72707, 72117]
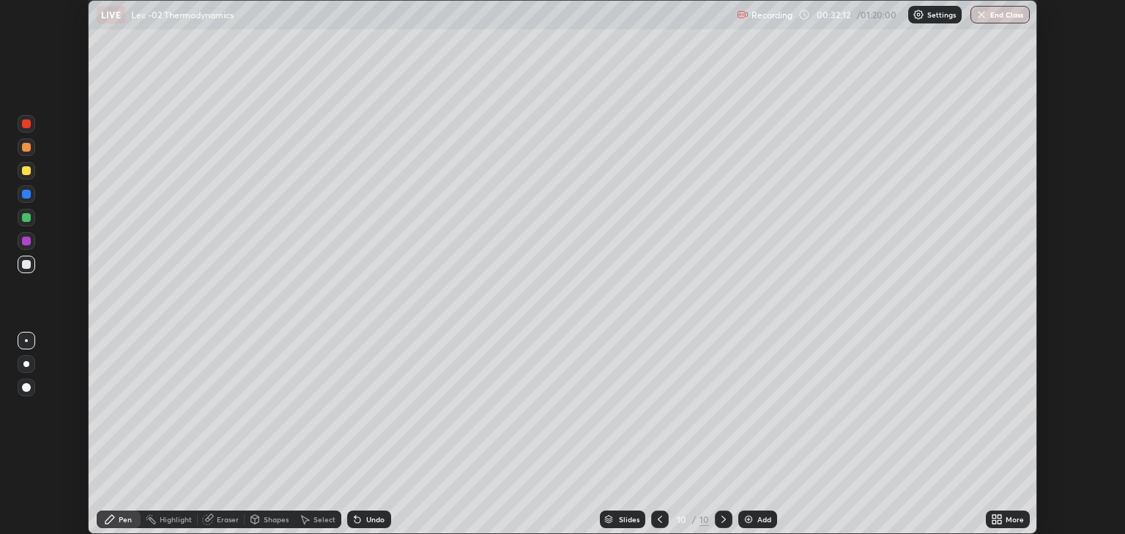
click at [998, 517] on icon at bounding box center [1000, 517] width 4 height 4
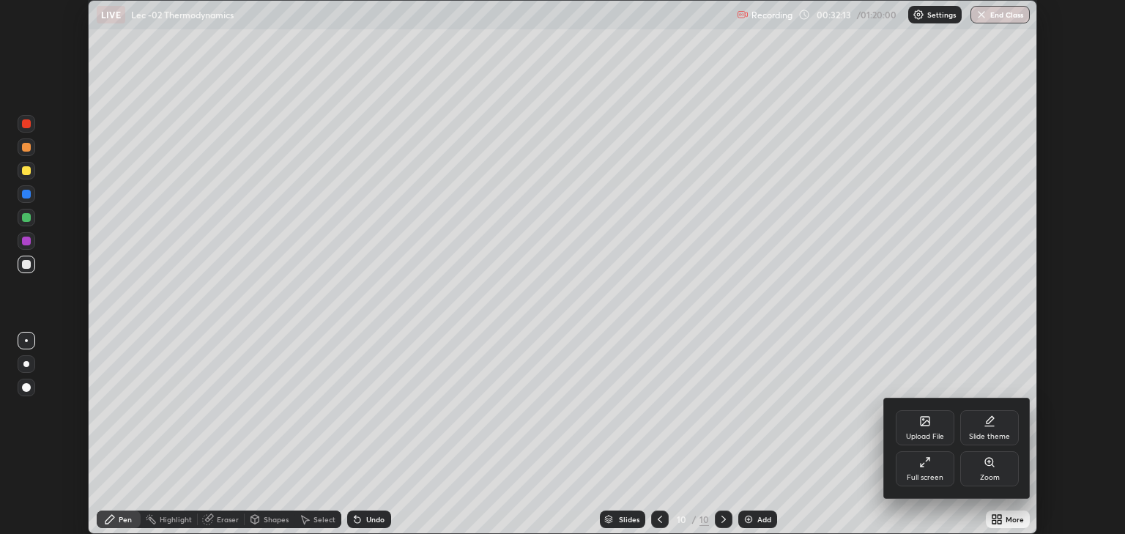
click at [932, 467] on div "Full screen" at bounding box center [925, 468] width 59 height 35
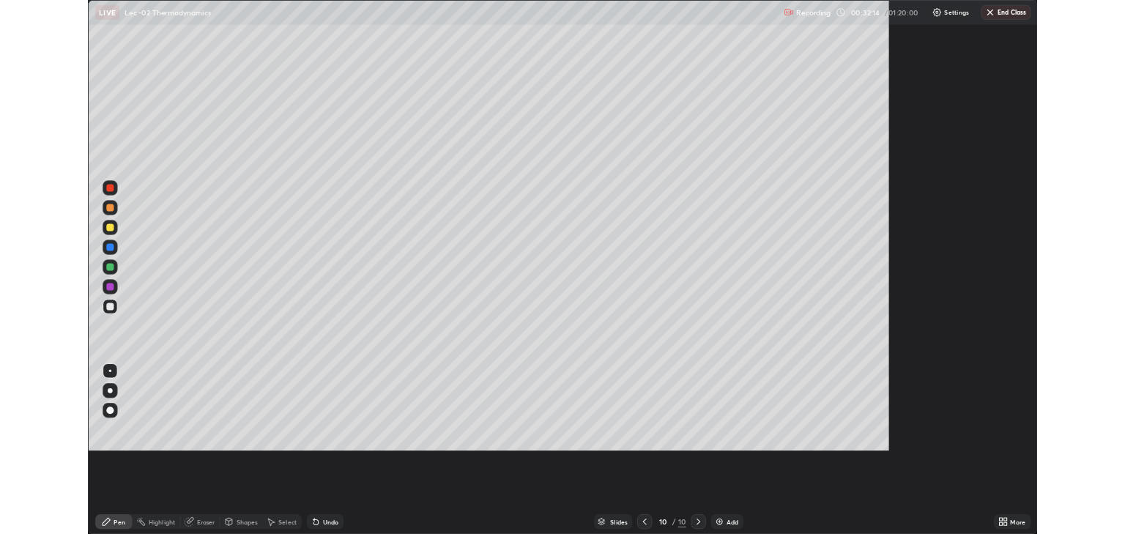
scroll to position [633, 1125]
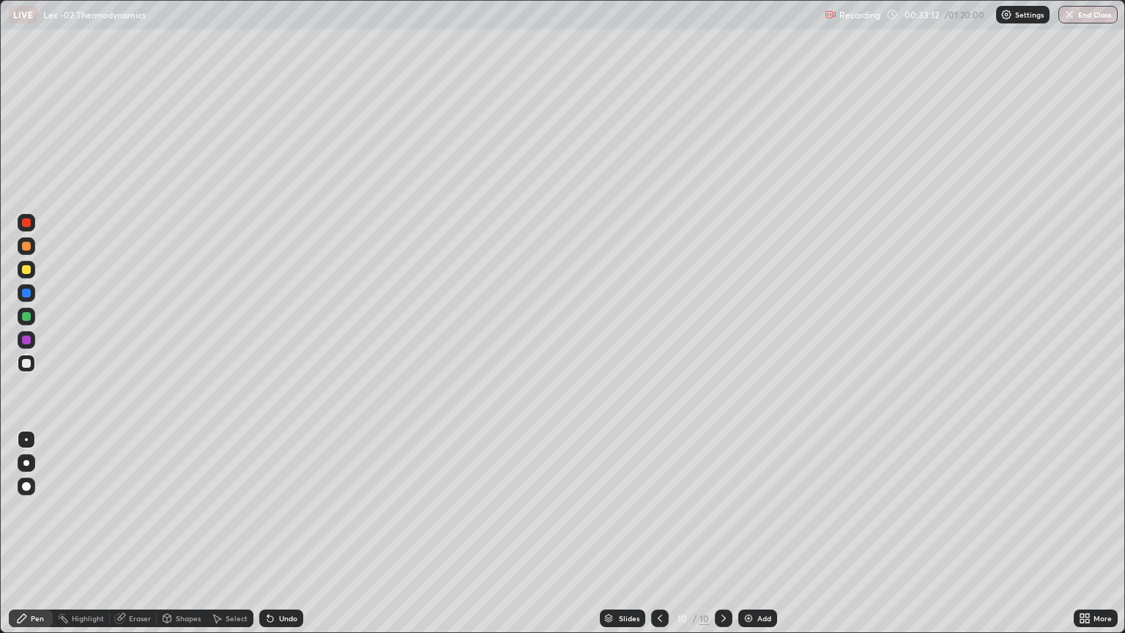
click at [127, 533] on div "Eraser" at bounding box center [133, 618] width 47 height 18
click at [37, 533] on div "Pen" at bounding box center [37, 617] width 13 height 7
click at [743, 533] on img at bounding box center [749, 618] width 12 height 12
click at [179, 533] on div "Shapes" at bounding box center [182, 618] width 50 height 18
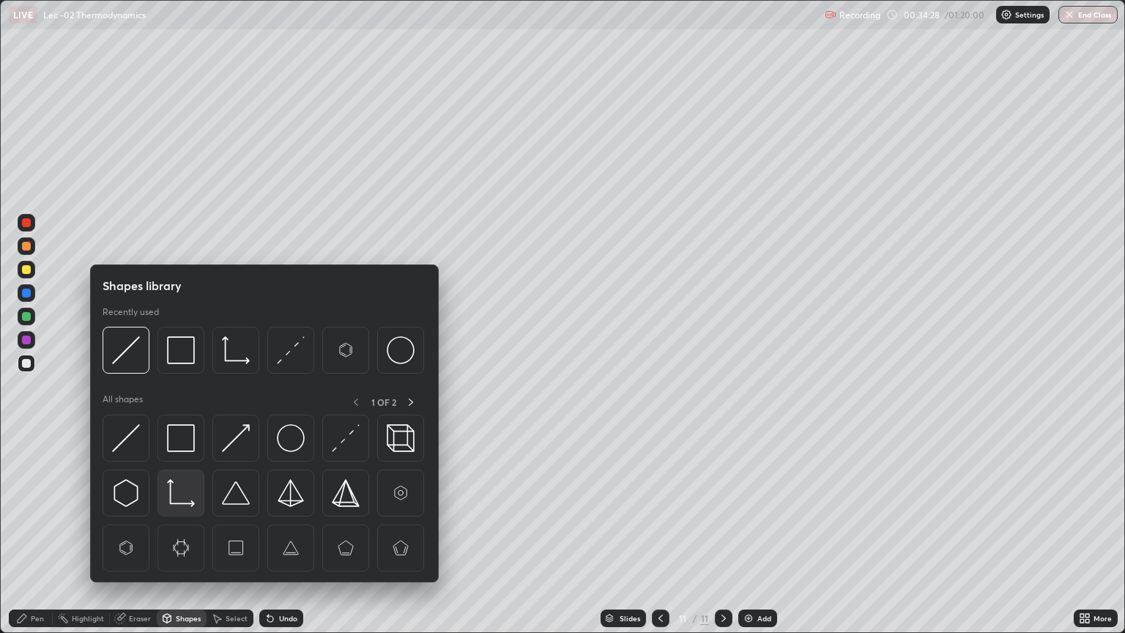
click at [185, 485] on img at bounding box center [181, 493] width 28 height 28
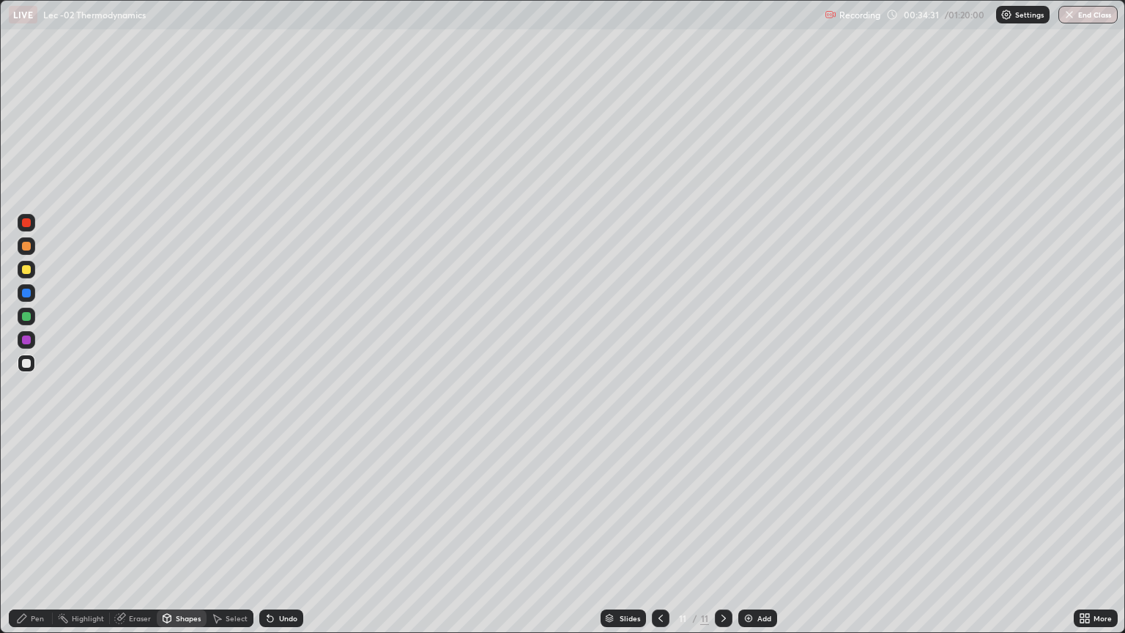
click at [31, 533] on div "Pen" at bounding box center [31, 618] width 44 height 18
click at [29, 270] on div at bounding box center [26, 269] width 9 height 9
click at [191, 533] on div "Shapes" at bounding box center [182, 618] width 50 height 18
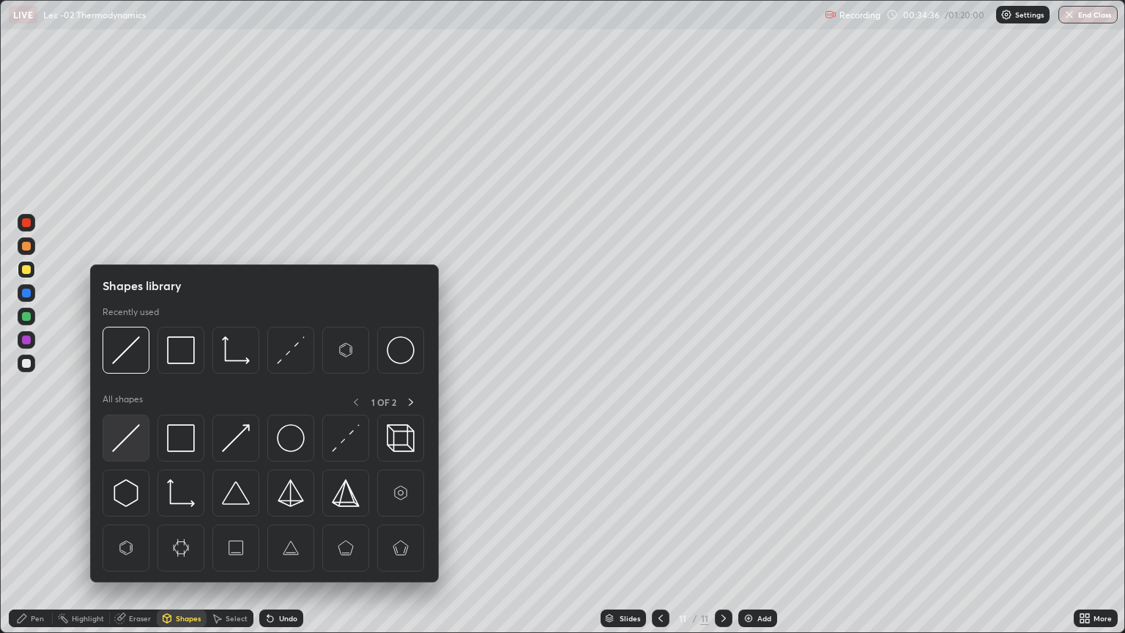
click at [140, 434] on div at bounding box center [126, 438] width 47 height 47
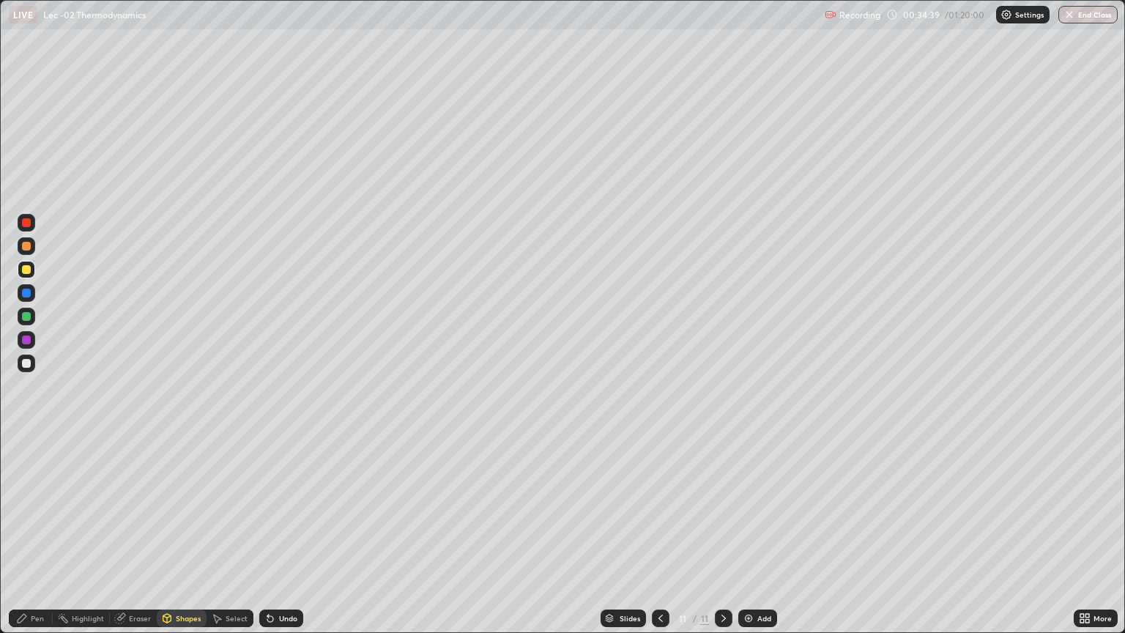
click at [29, 242] on div at bounding box center [26, 246] width 9 height 9
click at [267, 533] on icon at bounding box center [267, 614] width 1 height 1
click at [37, 533] on div "Pen" at bounding box center [31, 618] width 44 height 18
click at [26, 244] on div at bounding box center [26, 246] width 9 height 9
click at [34, 276] on div at bounding box center [27, 269] width 18 height 23
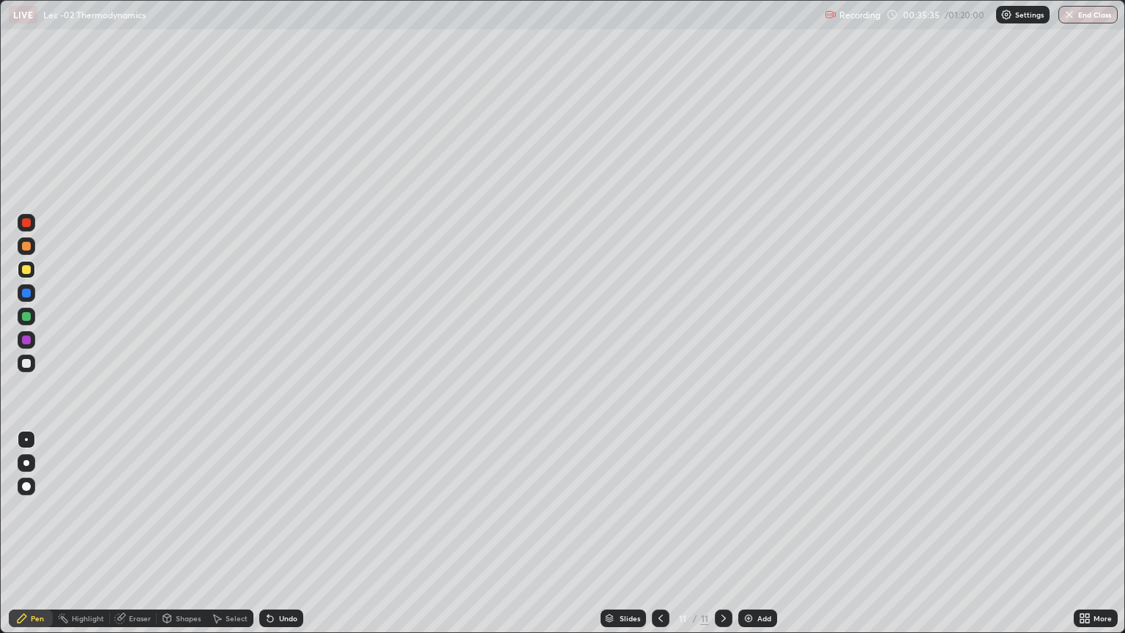
click at [275, 533] on div "Undo" at bounding box center [281, 618] width 44 height 18
click at [283, 533] on div "Undo" at bounding box center [288, 617] width 18 height 7
click at [749, 533] on img at bounding box center [749, 618] width 12 height 12
click at [32, 245] on div at bounding box center [27, 246] width 18 height 18
click at [219, 533] on icon at bounding box center [217, 618] width 12 height 12
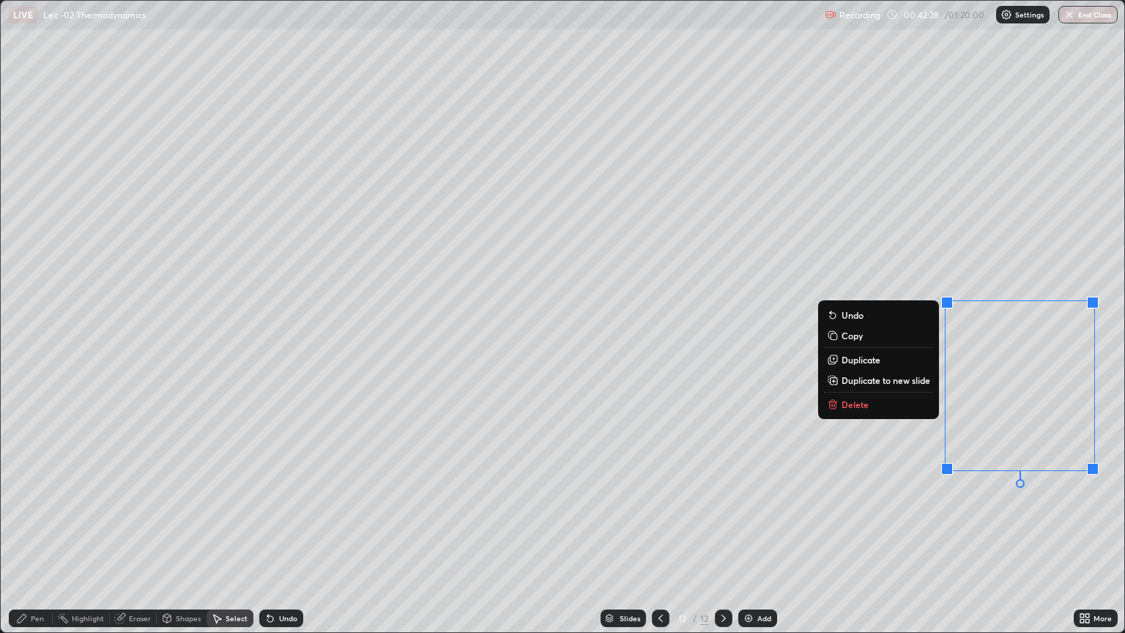
click at [908, 403] on button "Delete" at bounding box center [878, 405] width 109 height 18
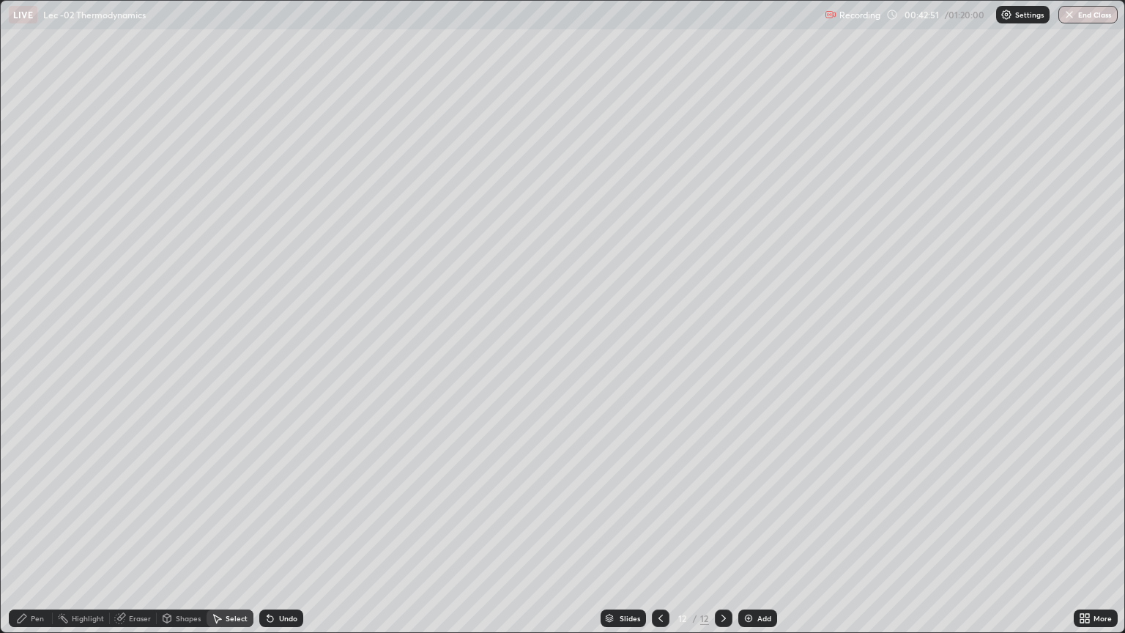
click at [31, 533] on div "Pen" at bounding box center [37, 617] width 13 height 7
click at [760, 533] on div "Add" at bounding box center [764, 617] width 14 height 7
click at [32, 363] on div at bounding box center [27, 363] width 18 height 18
click at [186, 533] on div "Shapes" at bounding box center [188, 617] width 25 height 7
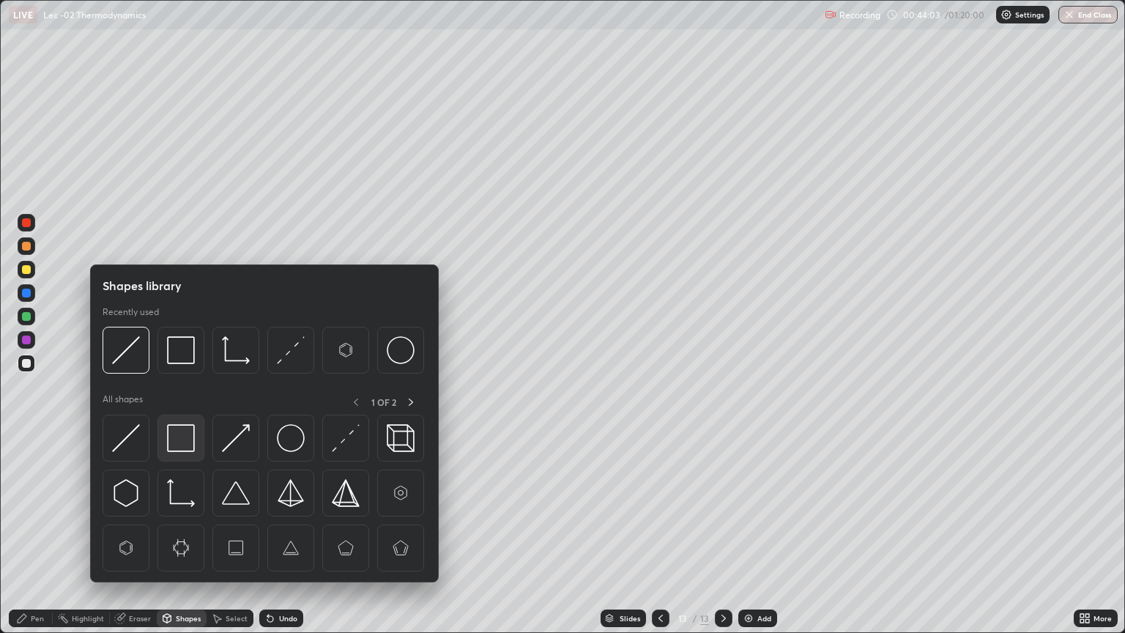
click at [192, 435] on img at bounding box center [181, 438] width 28 height 28
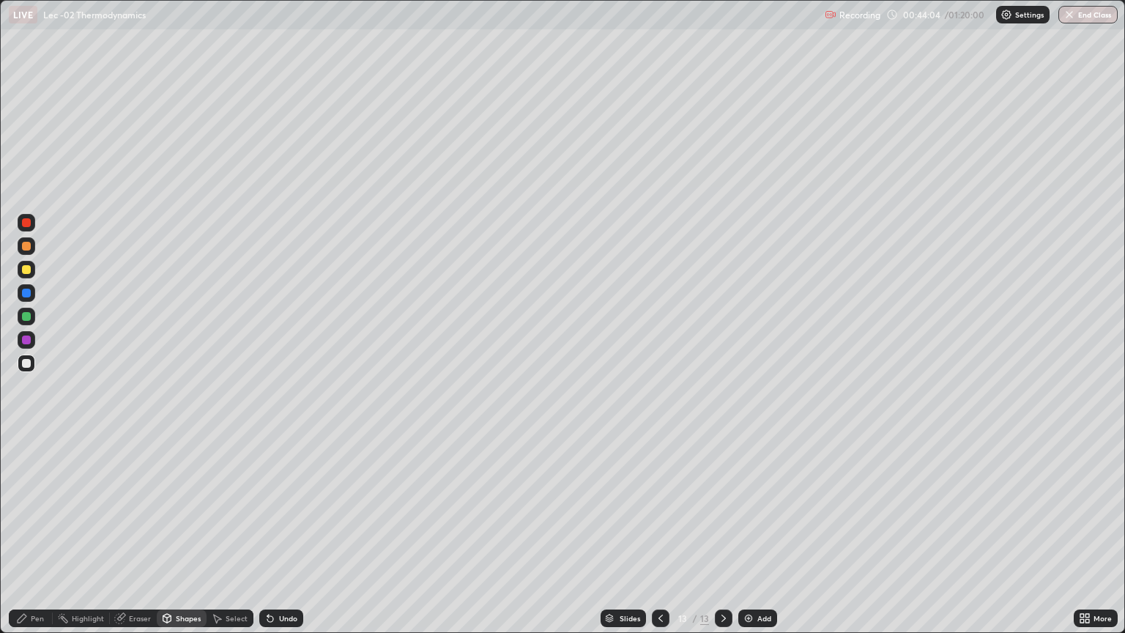
click at [45, 533] on div "Pen" at bounding box center [31, 618] width 44 height 18
click at [34, 275] on div at bounding box center [27, 269] width 18 height 23
click at [270, 533] on icon at bounding box center [270, 619] width 6 height 6
click at [275, 533] on div "Undo" at bounding box center [281, 618] width 44 height 18
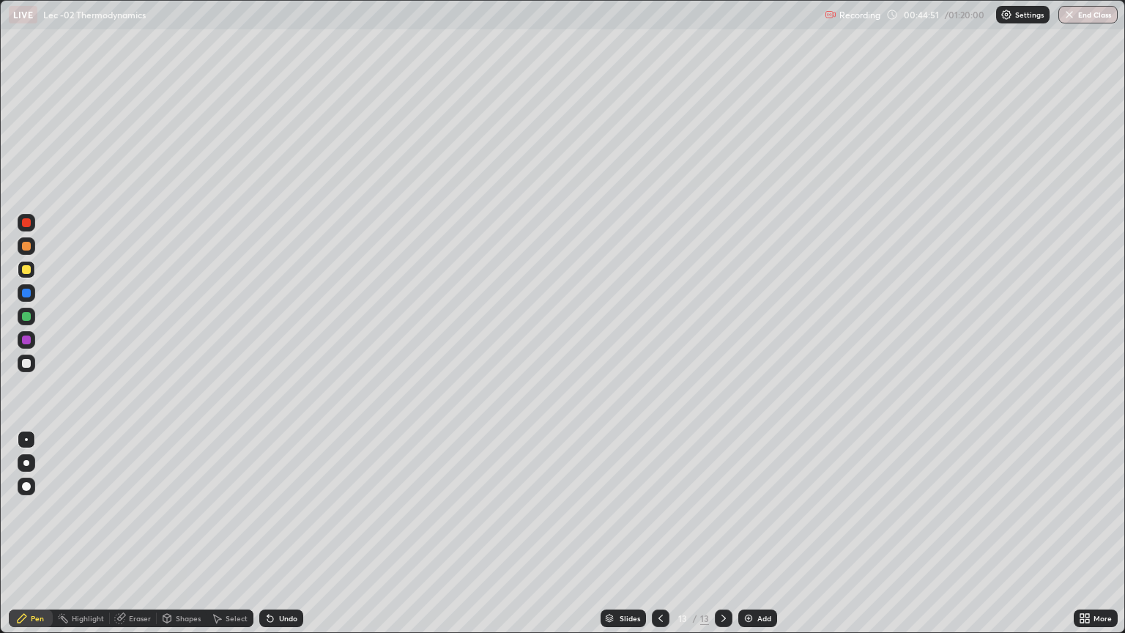
click at [274, 533] on div "Undo" at bounding box center [281, 618] width 44 height 18
click at [273, 533] on div "Undo" at bounding box center [281, 618] width 44 height 18
click at [270, 533] on icon at bounding box center [270, 619] width 6 height 6
click at [271, 533] on icon at bounding box center [270, 619] width 6 height 6
click at [268, 533] on icon at bounding box center [270, 619] width 6 height 6
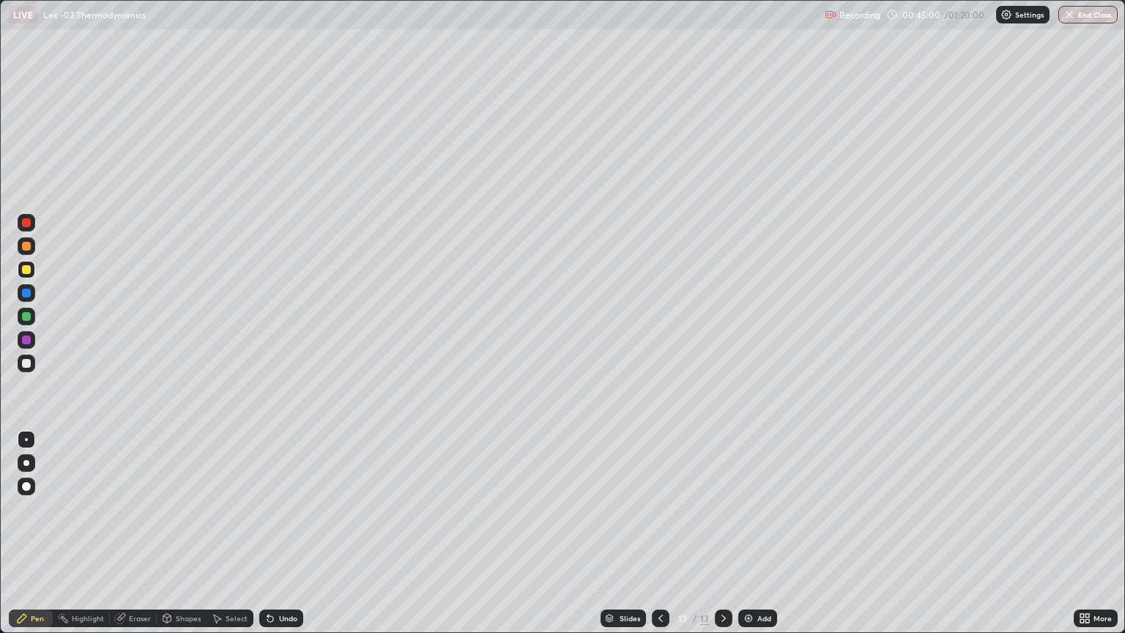
click at [272, 533] on icon at bounding box center [270, 618] width 12 height 12
click at [274, 533] on div "Undo" at bounding box center [281, 618] width 44 height 18
click at [283, 533] on div "Undo" at bounding box center [281, 618] width 44 height 18
click at [755, 533] on div "Add" at bounding box center [757, 618] width 39 height 18
click at [33, 244] on div at bounding box center [27, 246] width 18 height 18
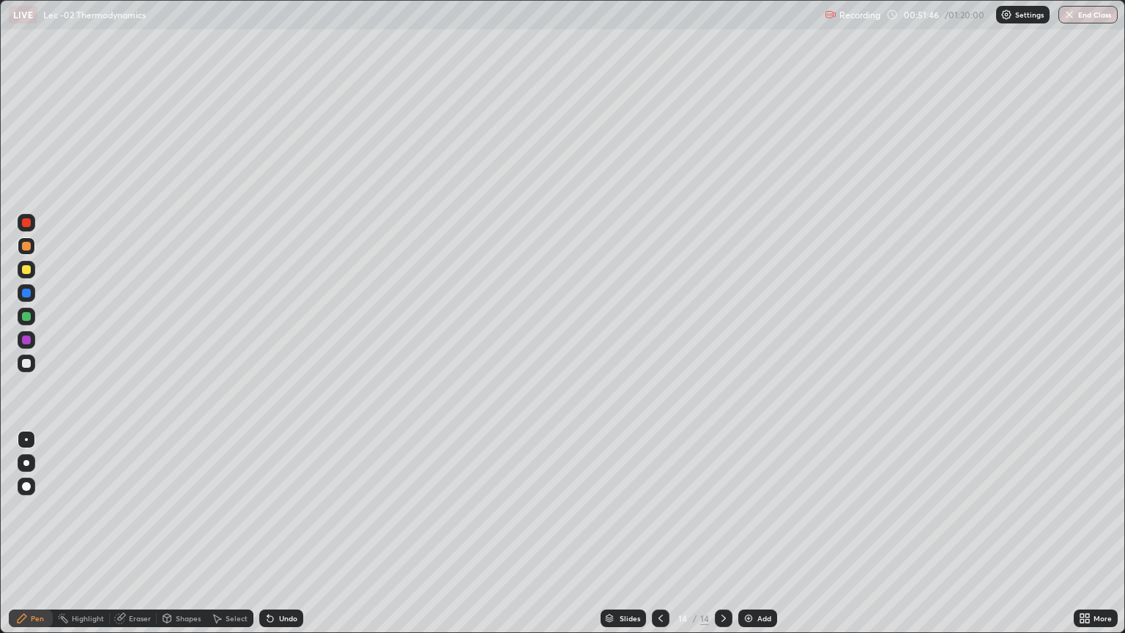
click at [188, 533] on div "Shapes" at bounding box center [188, 617] width 25 height 7
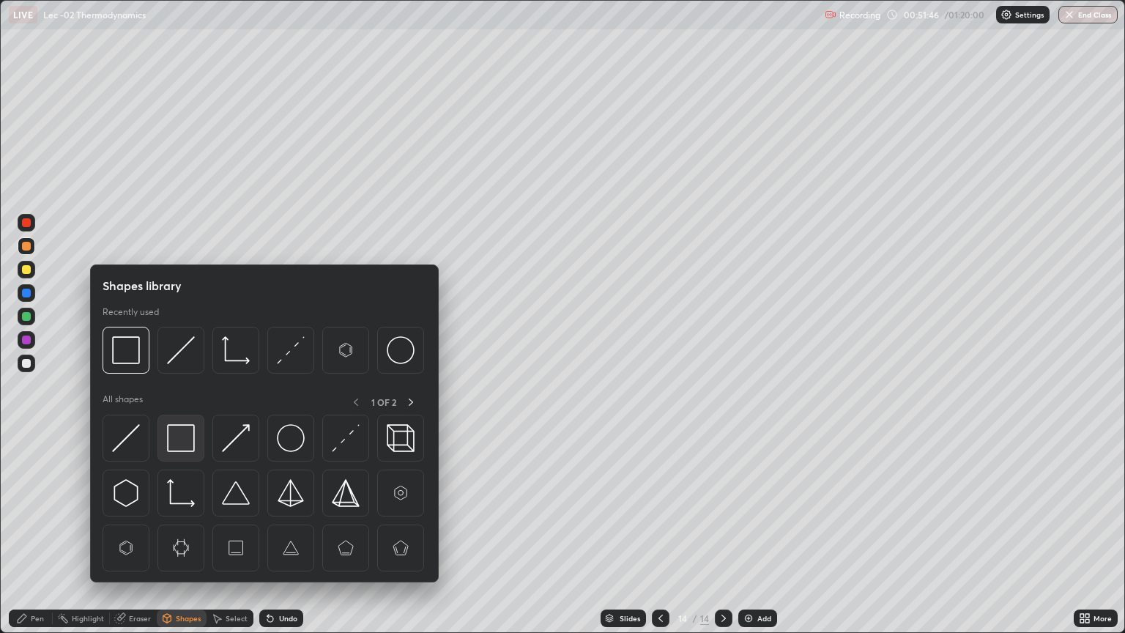
click at [184, 440] on img at bounding box center [181, 438] width 28 height 28
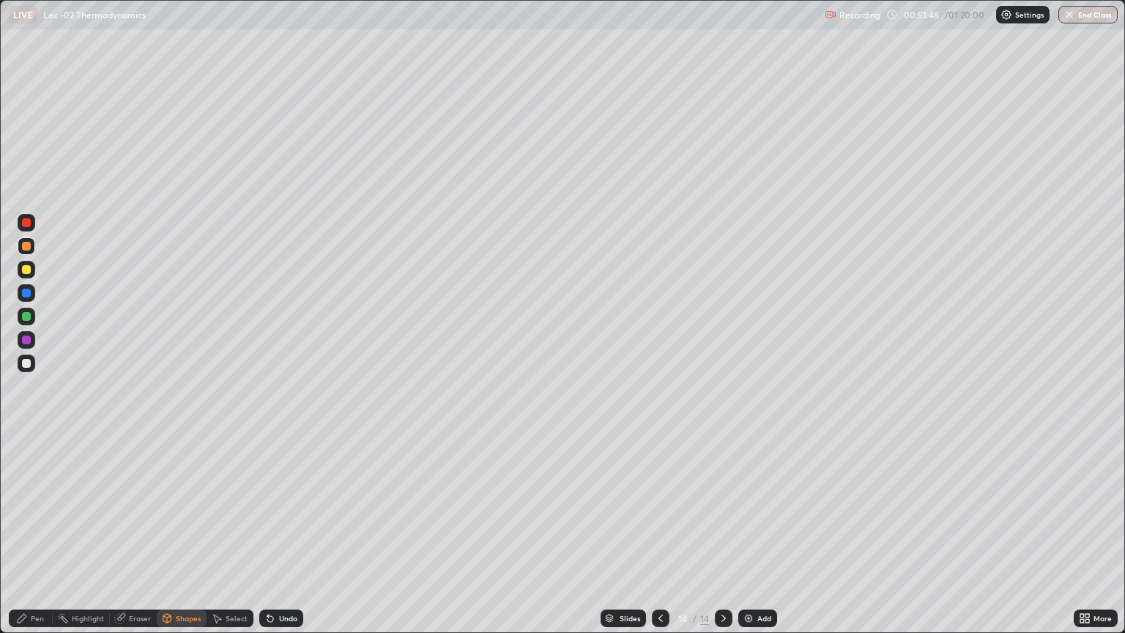
click at [36, 533] on div "Pen" at bounding box center [37, 617] width 13 height 7
click at [32, 363] on div at bounding box center [27, 363] width 18 height 18
click at [117, 533] on icon at bounding box center [120, 618] width 12 height 12
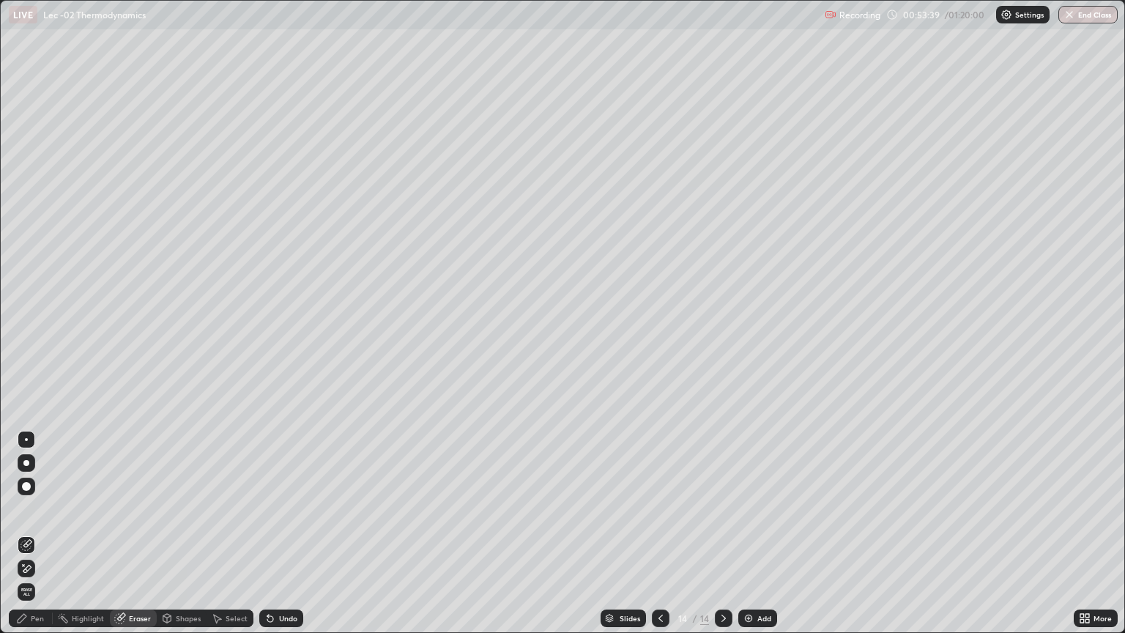
click at [34, 533] on div "Pen" at bounding box center [37, 617] width 13 height 7
click at [743, 533] on img at bounding box center [749, 618] width 12 height 12
click at [30, 272] on div at bounding box center [26, 269] width 9 height 9
click at [292, 533] on div "Undo" at bounding box center [288, 617] width 18 height 7
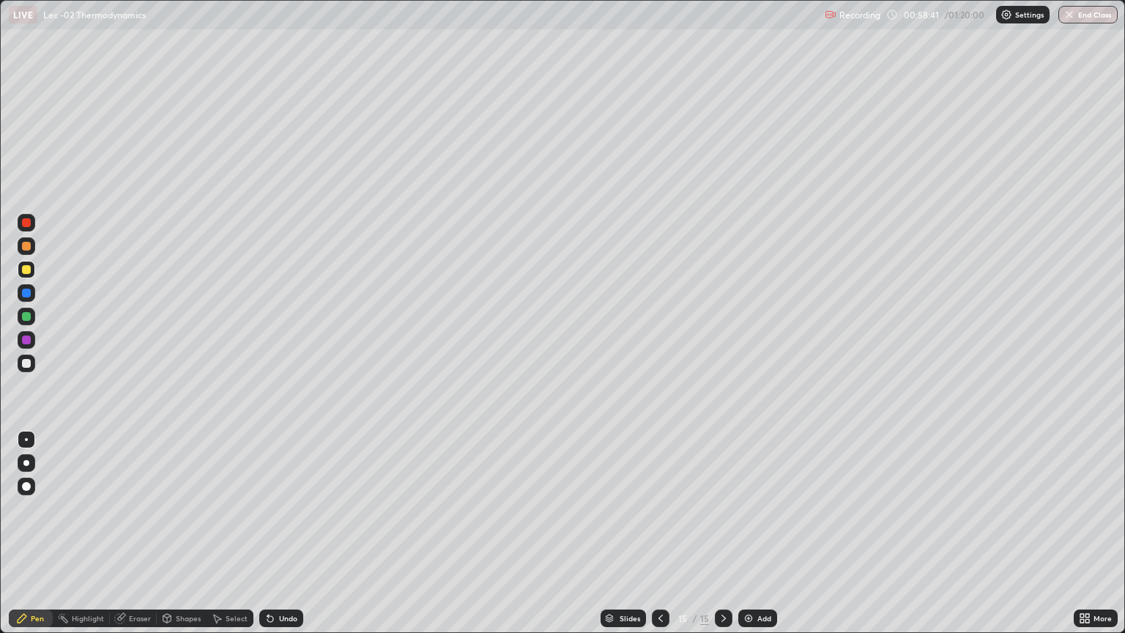
click at [297, 533] on div "Undo" at bounding box center [281, 618] width 44 height 18
click at [300, 533] on div "Undo" at bounding box center [281, 618] width 44 height 18
click at [310, 533] on div "Slides 15 / 15 Add" at bounding box center [688, 618] width 771 height 29
click at [279, 533] on div "Undo" at bounding box center [288, 617] width 18 height 7
click at [176, 533] on div "Shapes" at bounding box center [188, 617] width 25 height 7
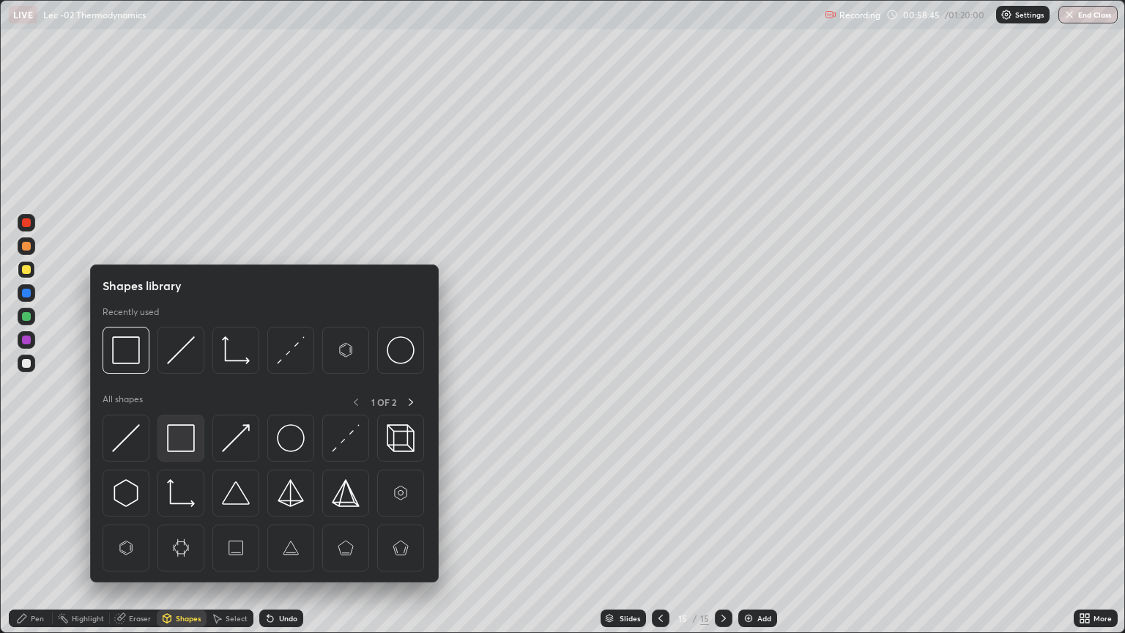
click at [190, 445] on img at bounding box center [181, 438] width 28 height 28
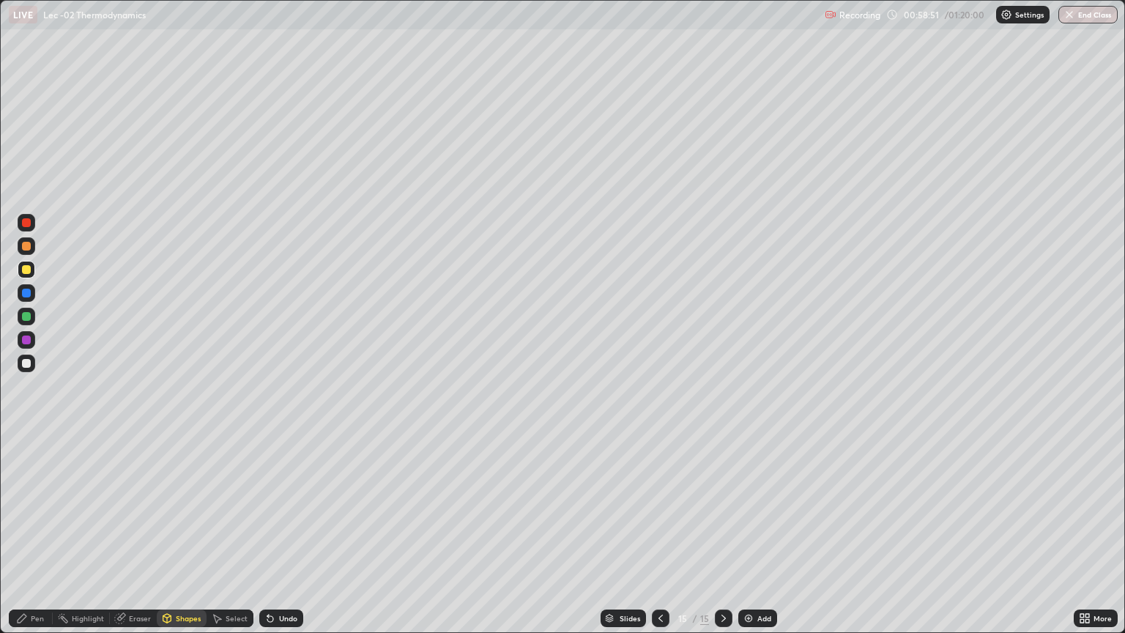
click at [40, 533] on div "Pen" at bounding box center [37, 617] width 13 height 7
click at [144, 533] on div "Eraser" at bounding box center [133, 618] width 47 height 18
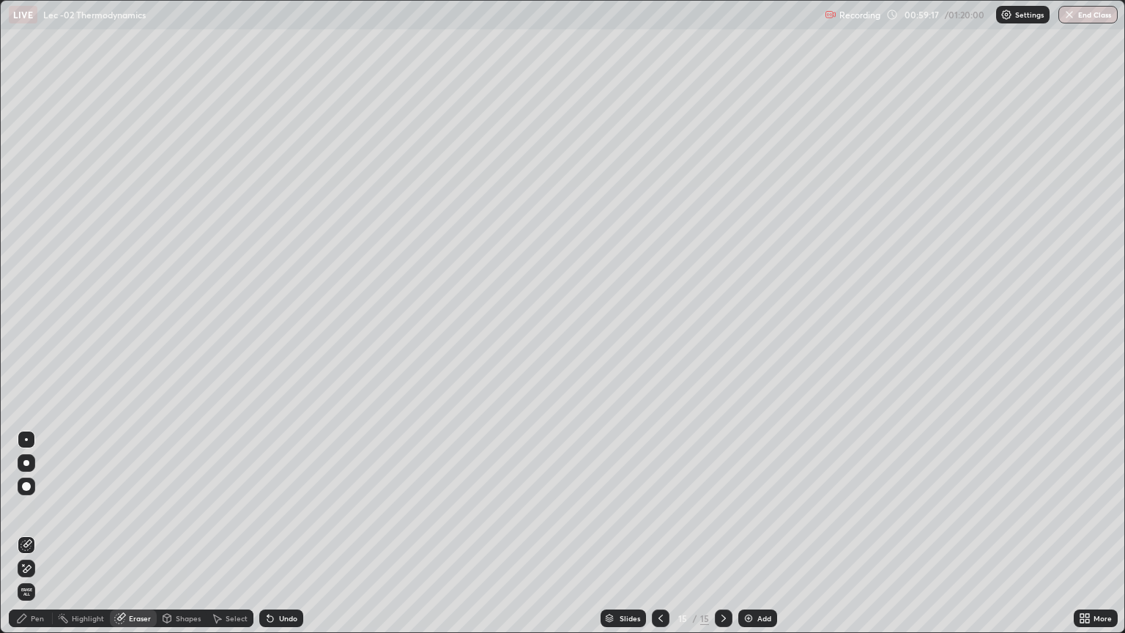
click at [29, 533] on div "Pen" at bounding box center [31, 618] width 44 height 18
click at [754, 533] on div "Add" at bounding box center [757, 618] width 39 height 18
click at [30, 246] on div at bounding box center [26, 246] width 9 height 9
click at [282, 533] on div "Undo" at bounding box center [288, 617] width 18 height 7
click at [34, 270] on div at bounding box center [27, 270] width 18 height 18
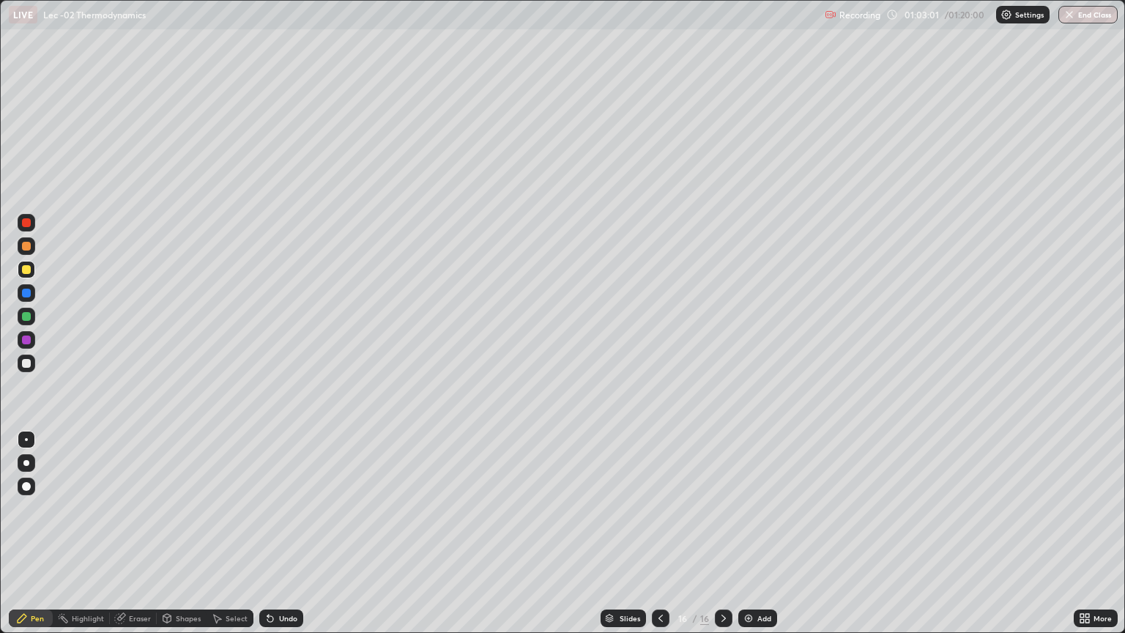
click at [281, 533] on div "Undo" at bounding box center [288, 617] width 18 height 7
click at [274, 533] on div "Undo" at bounding box center [281, 618] width 44 height 18
click at [180, 533] on div "Shapes" at bounding box center [182, 618] width 50 height 18
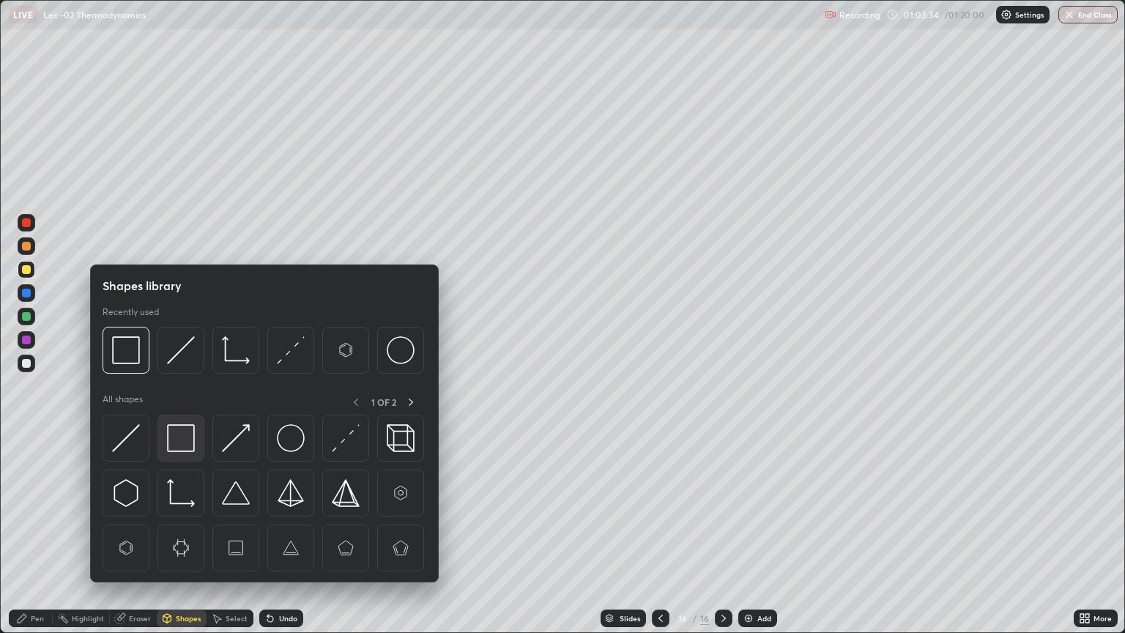
click at [193, 436] on img at bounding box center [181, 438] width 28 height 28
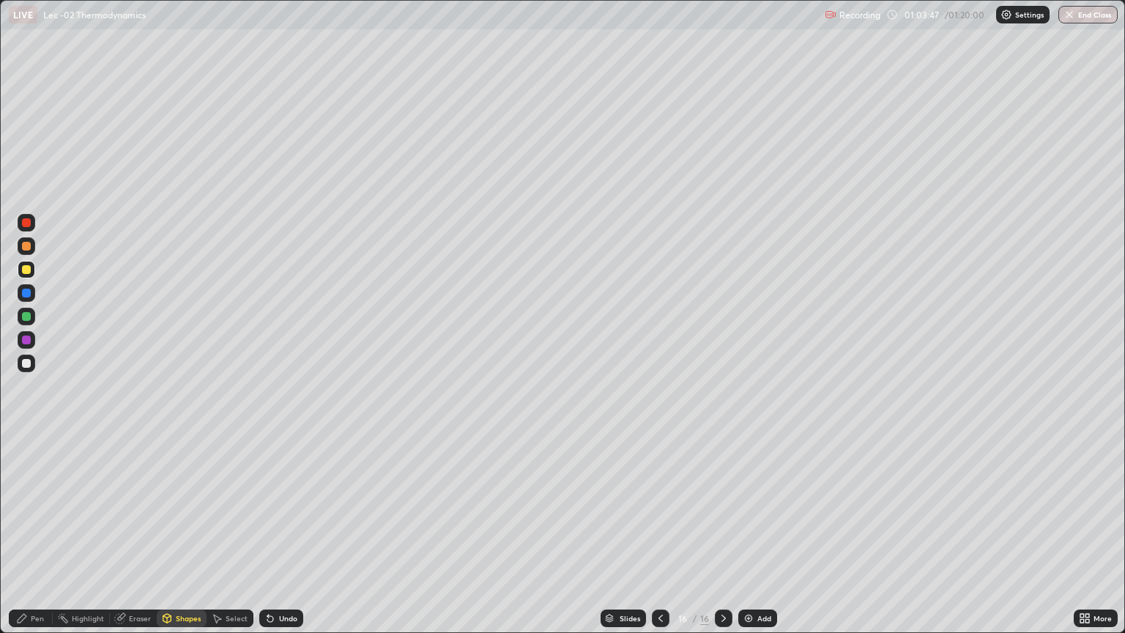
click at [32, 245] on div at bounding box center [27, 246] width 18 height 18
click at [296, 533] on div "Undo" at bounding box center [281, 618] width 44 height 18
click at [287, 533] on div "Undo" at bounding box center [281, 618] width 44 height 18
click at [34, 533] on div "Pen" at bounding box center [37, 617] width 13 height 7
click at [284, 533] on div "Undo" at bounding box center [288, 617] width 18 height 7
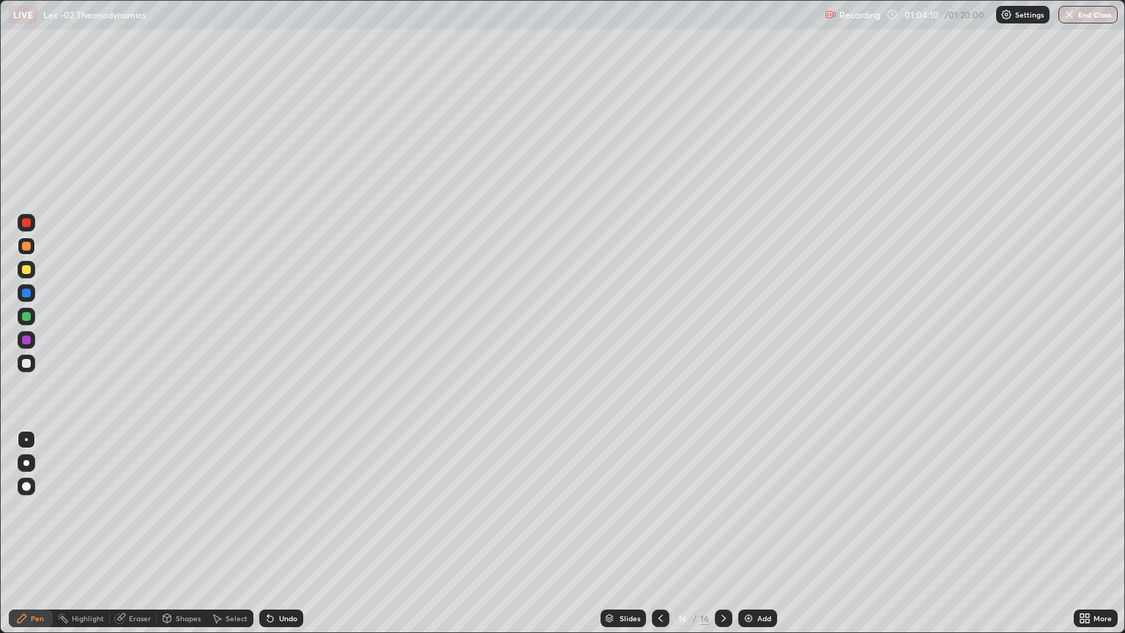
click at [281, 533] on div "Undo" at bounding box center [281, 618] width 44 height 18
click at [747, 533] on img at bounding box center [749, 618] width 12 height 12
click at [29, 286] on div at bounding box center [27, 293] width 18 height 18
click at [27, 270] on div at bounding box center [26, 269] width 9 height 9
click at [130, 533] on div "Eraser" at bounding box center [140, 617] width 22 height 7
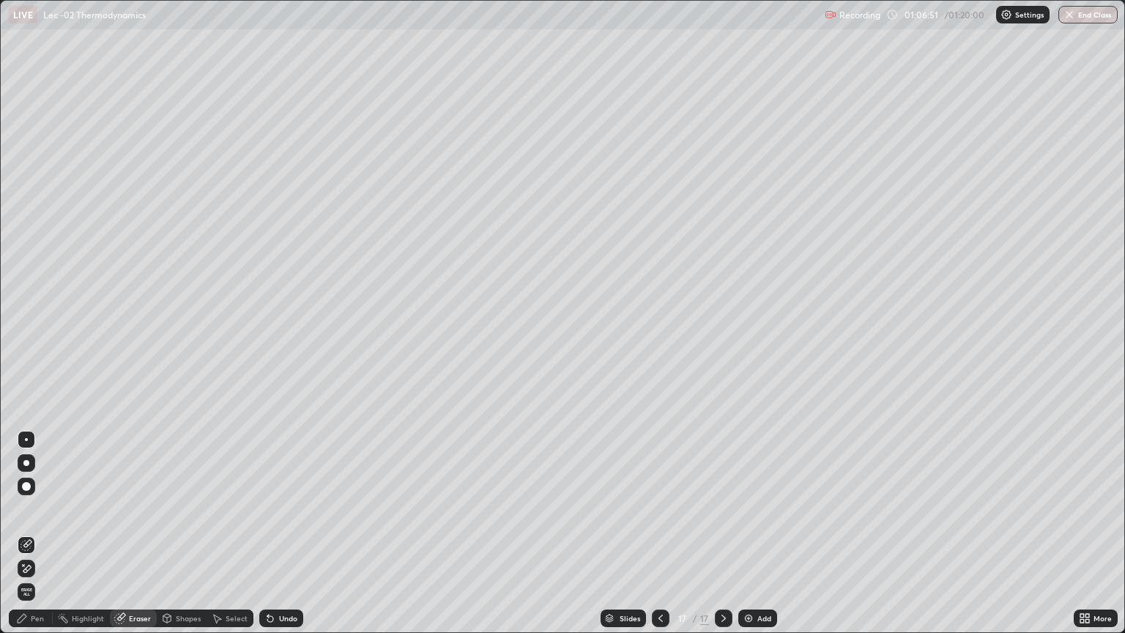
click at [29, 533] on div "Pen" at bounding box center [31, 618] width 44 height 18
click at [746, 533] on img at bounding box center [749, 618] width 12 height 12
click at [32, 366] on div at bounding box center [27, 363] width 18 height 18
click at [279, 533] on div "Undo" at bounding box center [288, 617] width 18 height 7
click at [277, 533] on div "Undo" at bounding box center [281, 618] width 44 height 18
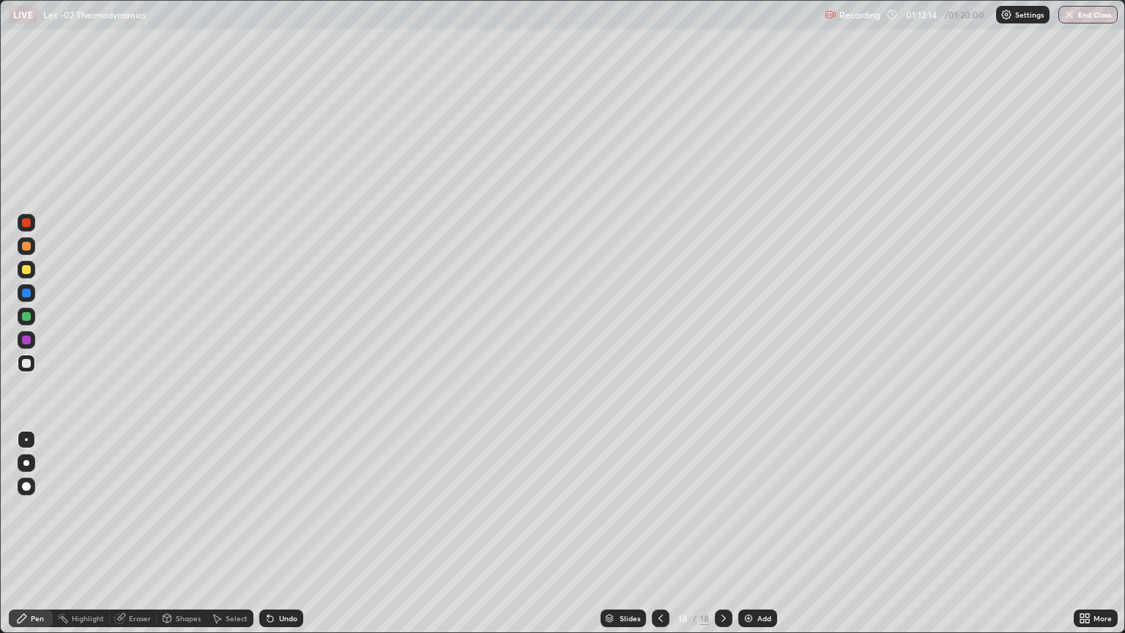
click at [127, 533] on div "Eraser" at bounding box center [133, 618] width 47 height 18
click at [221, 533] on icon at bounding box center [217, 618] width 12 height 12
click at [167, 533] on icon at bounding box center [167, 619] width 0 height 5
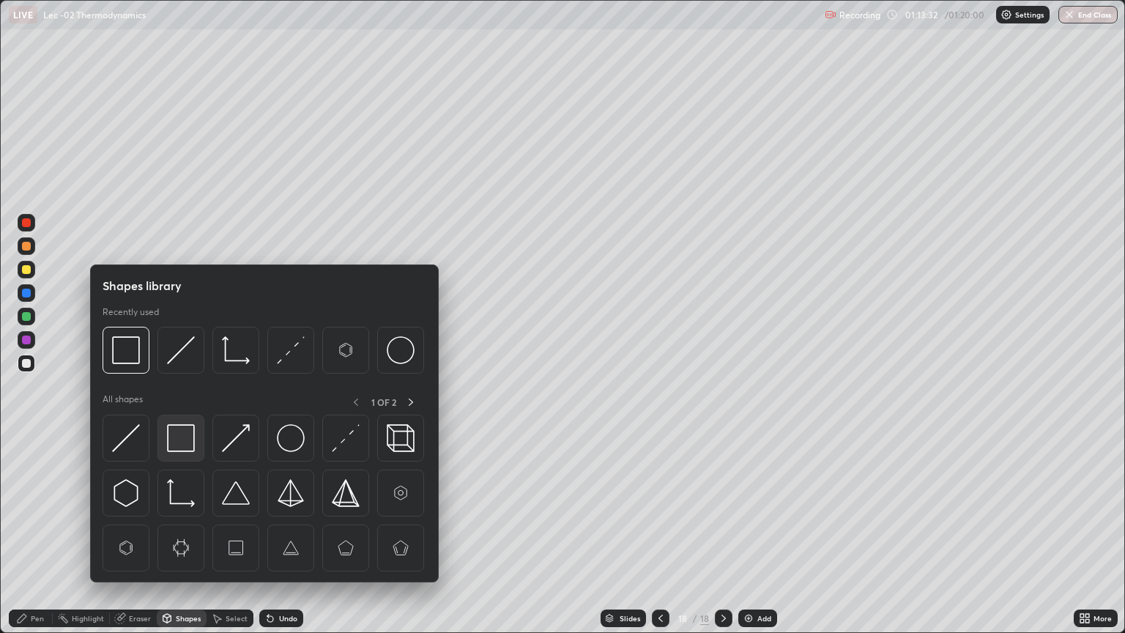
click at [193, 439] on img at bounding box center [181, 438] width 28 height 28
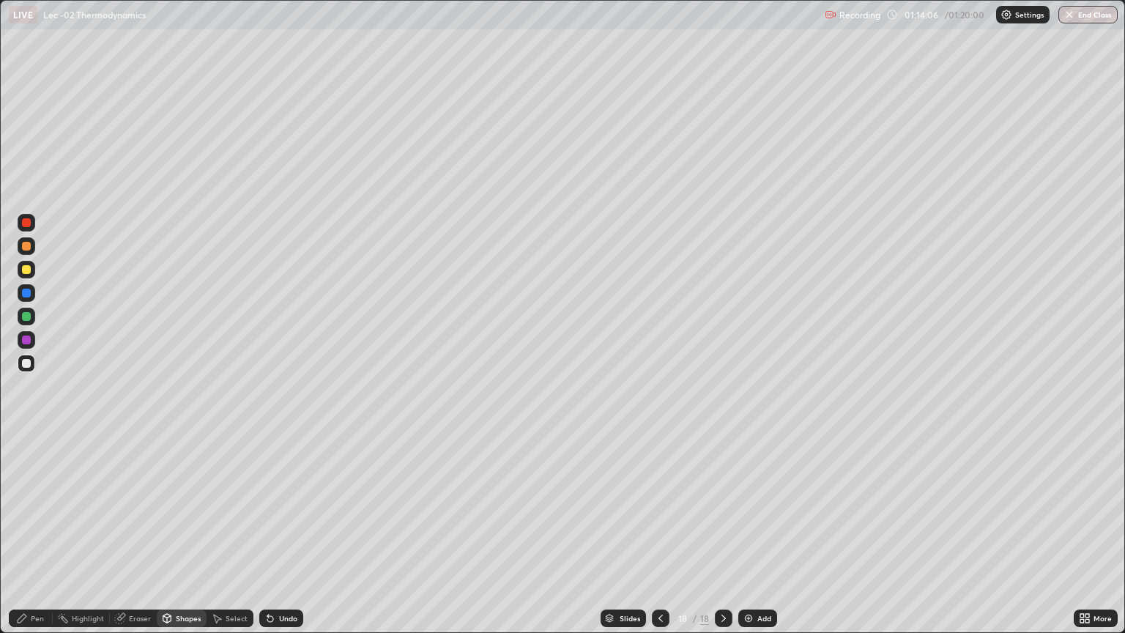
click at [751, 533] on div "Add" at bounding box center [757, 618] width 39 height 18
click at [34, 274] on div at bounding box center [27, 270] width 18 height 18
click at [278, 533] on div "Undo" at bounding box center [281, 618] width 44 height 18
click at [29, 533] on div "Pen" at bounding box center [31, 618] width 44 height 18
click at [32, 365] on div at bounding box center [27, 363] width 18 height 18
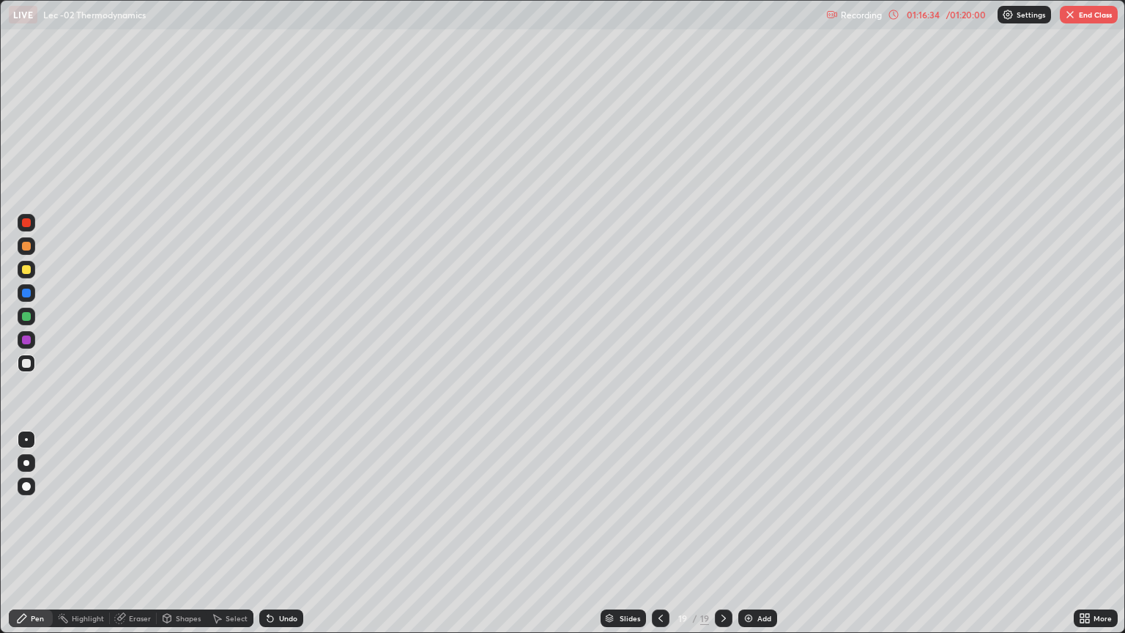
click at [267, 533] on icon at bounding box center [270, 619] width 6 height 6
click at [661, 533] on icon at bounding box center [661, 618] width 12 height 12
click at [1089, 533] on icon at bounding box center [1087, 616] width 4 height 4
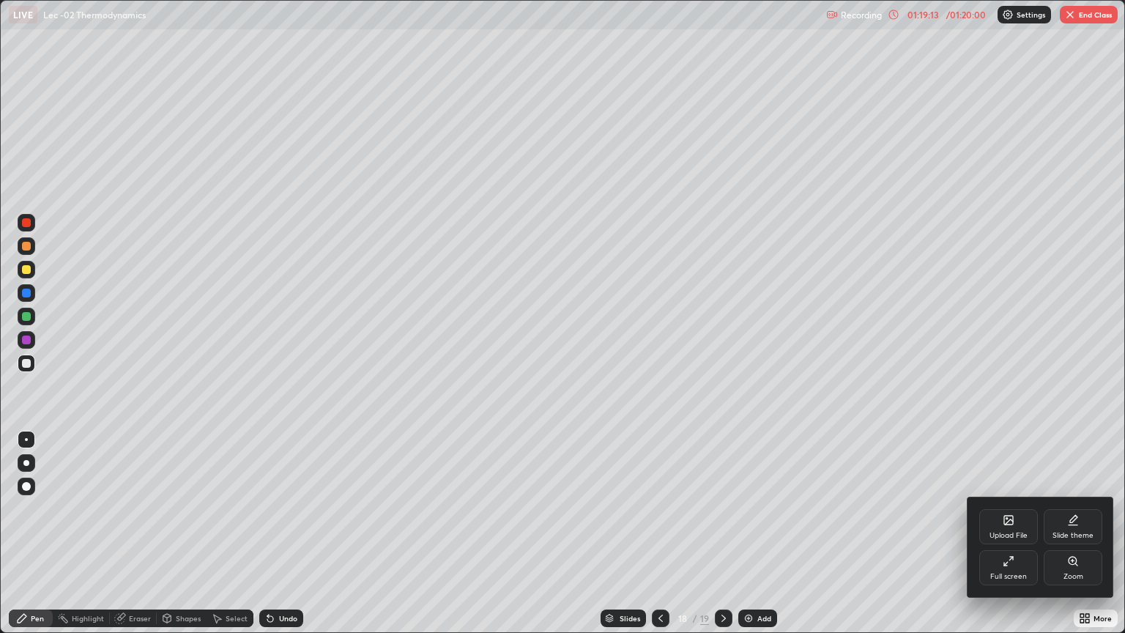
click at [1006, 533] on icon at bounding box center [1006, 564] width 4 height 4
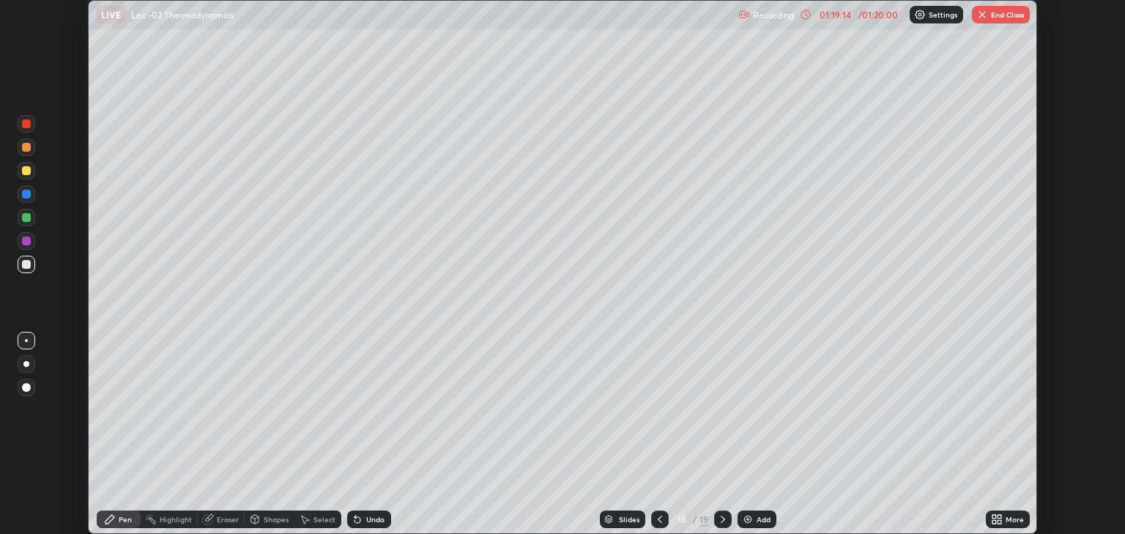
scroll to position [72707, 72117]
click at [987, 19] on button "End Class" at bounding box center [1001, 15] width 58 height 18
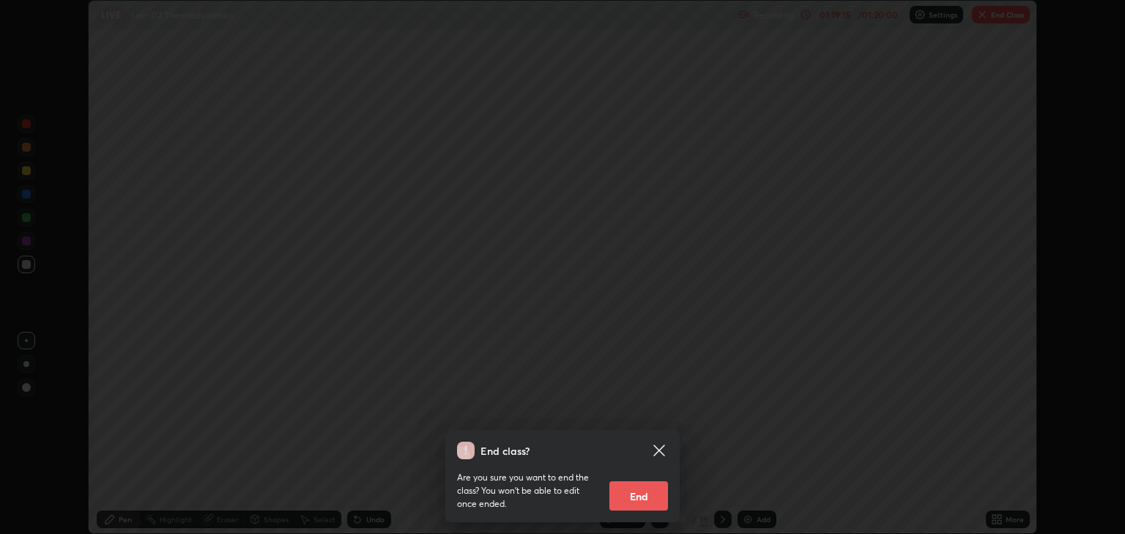
click at [646, 504] on button "End" at bounding box center [638, 495] width 59 height 29
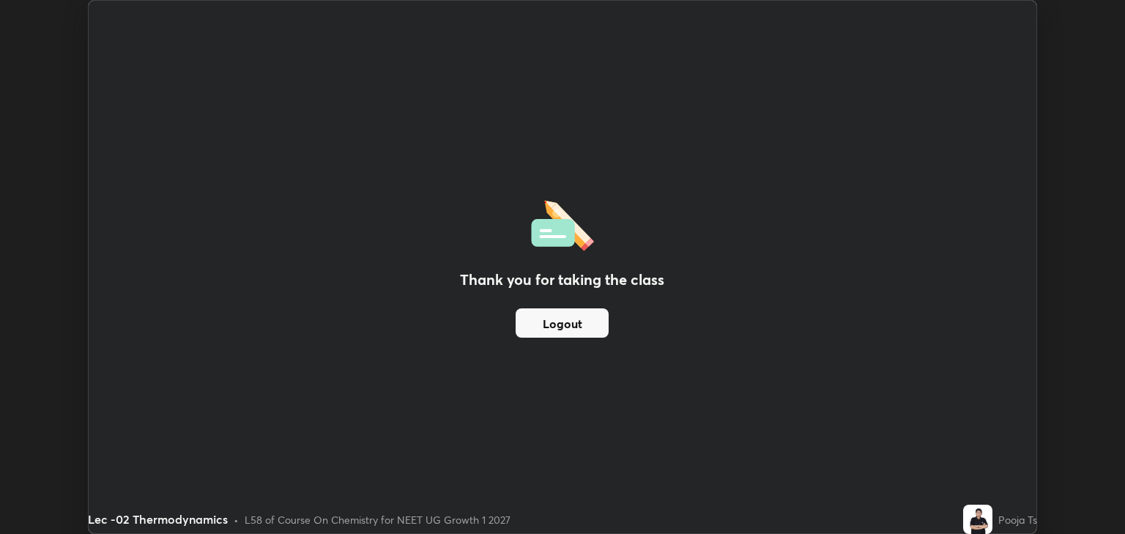
click at [598, 321] on button "Logout" at bounding box center [562, 322] width 93 height 29
click at [300, 415] on div "Thank you for taking the class Logout" at bounding box center [563, 267] width 948 height 532
click at [302, 408] on div "Thank you for taking the class Logout" at bounding box center [563, 267] width 948 height 532
click at [592, 326] on button "Logout" at bounding box center [562, 322] width 93 height 29
click at [579, 325] on button "Logout" at bounding box center [562, 322] width 93 height 29
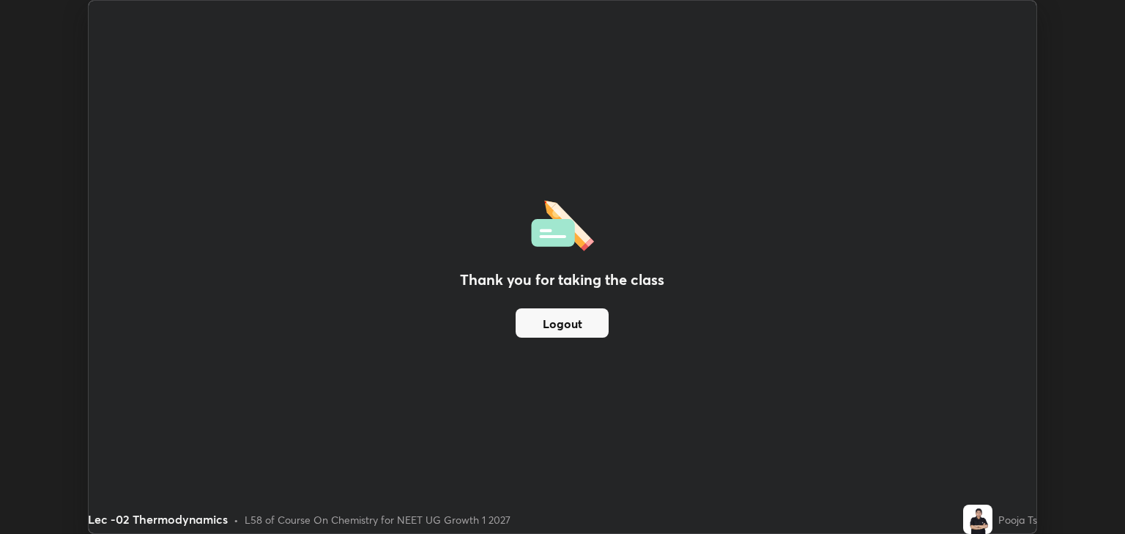
click at [580, 332] on button "Logout" at bounding box center [562, 322] width 93 height 29
click at [582, 334] on button "Logout" at bounding box center [562, 322] width 93 height 29
